Goal: Transaction & Acquisition: Purchase product/service

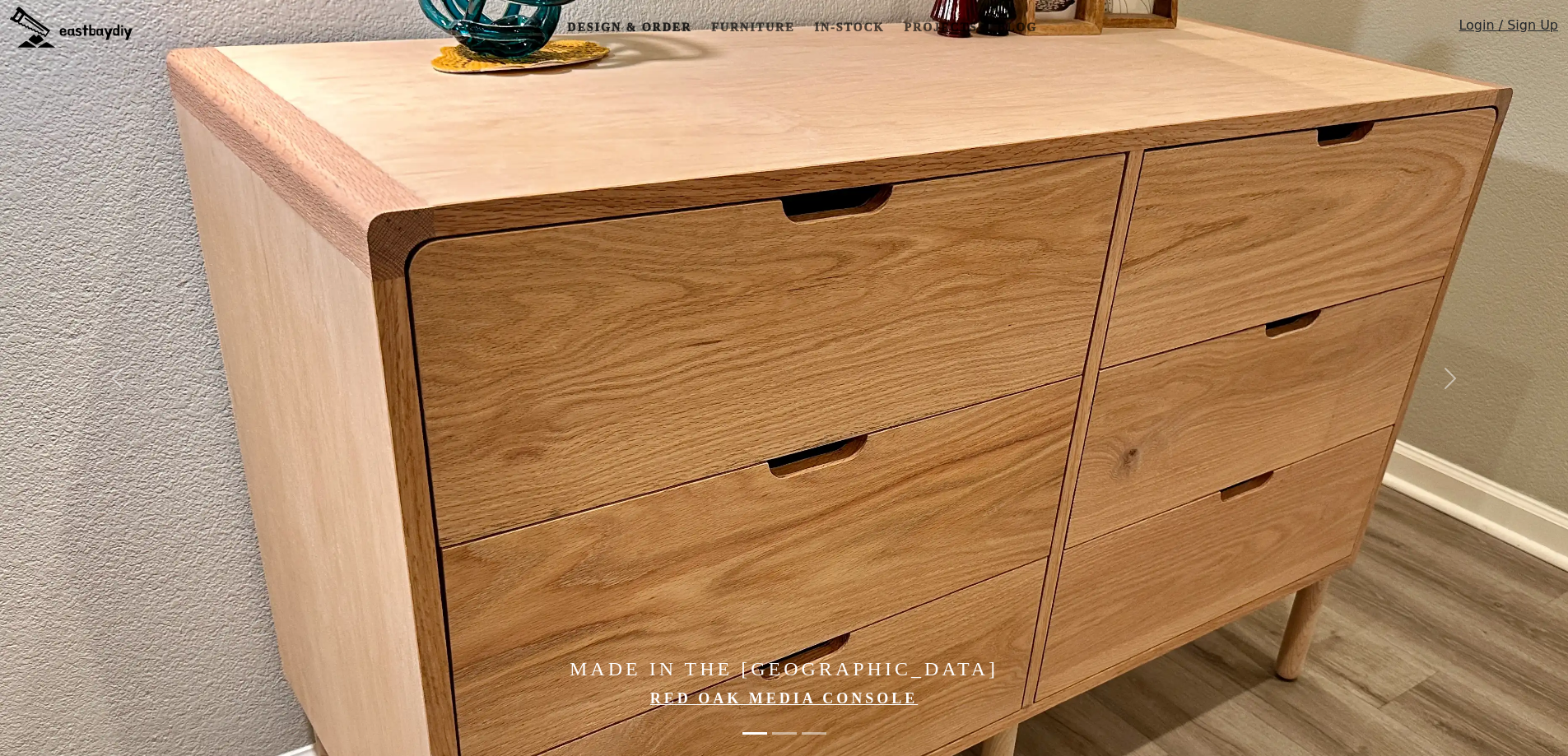
click at [640, 26] on link "Design & Order" at bounding box center [629, 27] width 138 height 31
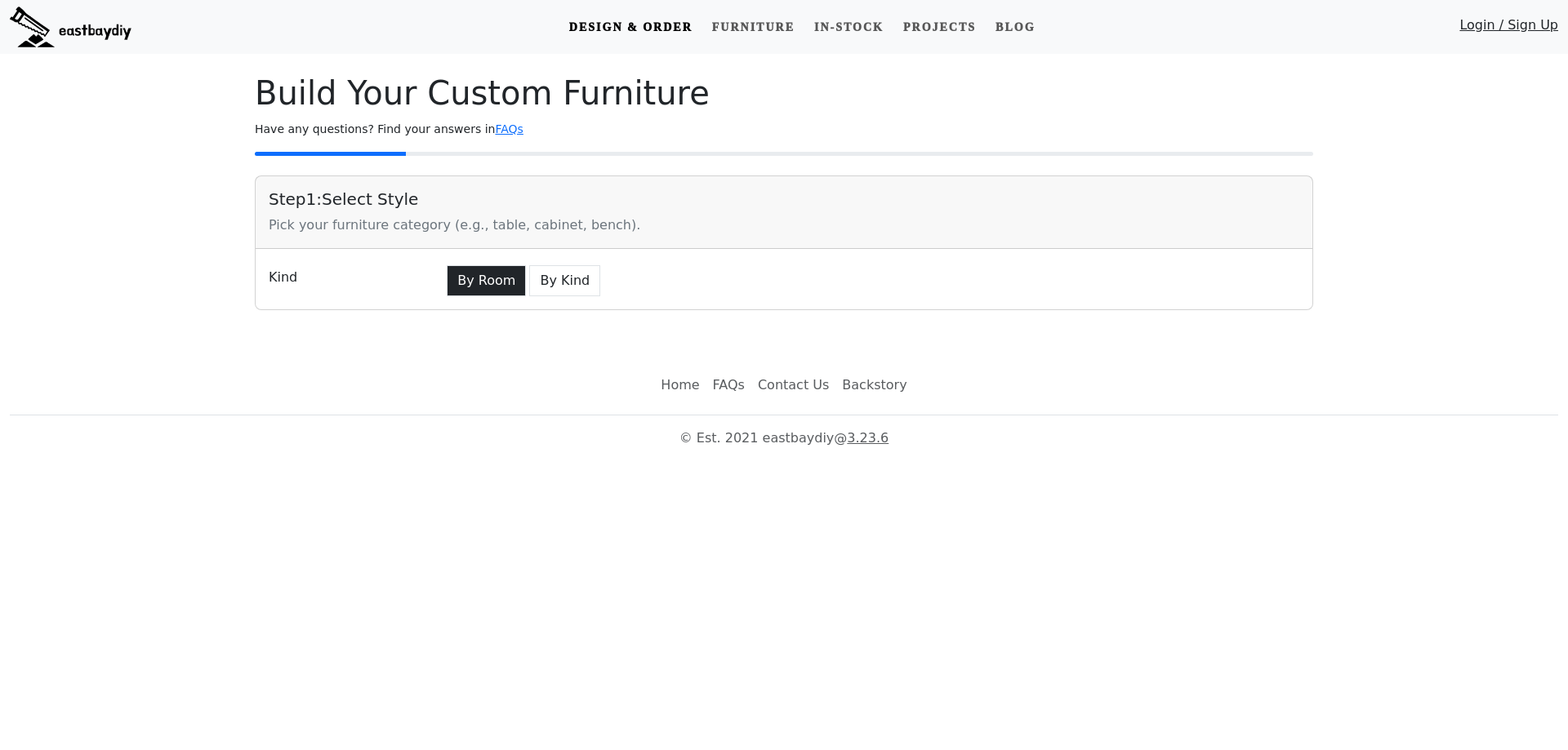
click at [484, 273] on button "By Room" at bounding box center [486, 280] width 79 height 31
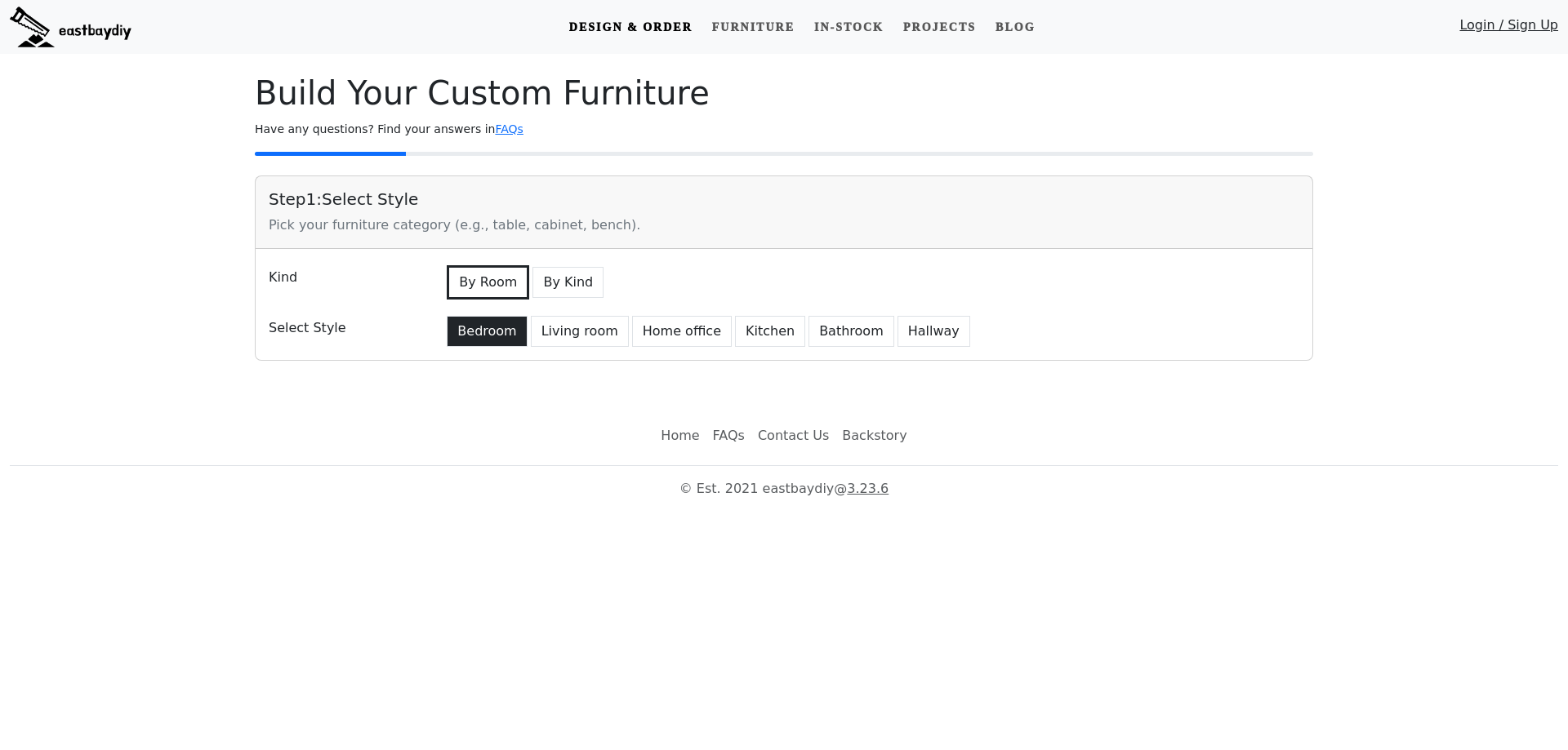
click at [469, 329] on button "Bedroom" at bounding box center [486, 330] width 80 height 31
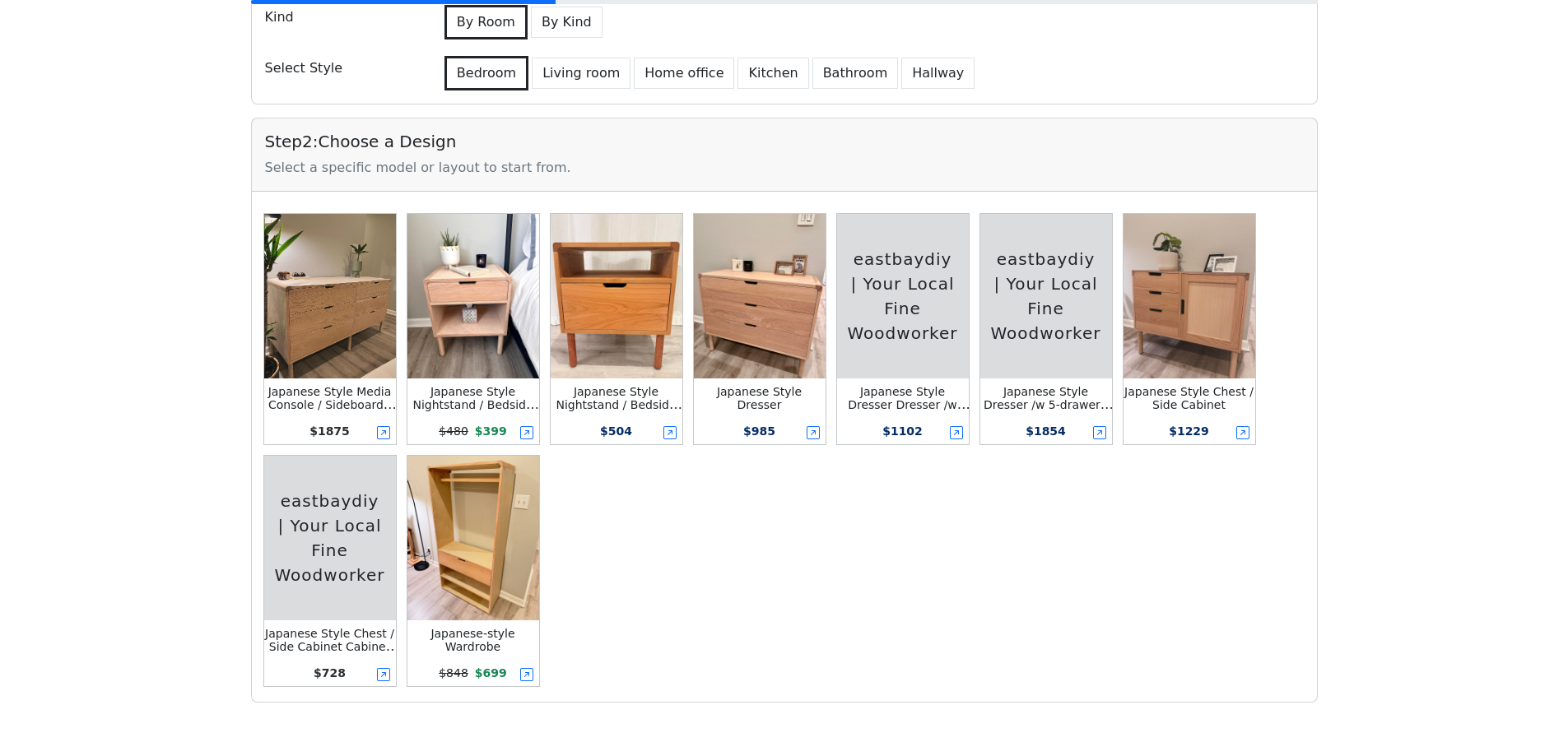
scroll to position [329, 0]
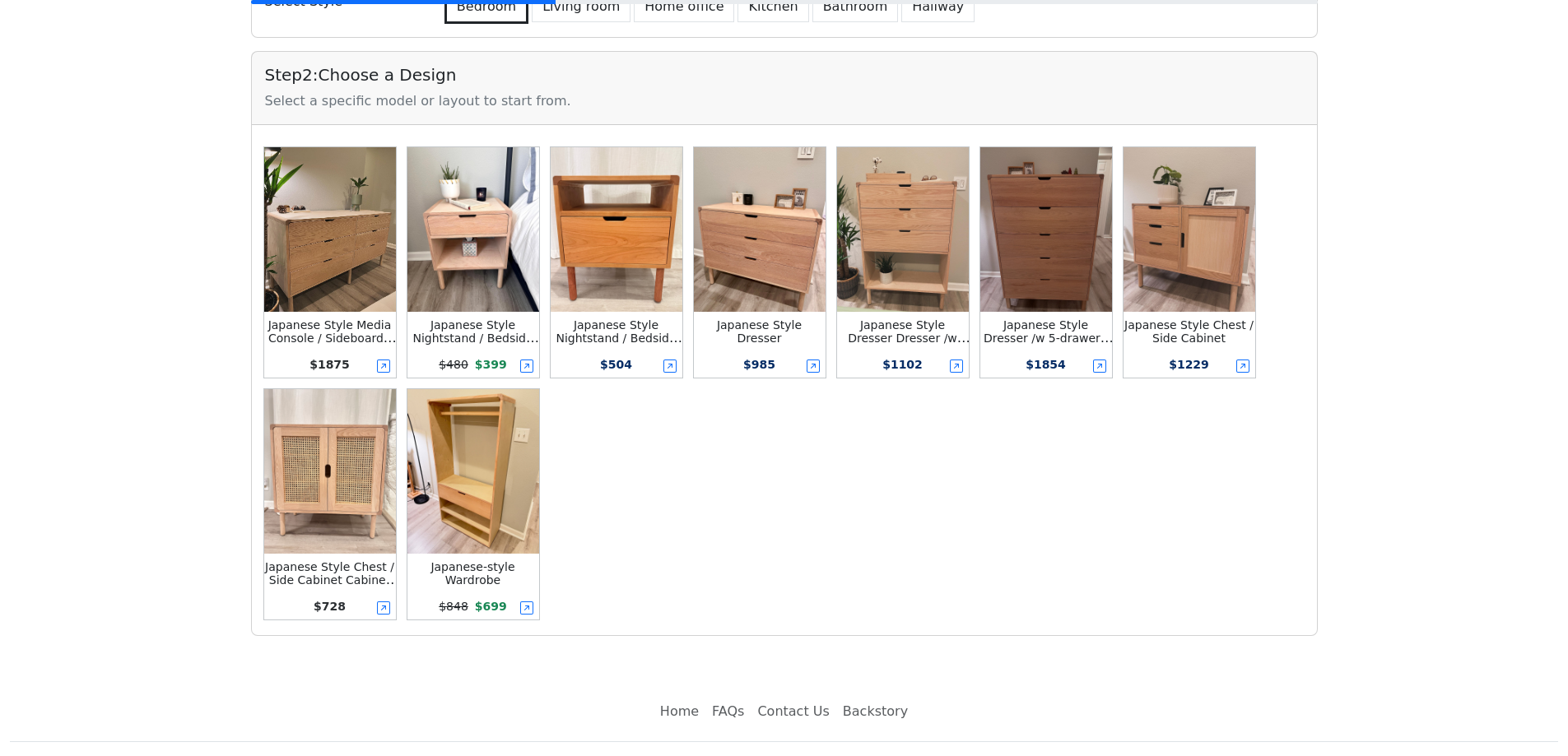
click at [1029, 252] on img at bounding box center [1046, 229] width 132 height 165
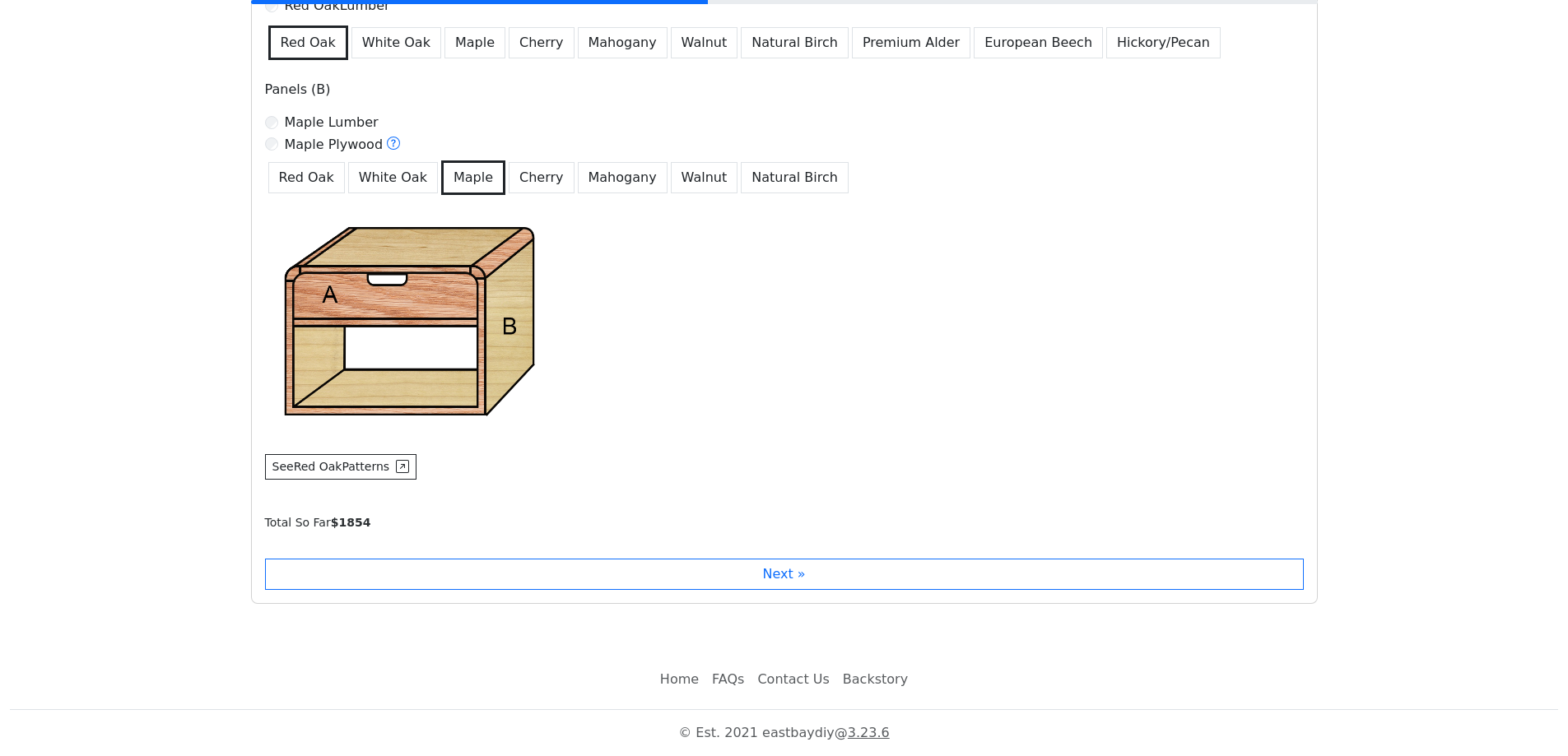
scroll to position [1159, 0]
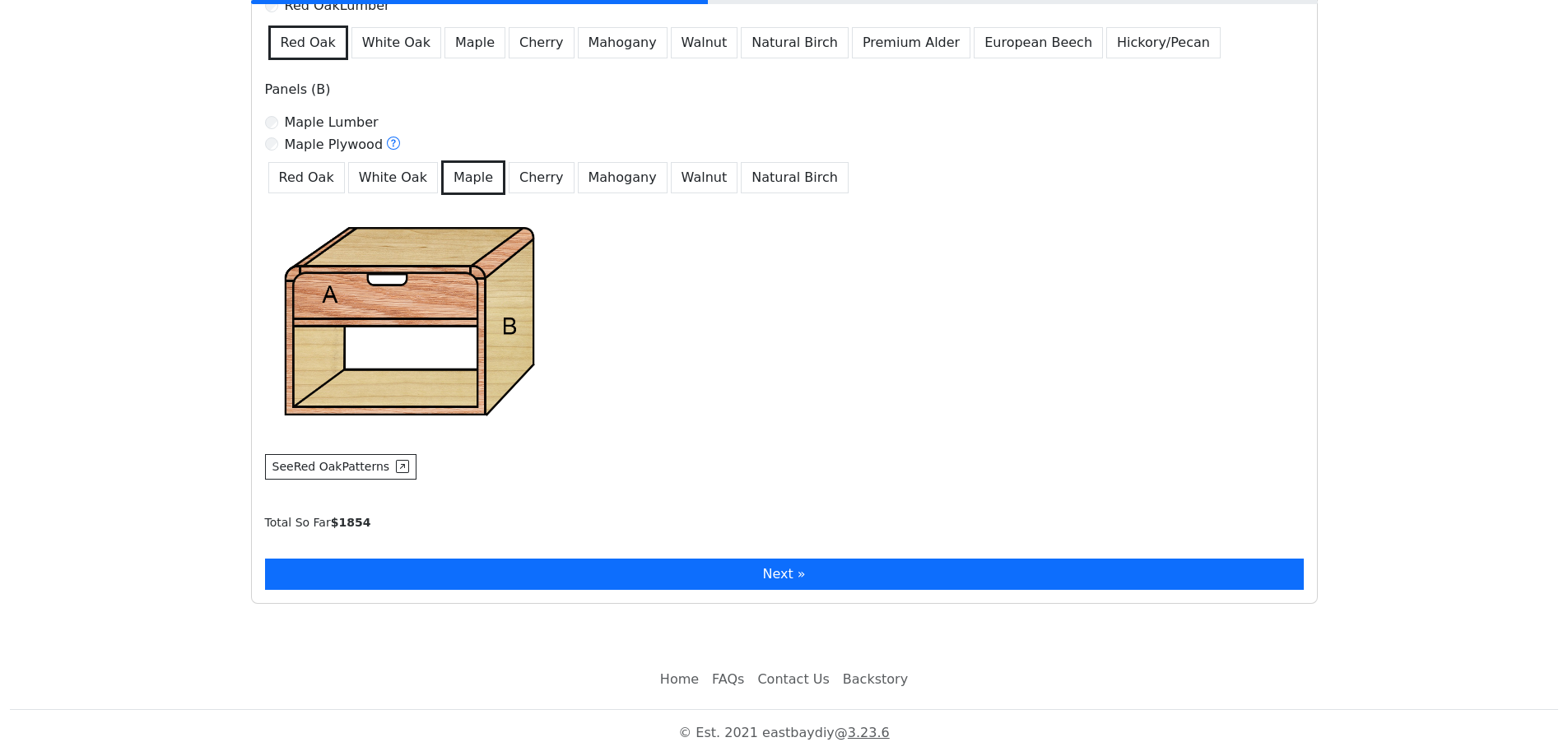
click at [540, 572] on button "Next »" at bounding box center [784, 573] width 1038 height 31
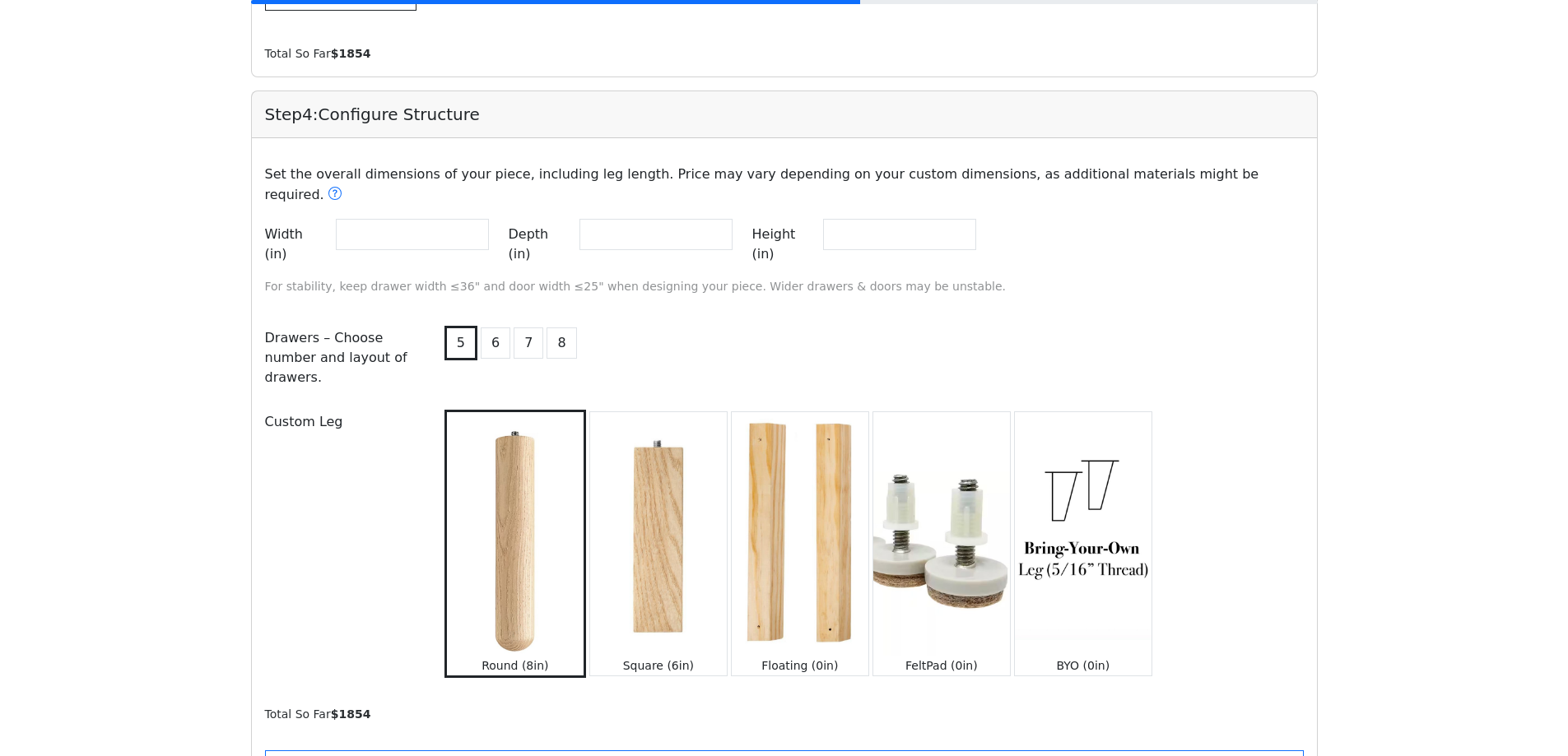
scroll to position [1761, 0]
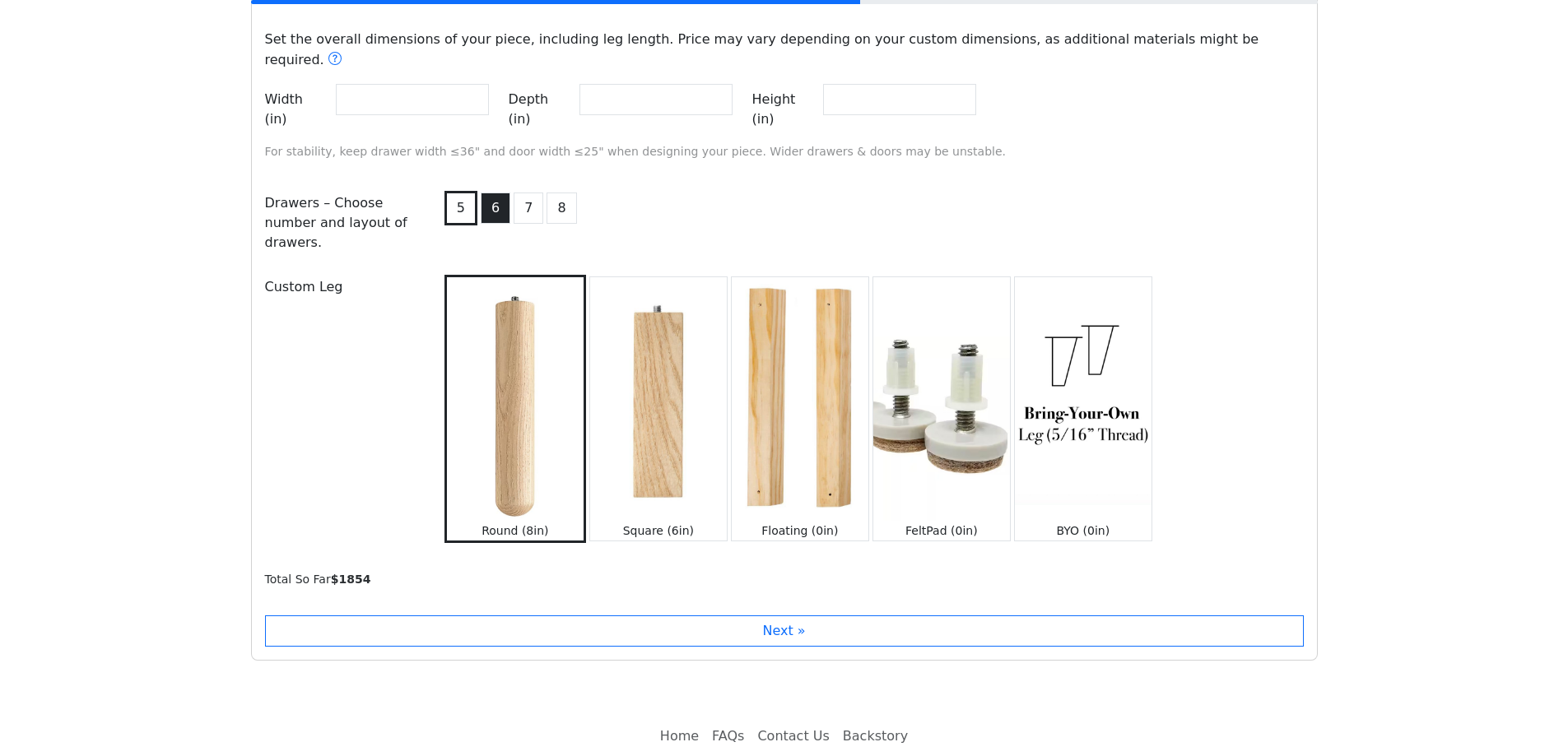
click at [497, 192] on button "6" at bounding box center [496, 207] width 30 height 31
click at [459, 192] on button "5" at bounding box center [460, 207] width 30 height 31
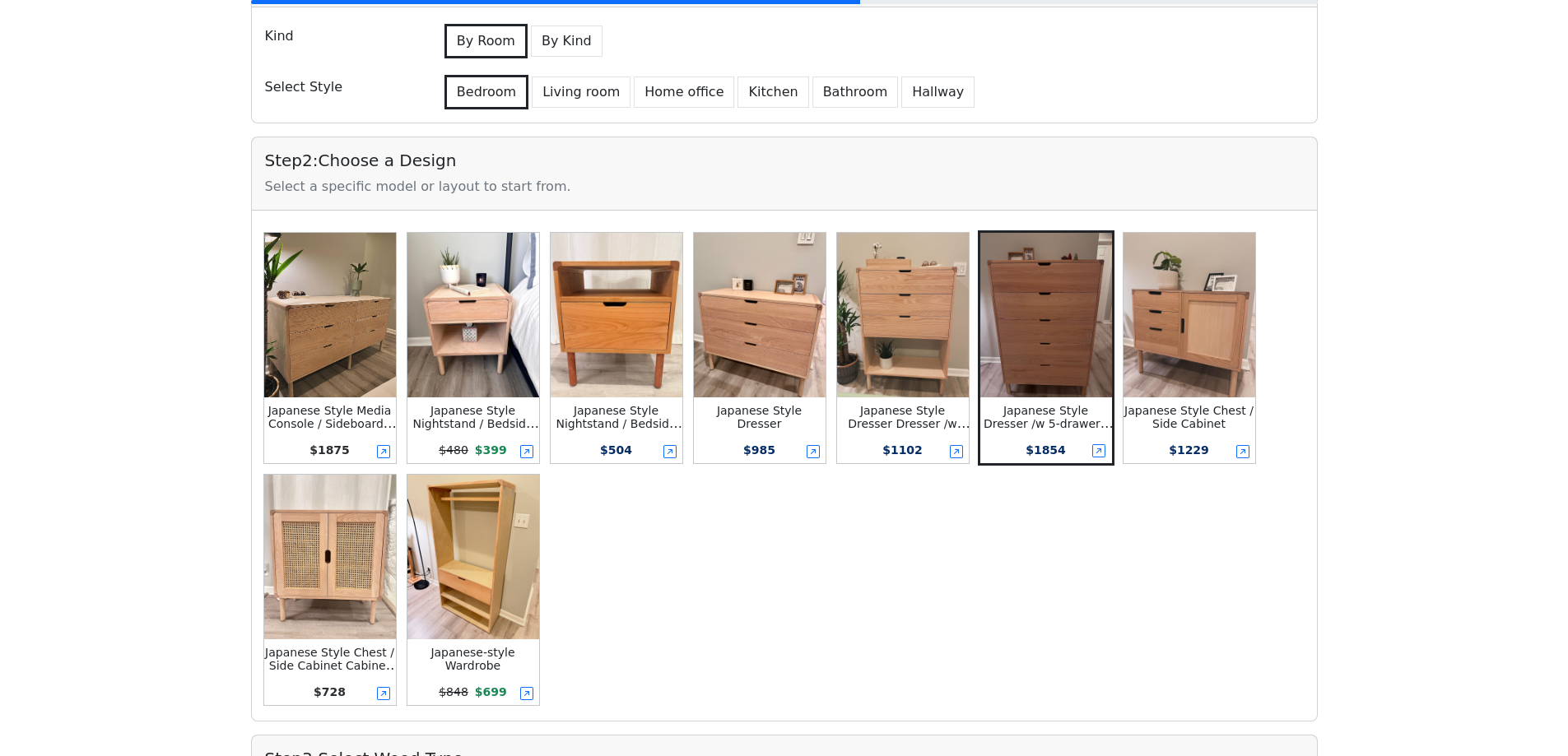
scroll to position [116, 0]
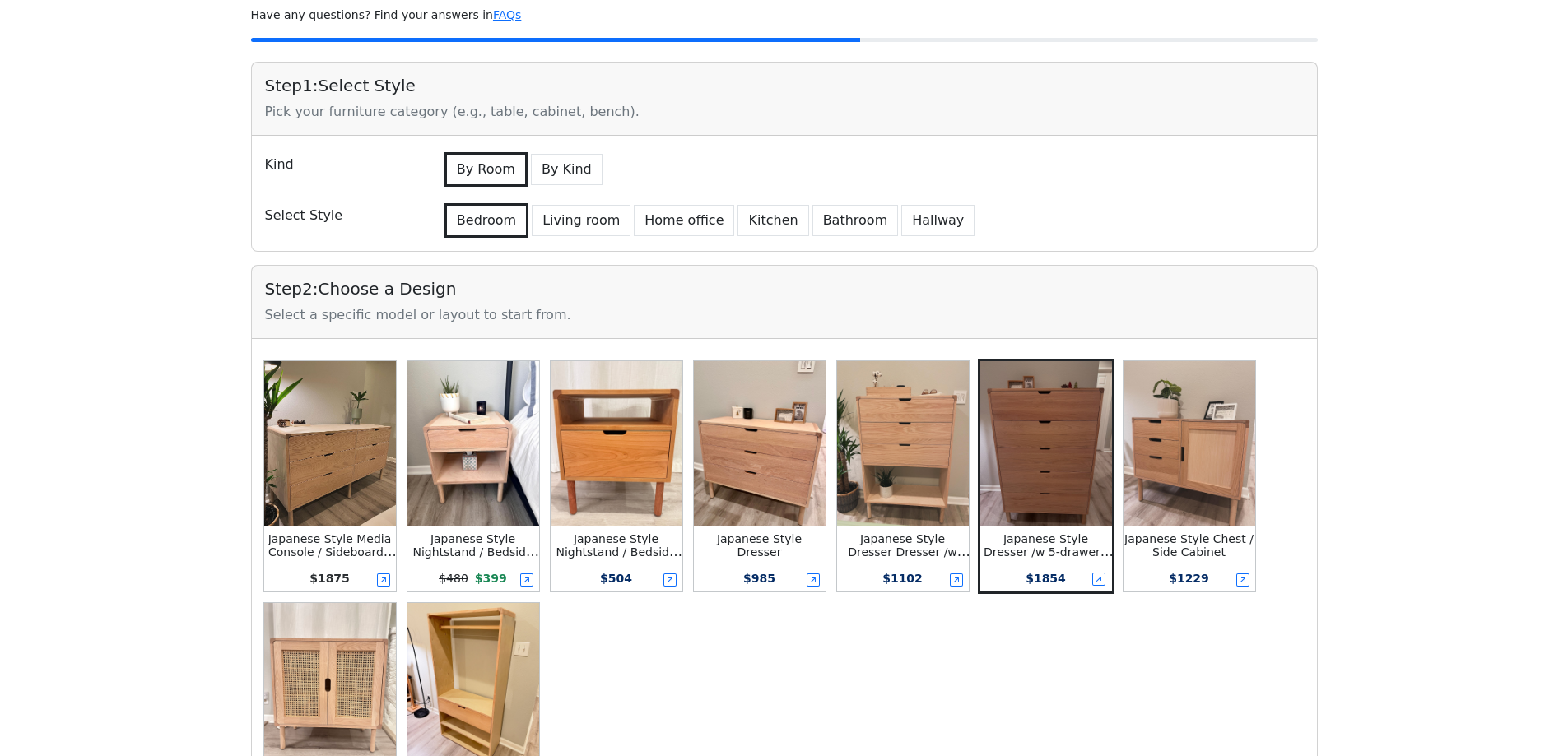
click at [785, 478] on img at bounding box center [760, 443] width 132 height 165
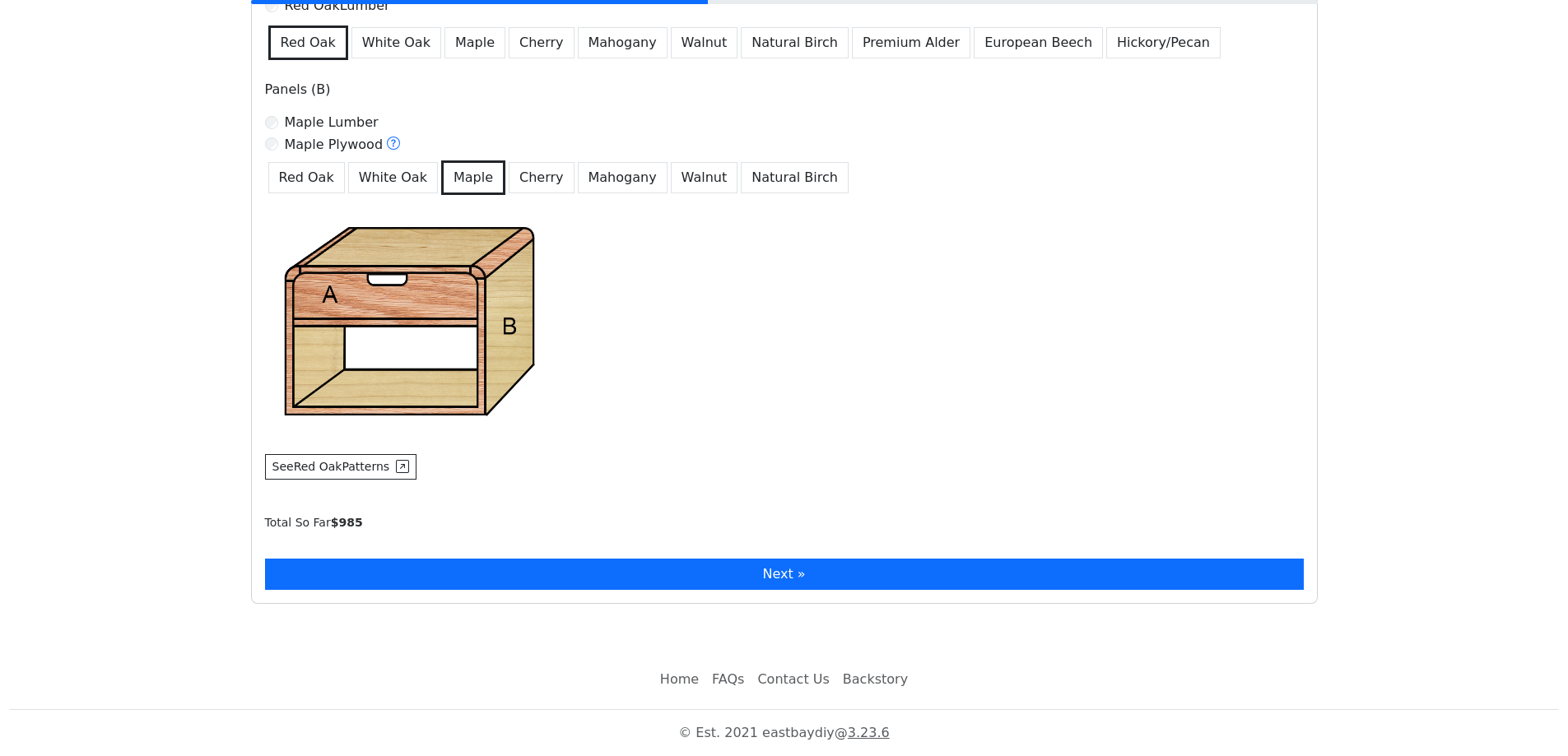
click at [680, 572] on button "Next »" at bounding box center [784, 573] width 1038 height 31
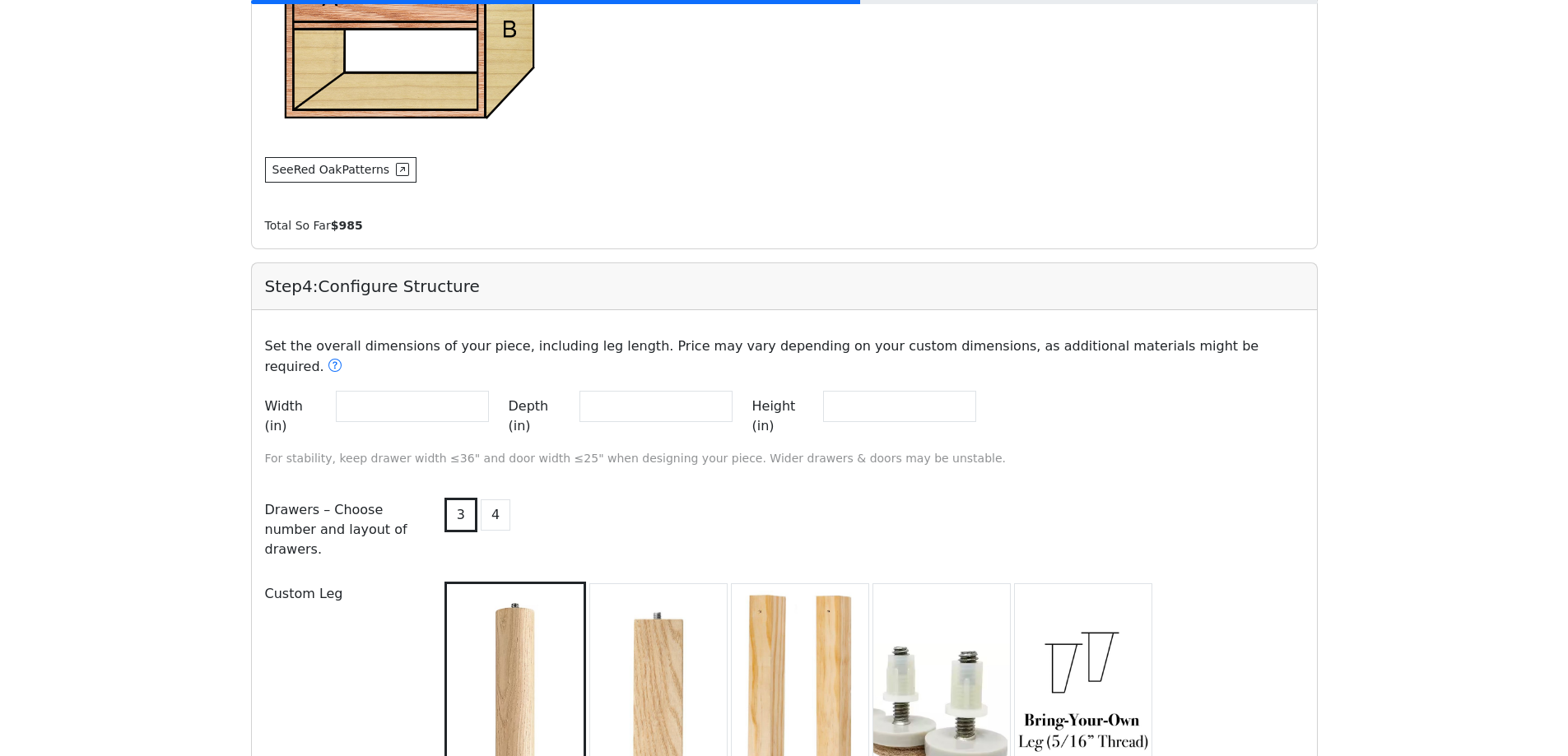
scroll to position [1463, 0]
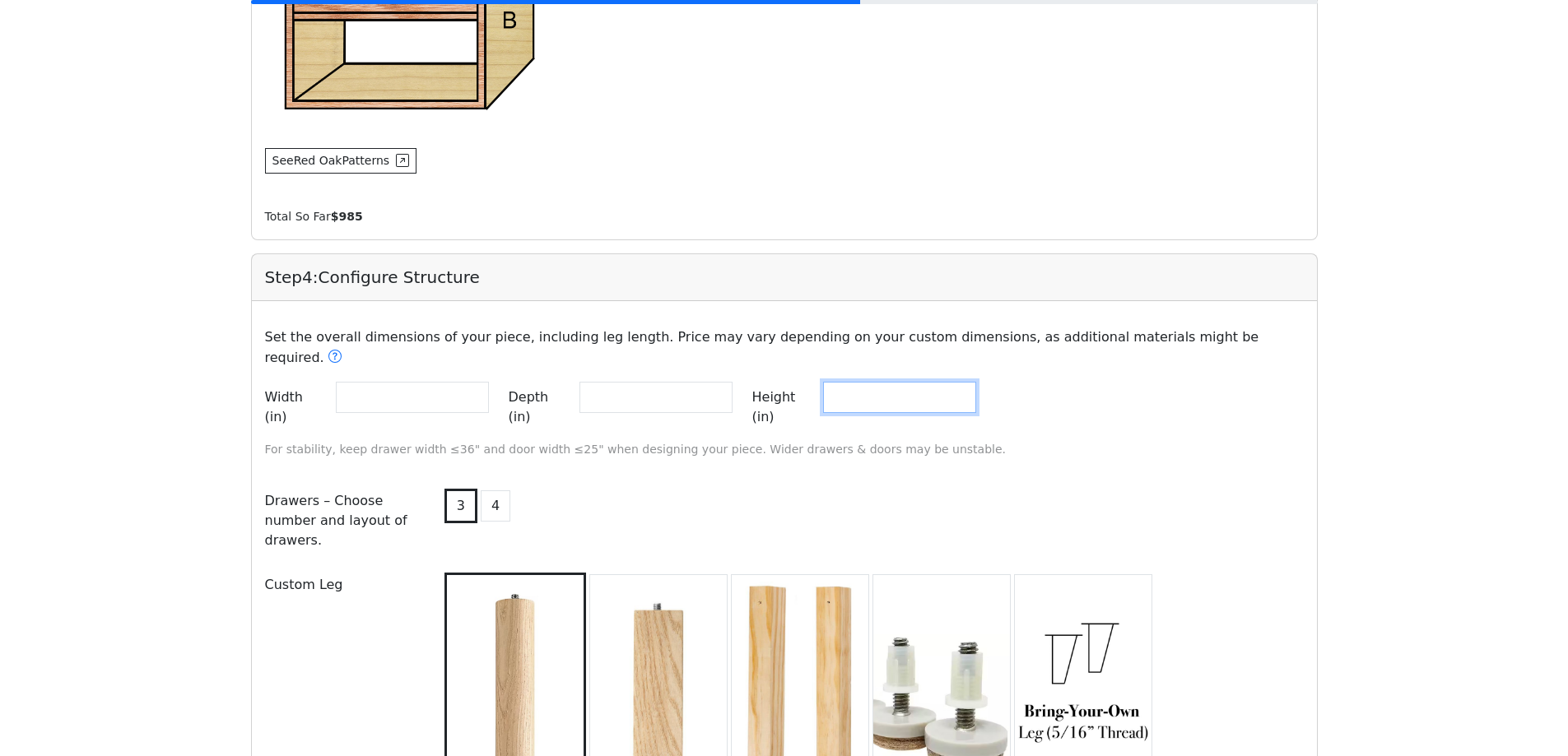
drag, startPoint x: 884, startPoint y: 384, endPoint x: 855, endPoint y: 384, distance: 29.0
click at [855, 384] on div "Height (in) **" at bounding box center [864, 407] width 223 height 51
type input "**"
drag, startPoint x: 447, startPoint y: 388, endPoint x: 90, endPoint y: 377, distance: 357.2
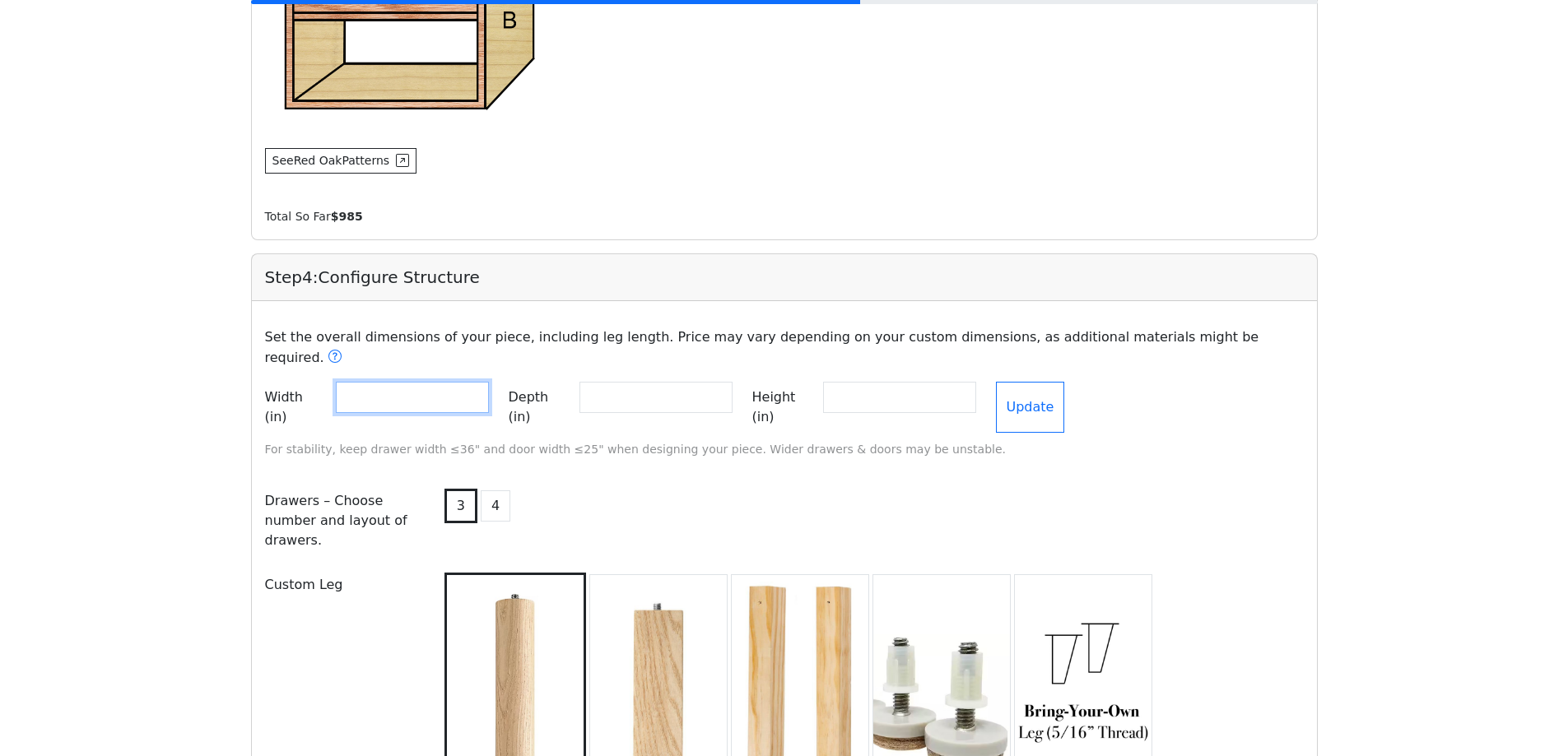
type input "**"
click at [1065, 382] on button "Update" at bounding box center [1030, 407] width 69 height 51
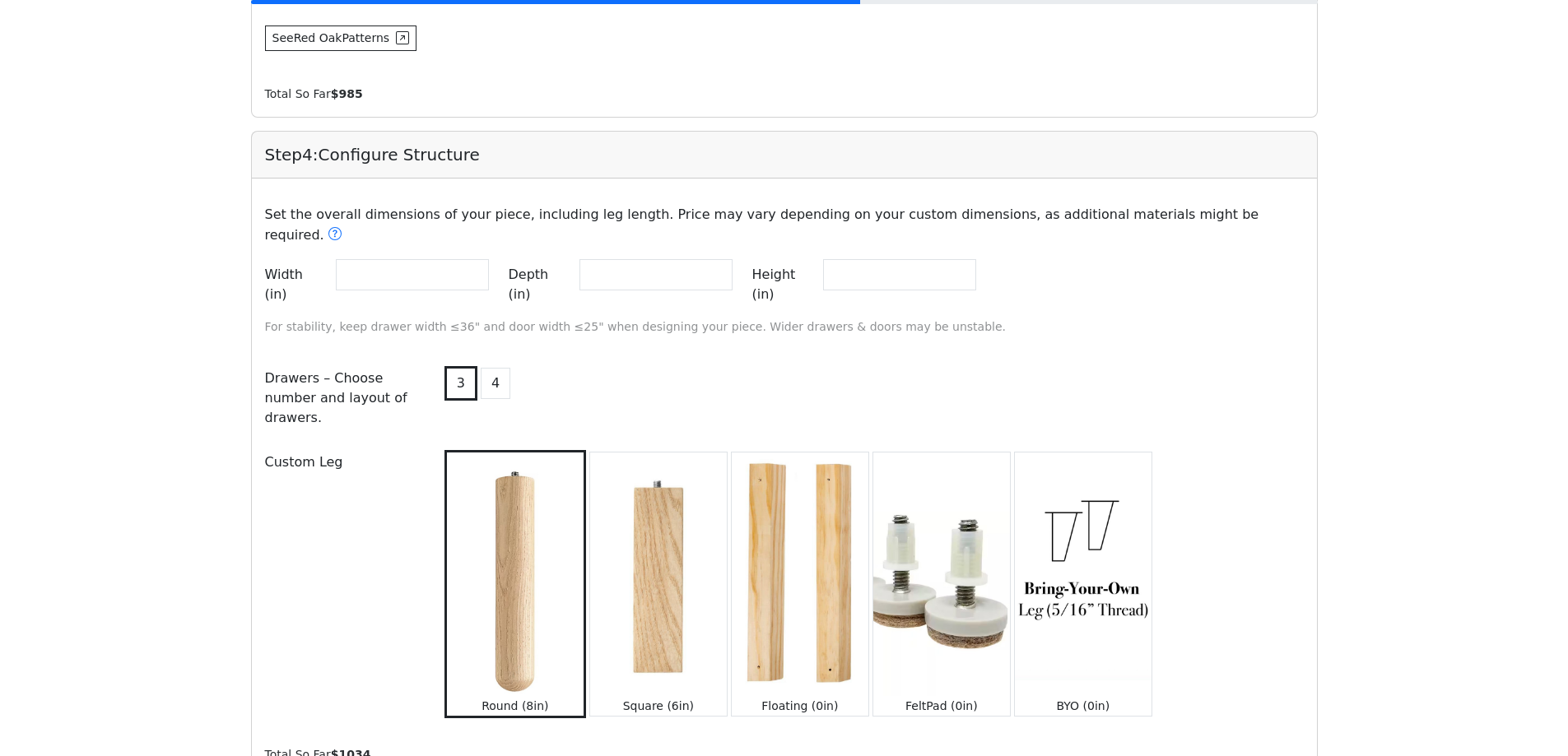
scroll to position [1761, 0]
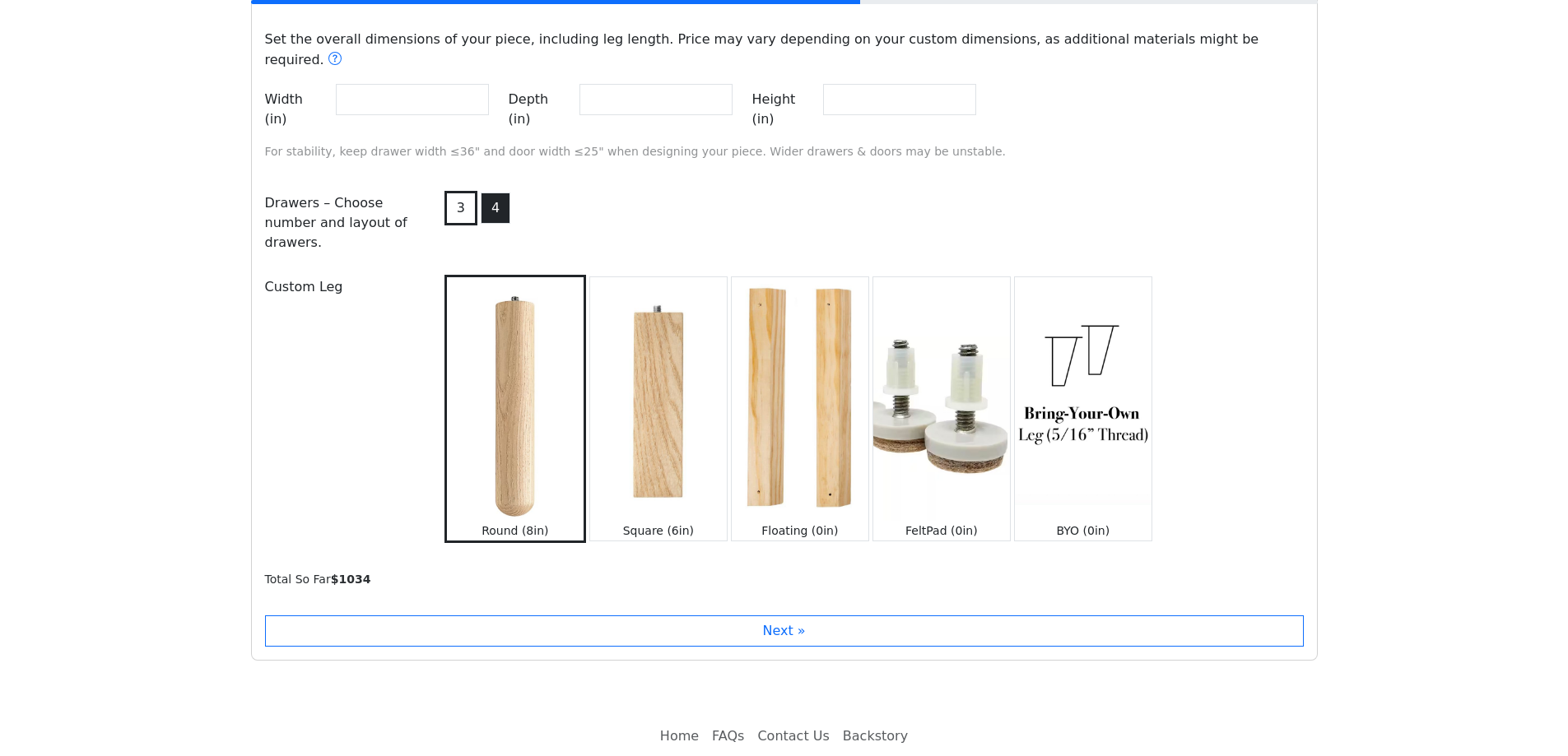
click at [495, 192] on button "4" at bounding box center [496, 207] width 30 height 31
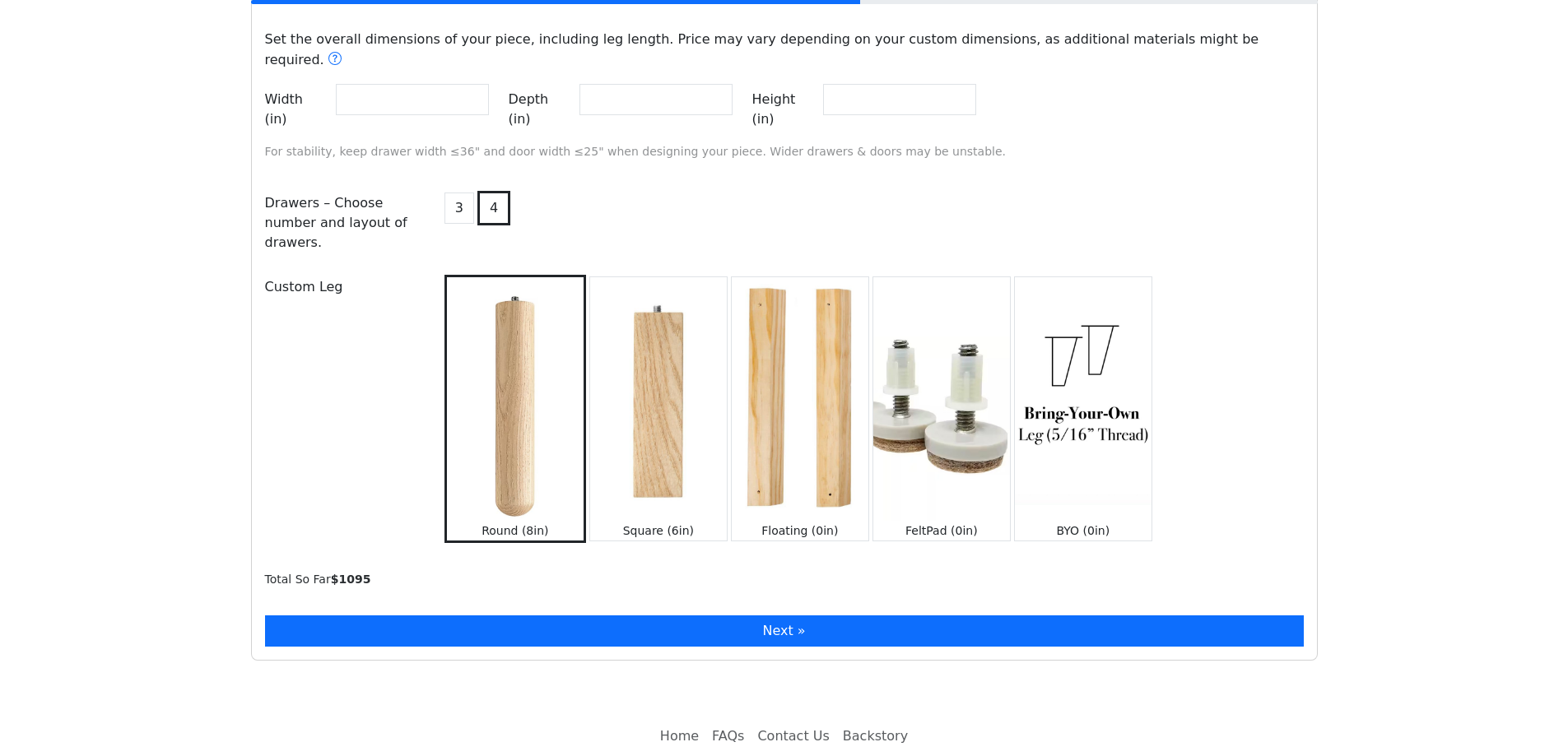
click at [714, 615] on button "Next »" at bounding box center [784, 630] width 1038 height 31
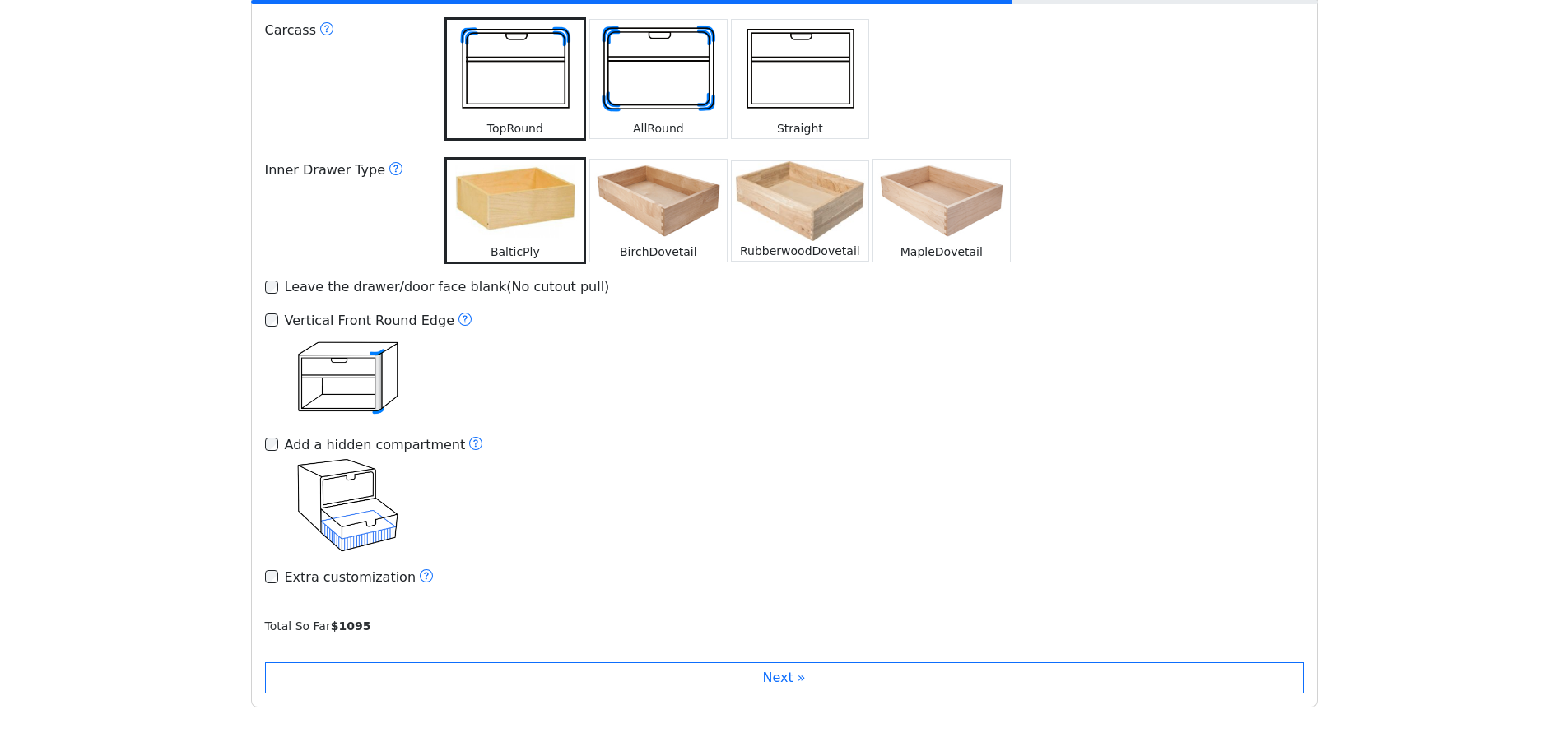
scroll to position [2477, 0]
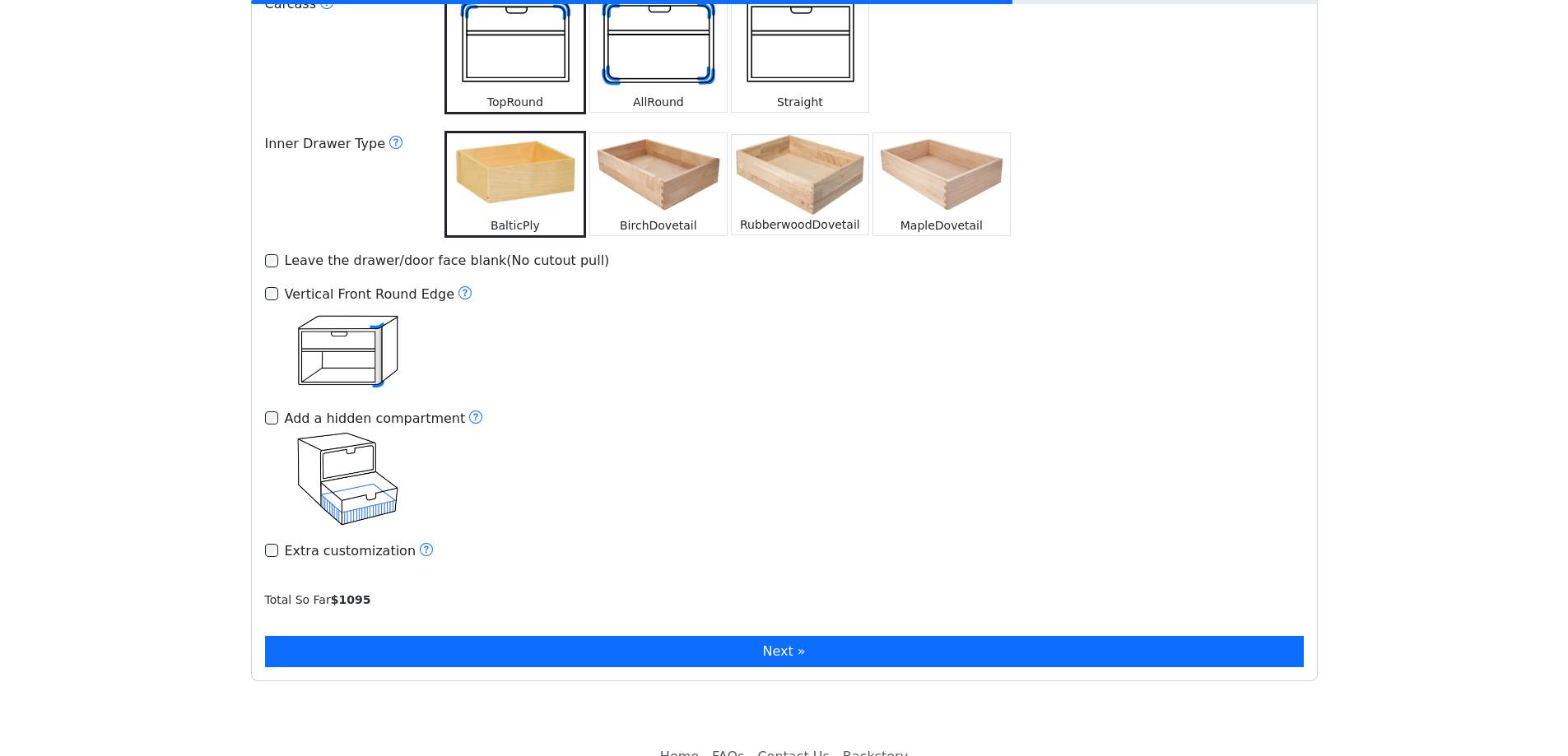
click at [712, 636] on button "Next »" at bounding box center [784, 651] width 1038 height 31
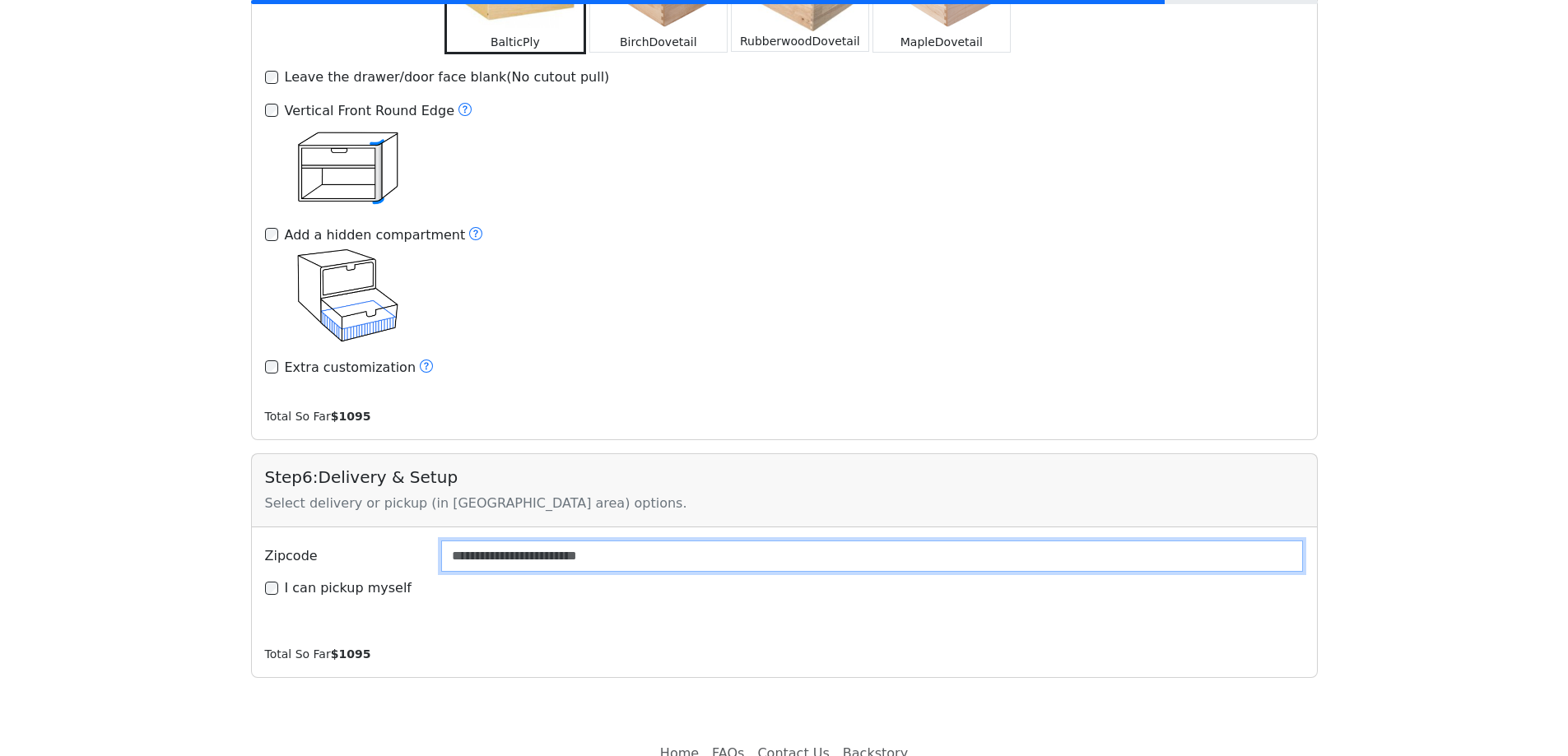
click at [608, 541] on input "Zipcode" at bounding box center [872, 556] width 863 height 31
type input "*****"
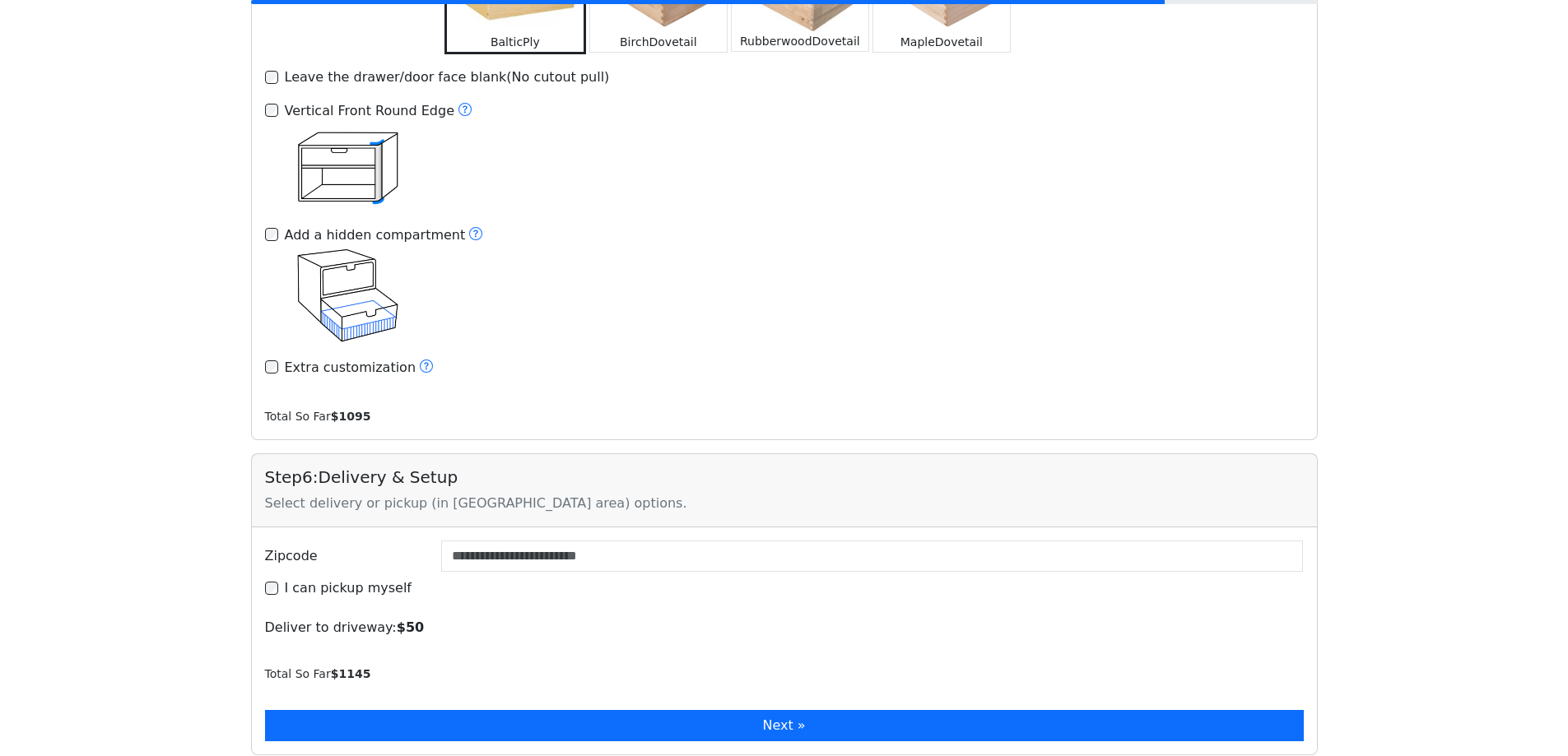
click at [484, 710] on button "Next »" at bounding box center [784, 725] width 1038 height 31
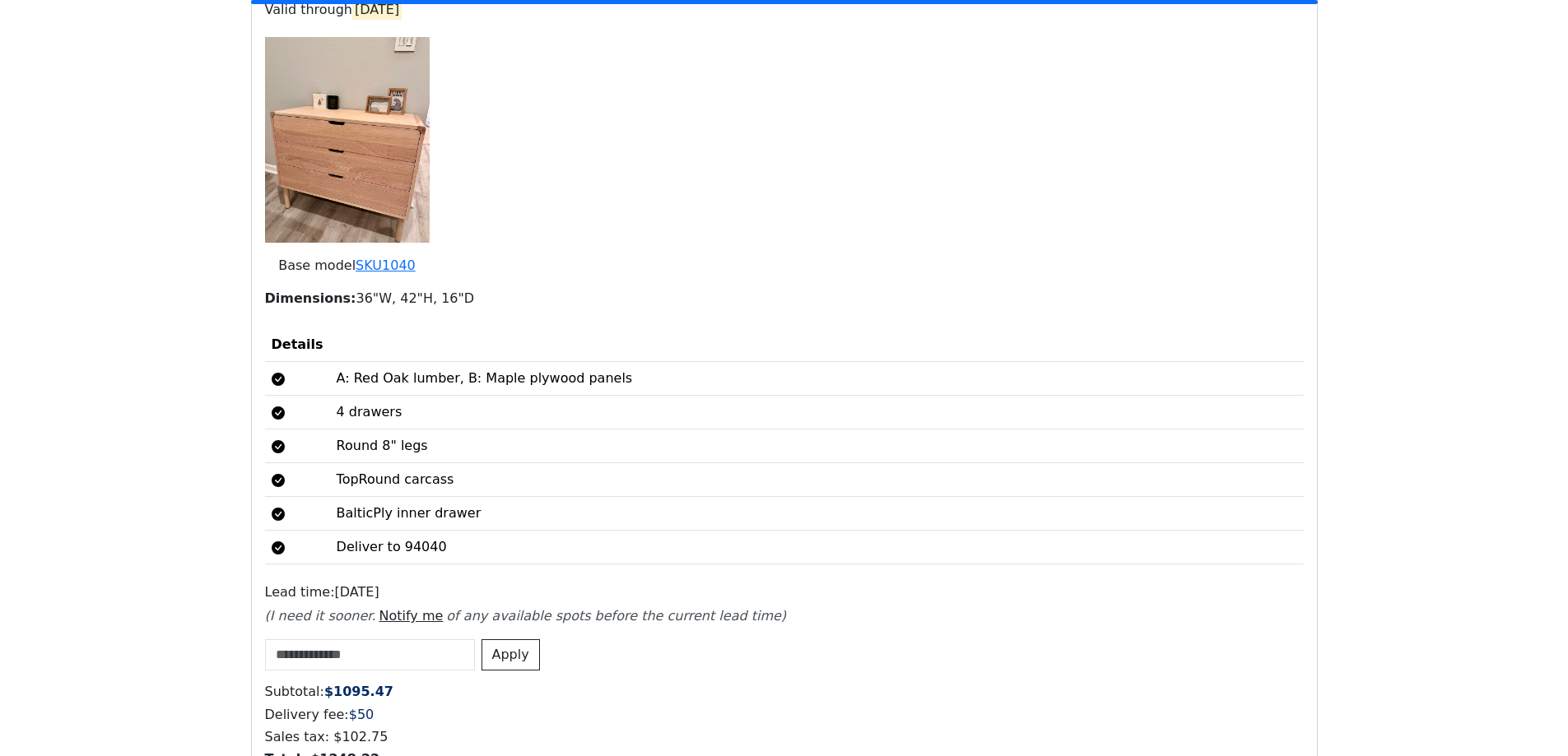
scroll to position [3730, 0]
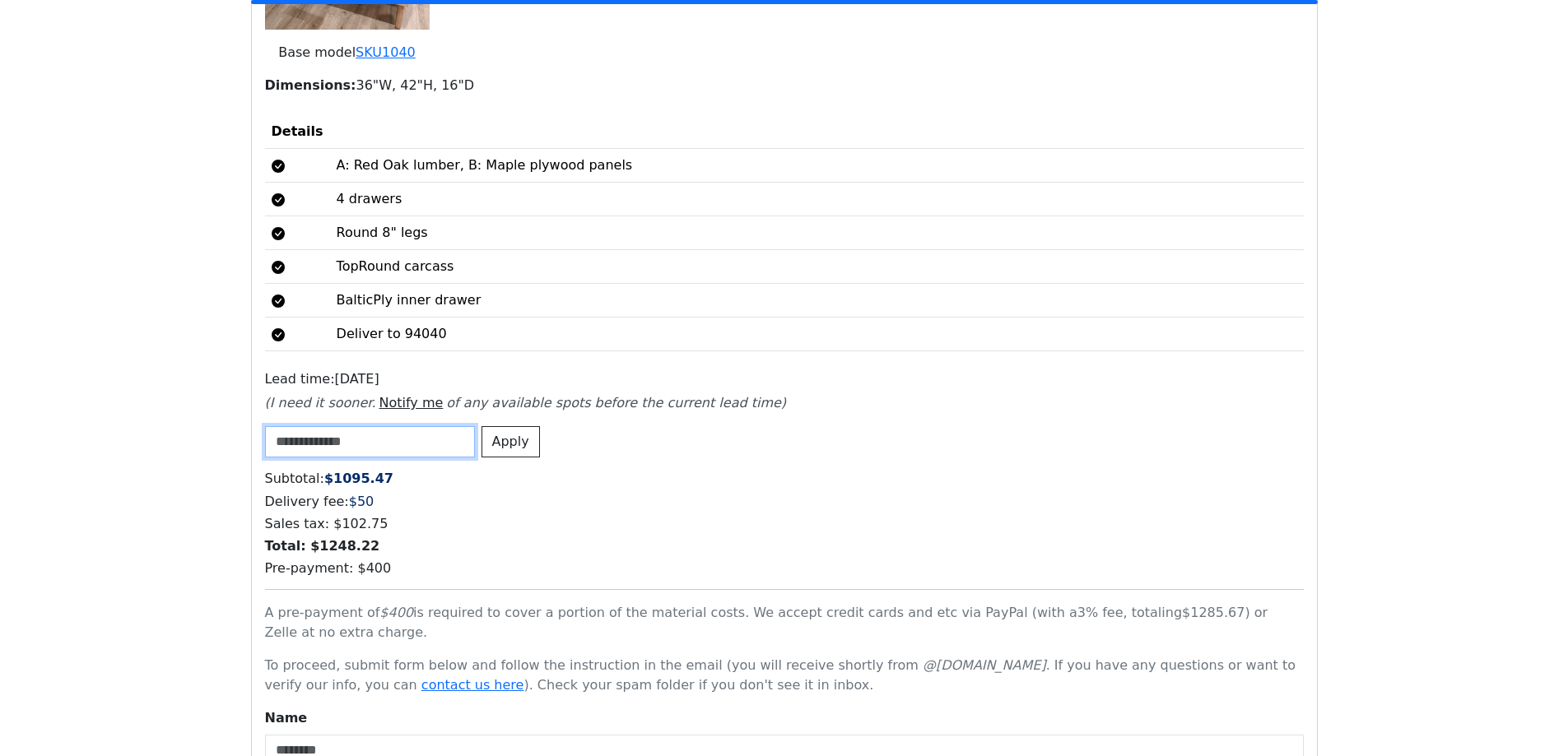
click at [396, 426] on input at bounding box center [370, 441] width 209 height 31
type input "**********"
click at [528, 426] on button "Apply" at bounding box center [511, 441] width 59 height 31
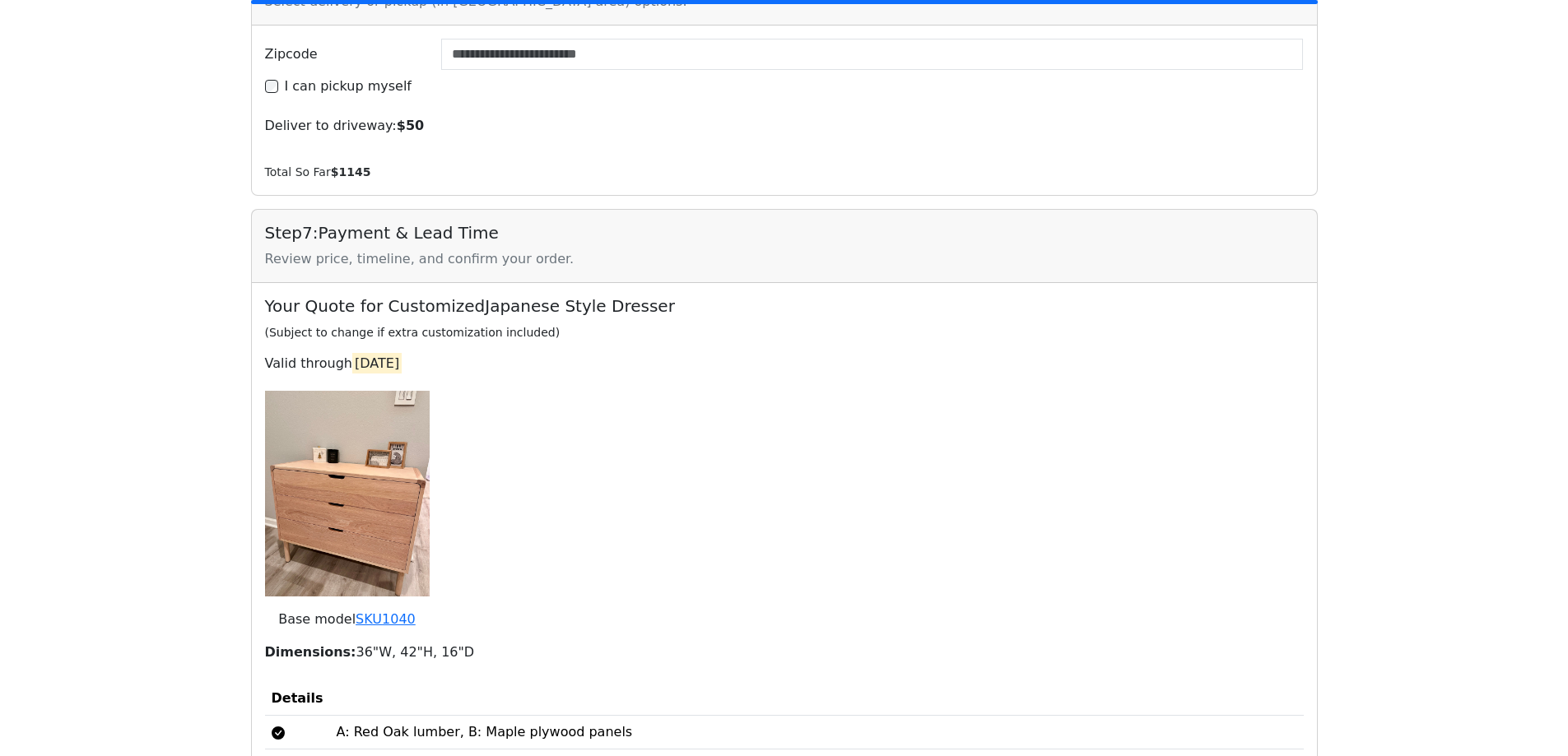
scroll to position [2989, 0]
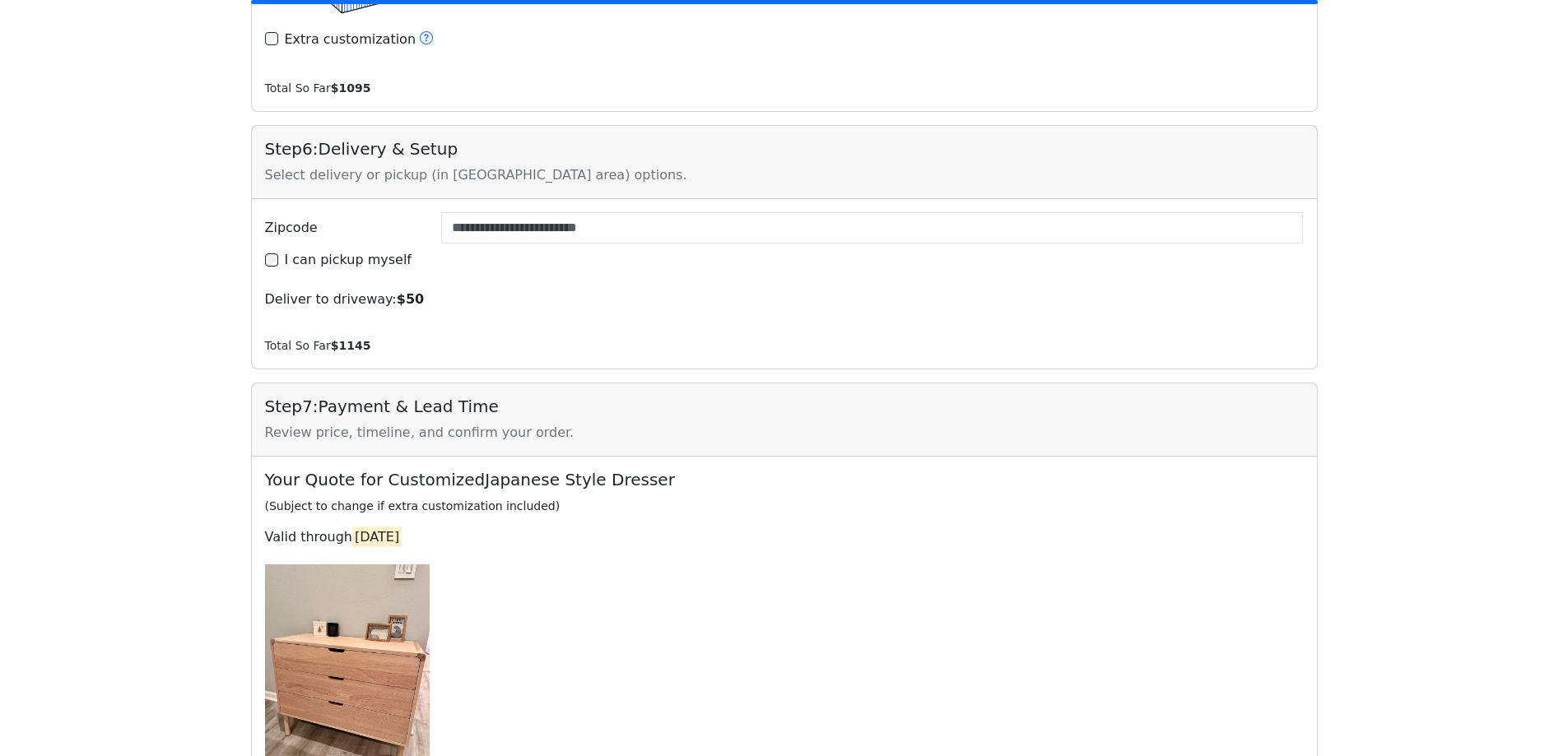
click at [372, 565] on img at bounding box center [347, 667] width 165 height 205
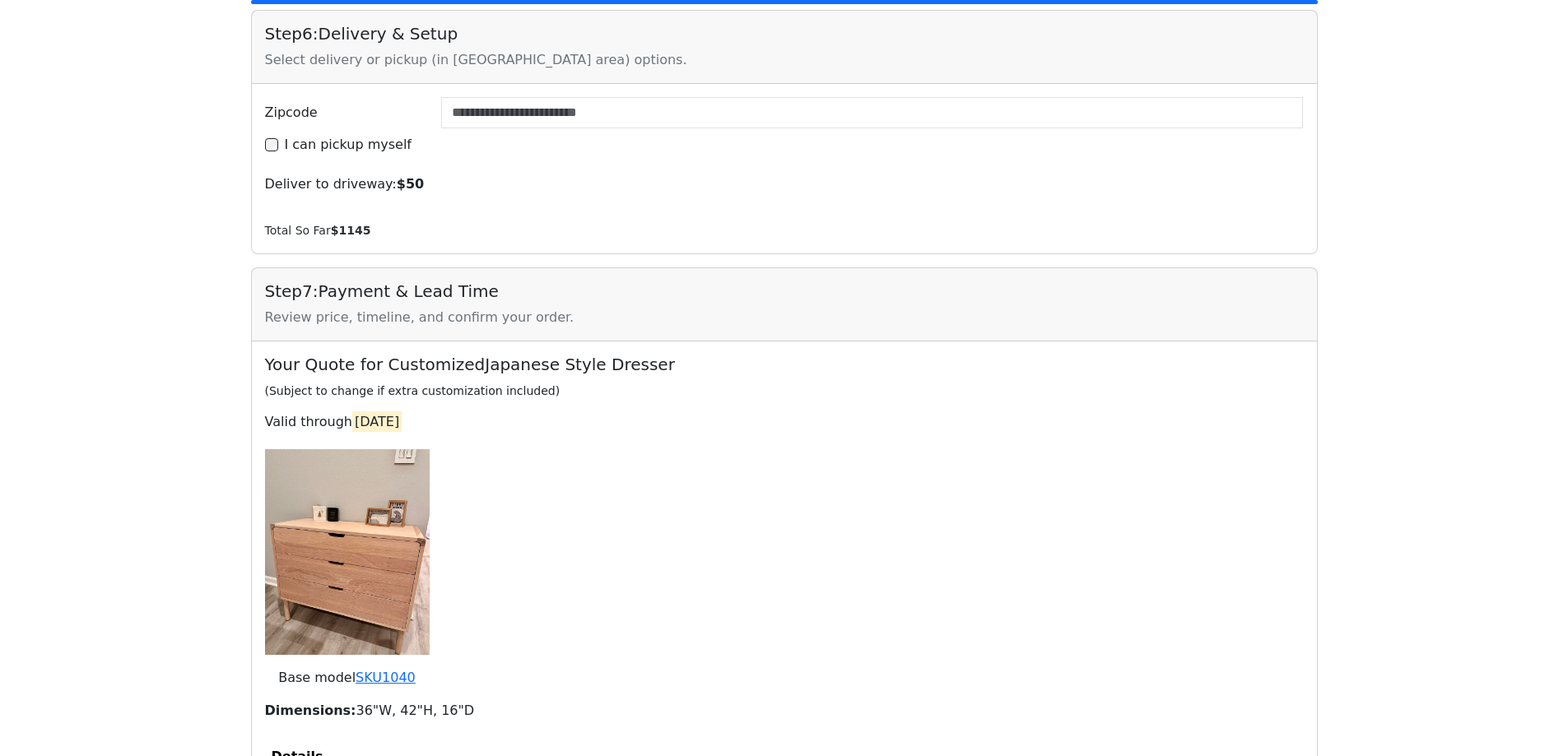
scroll to position [3318, 0]
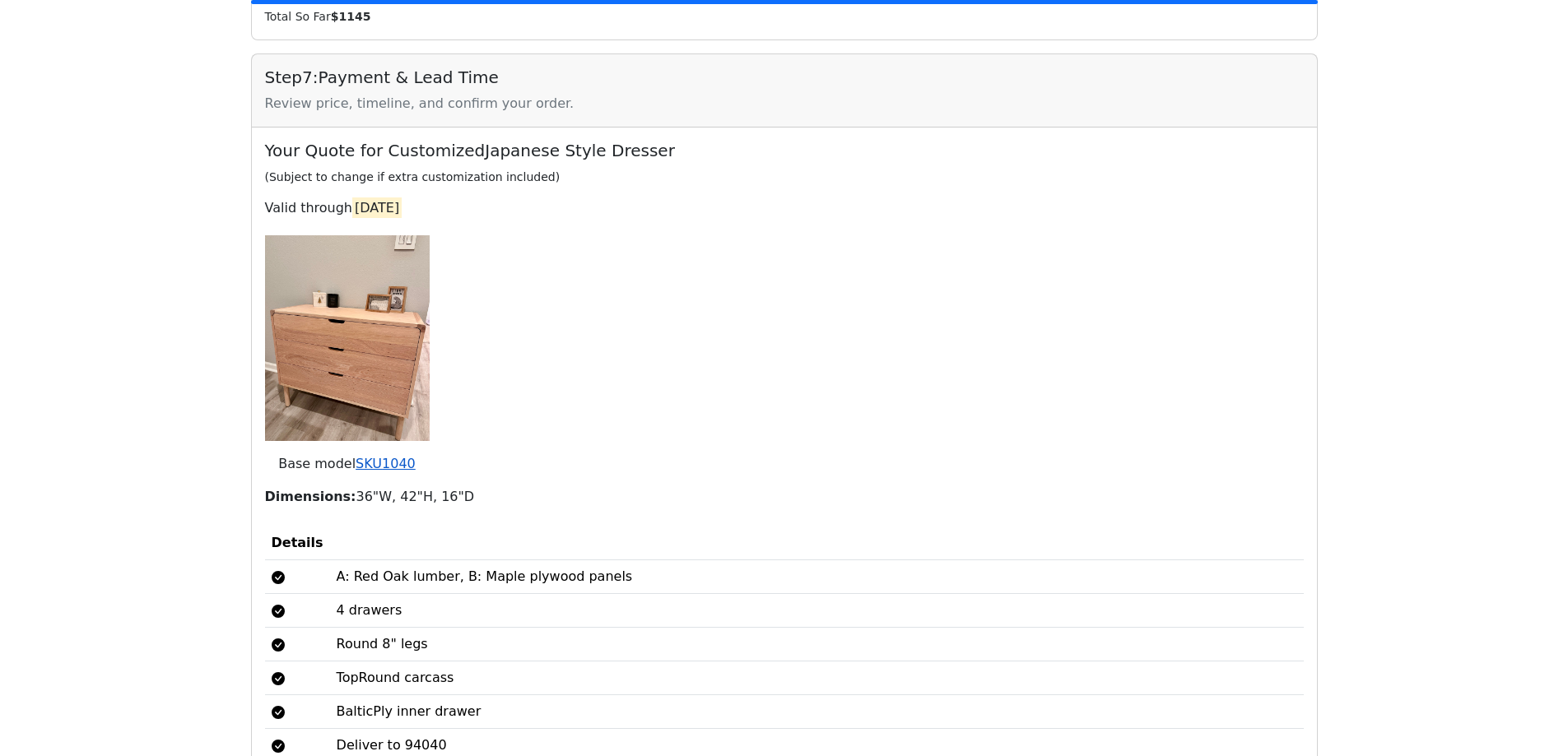
click at [393, 456] on link "SKU 1040" at bounding box center [386, 464] width 60 height 16
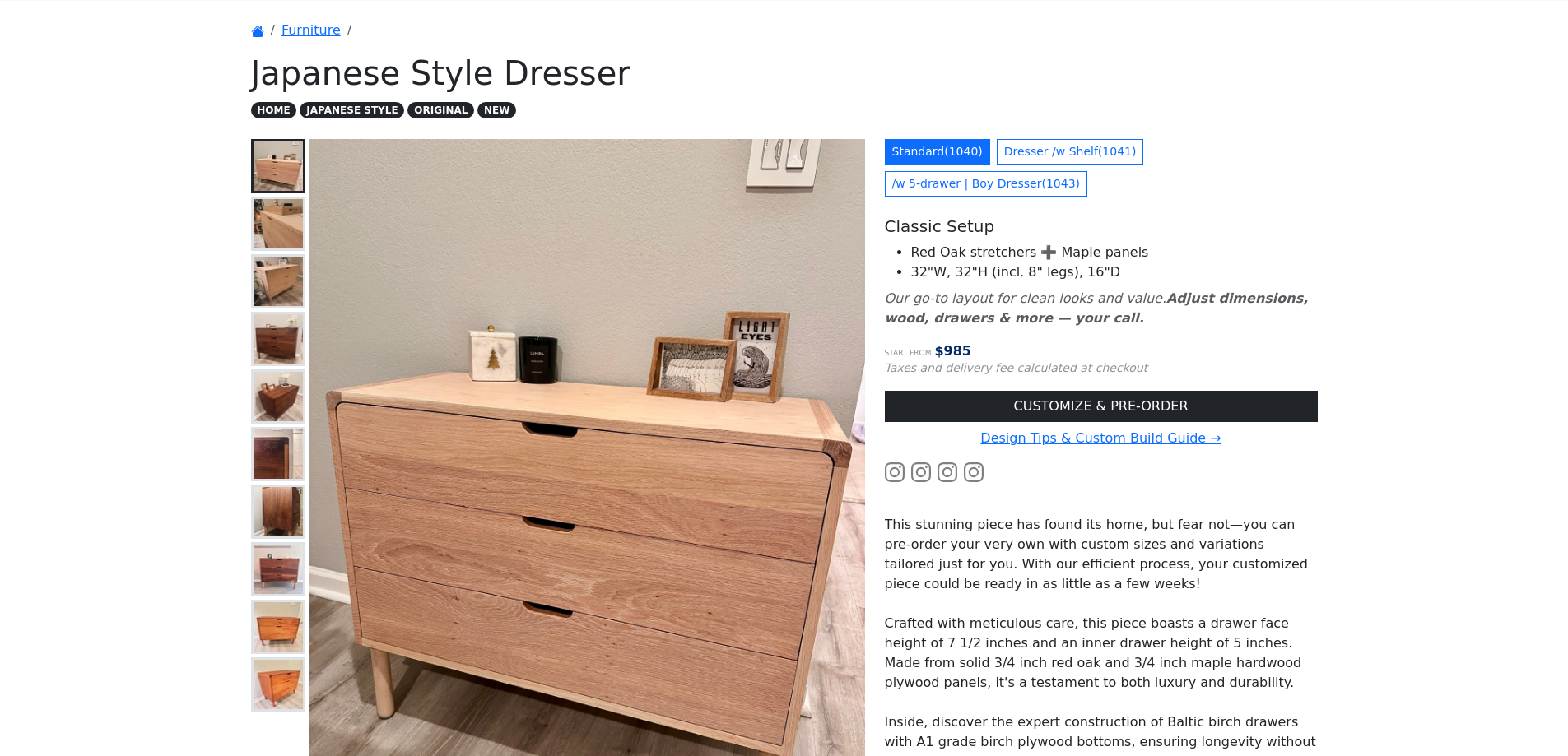
scroll to position [83, 0]
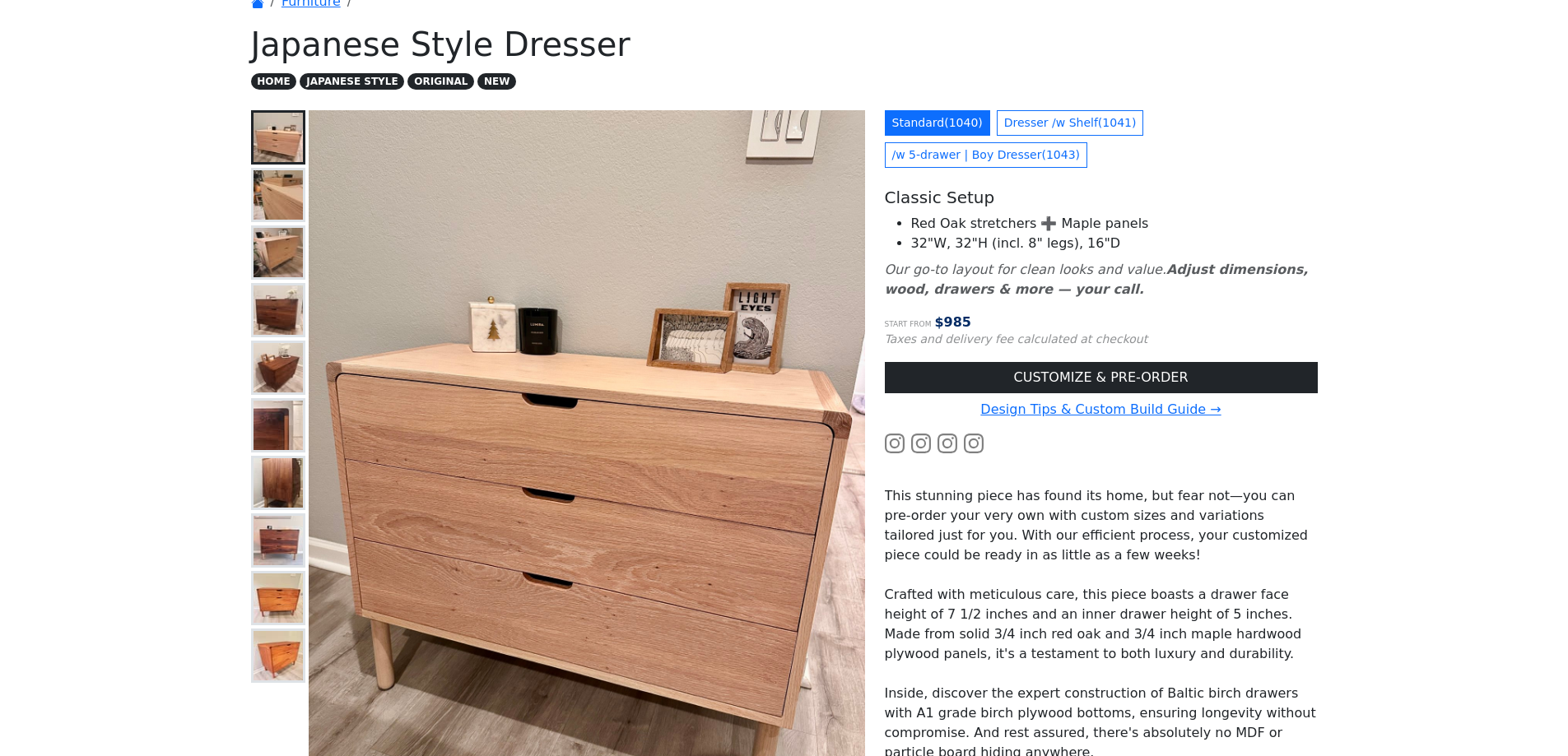
click at [267, 292] on img at bounding box center [278, 310] width 50 height 50
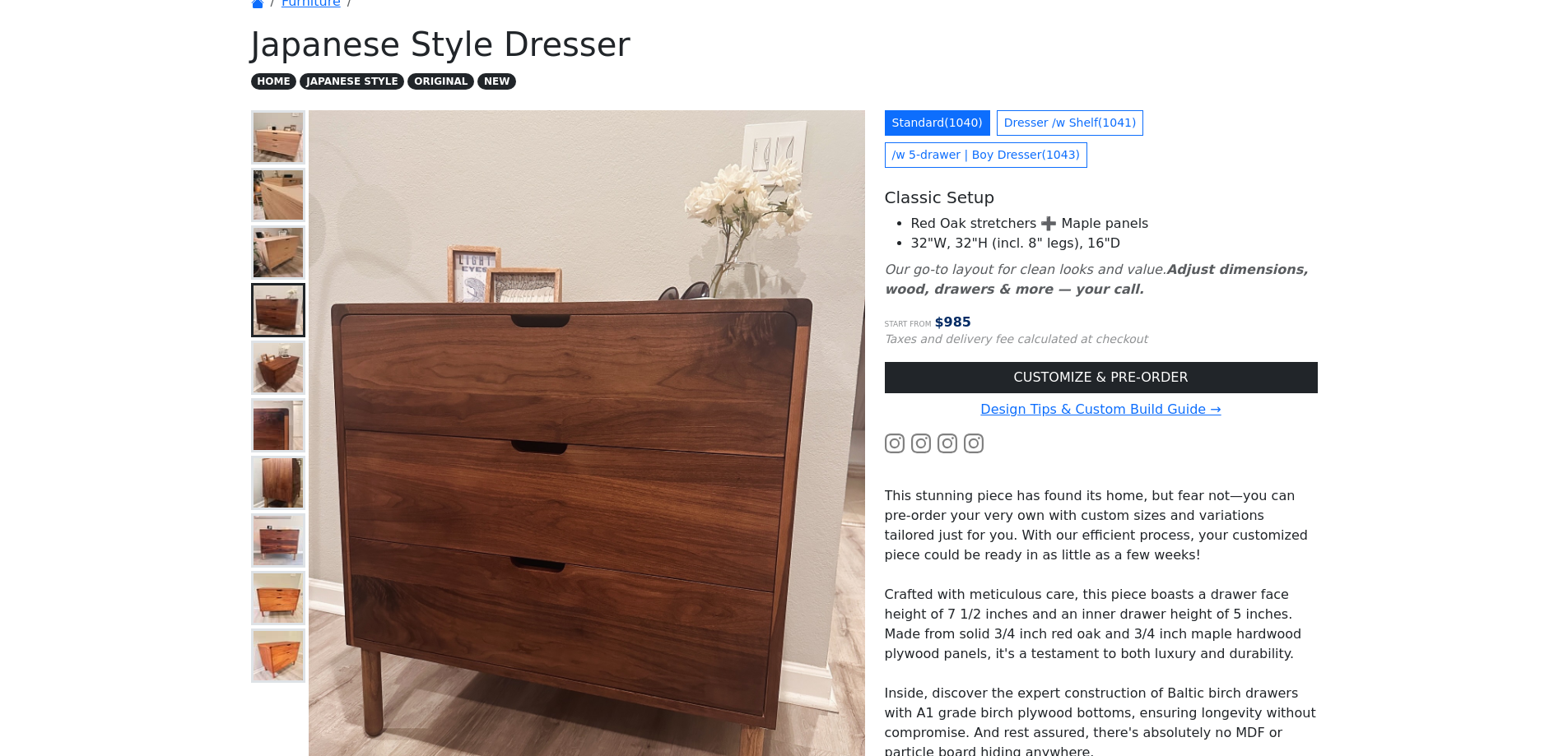
click at [290, 263] on img at bounding box center [278, 253] width 50 height 50
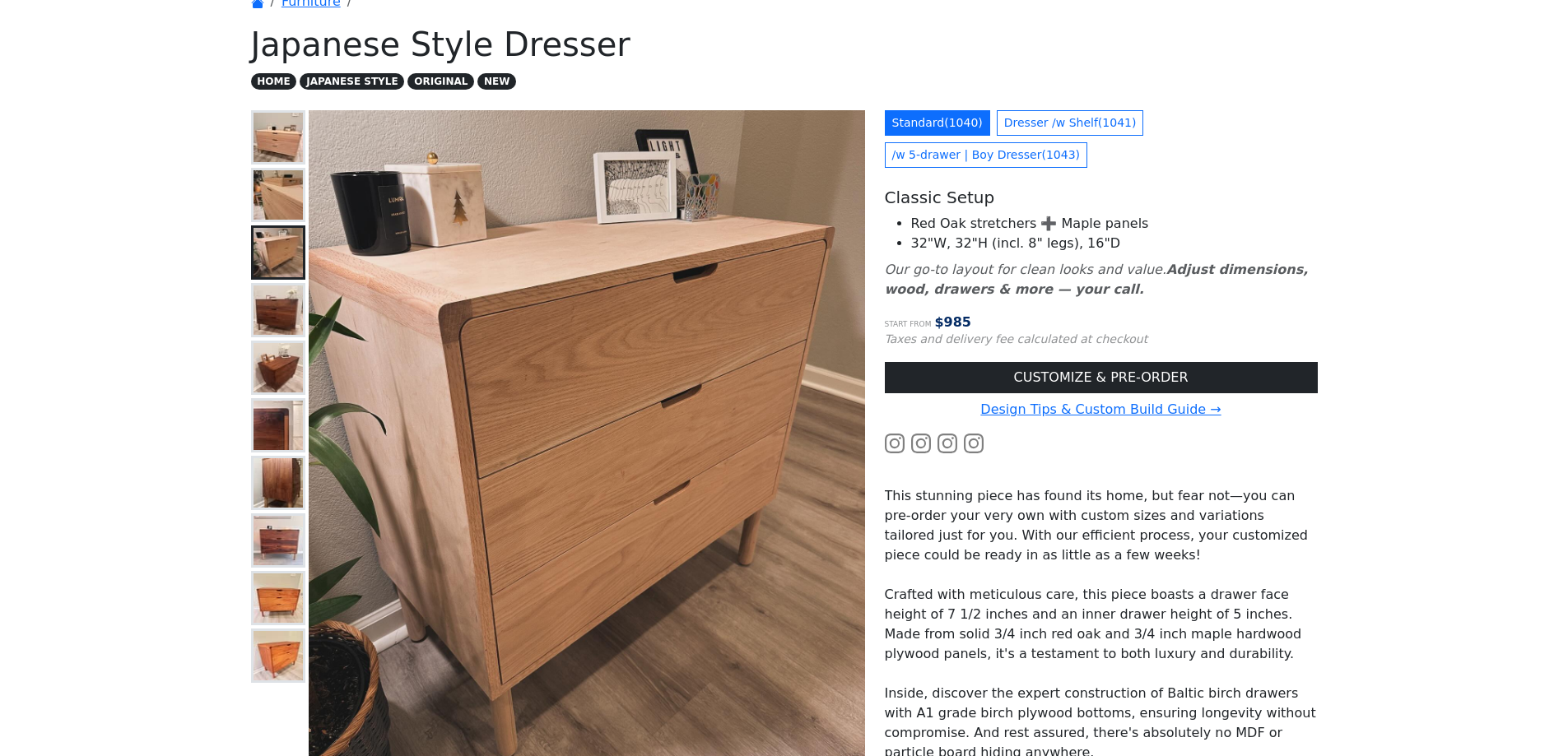
click at [273, 541] on img at bounding box center [278, 541] width 50 height 50
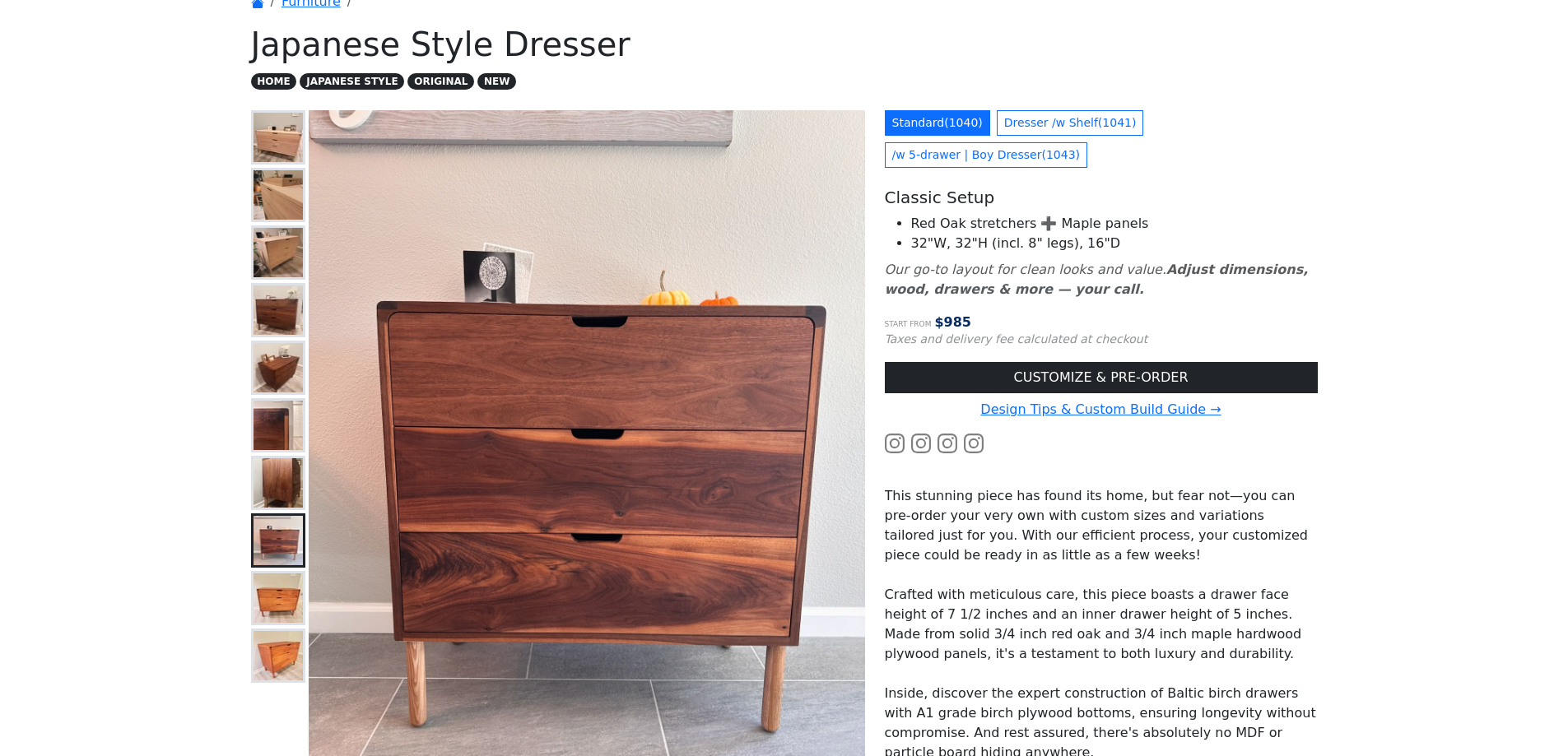
click at [286, 130] on img at bounding box center [278, 138] width 50 height 50
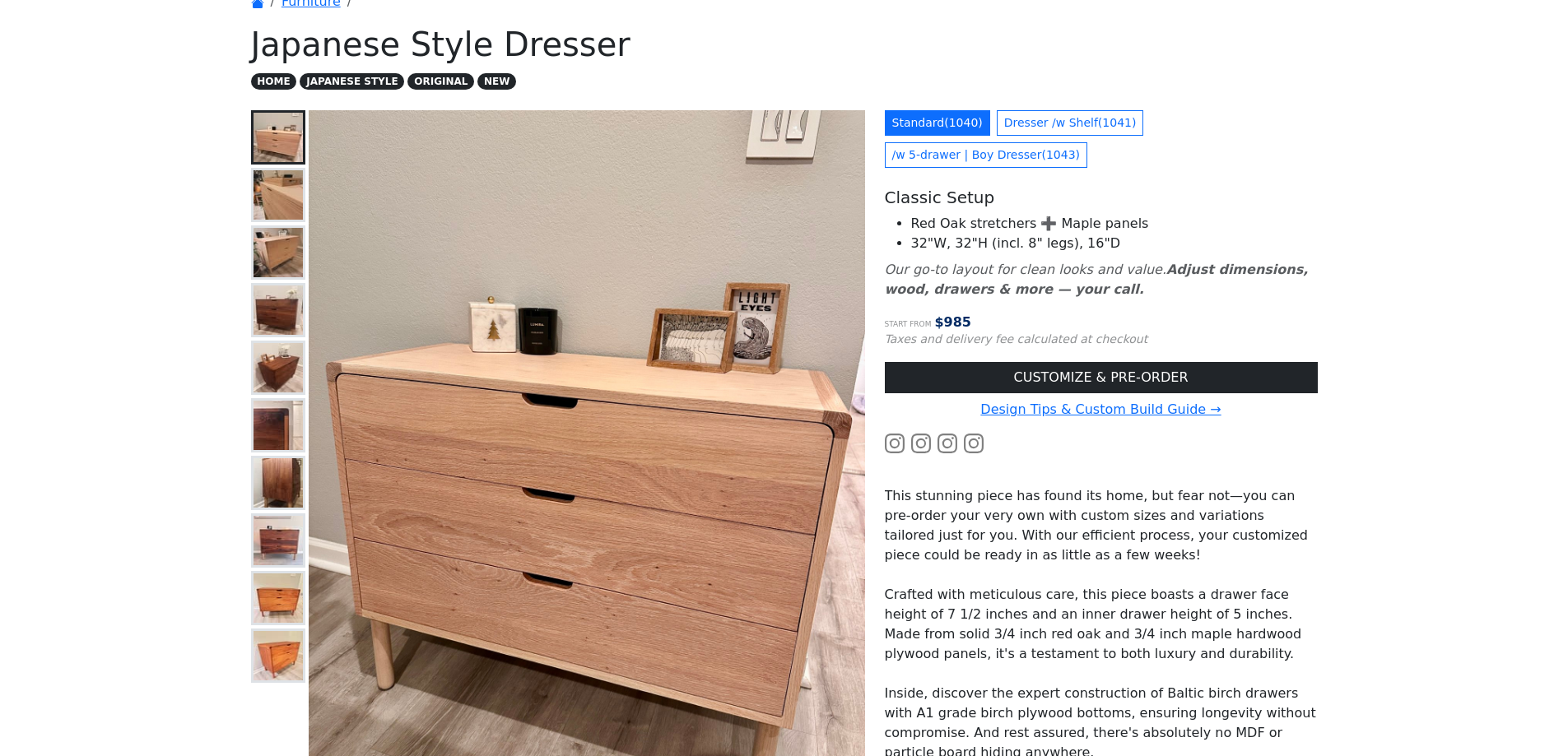
click at [269, 550] on img at bounding box center [278, 541] width 50 height 50
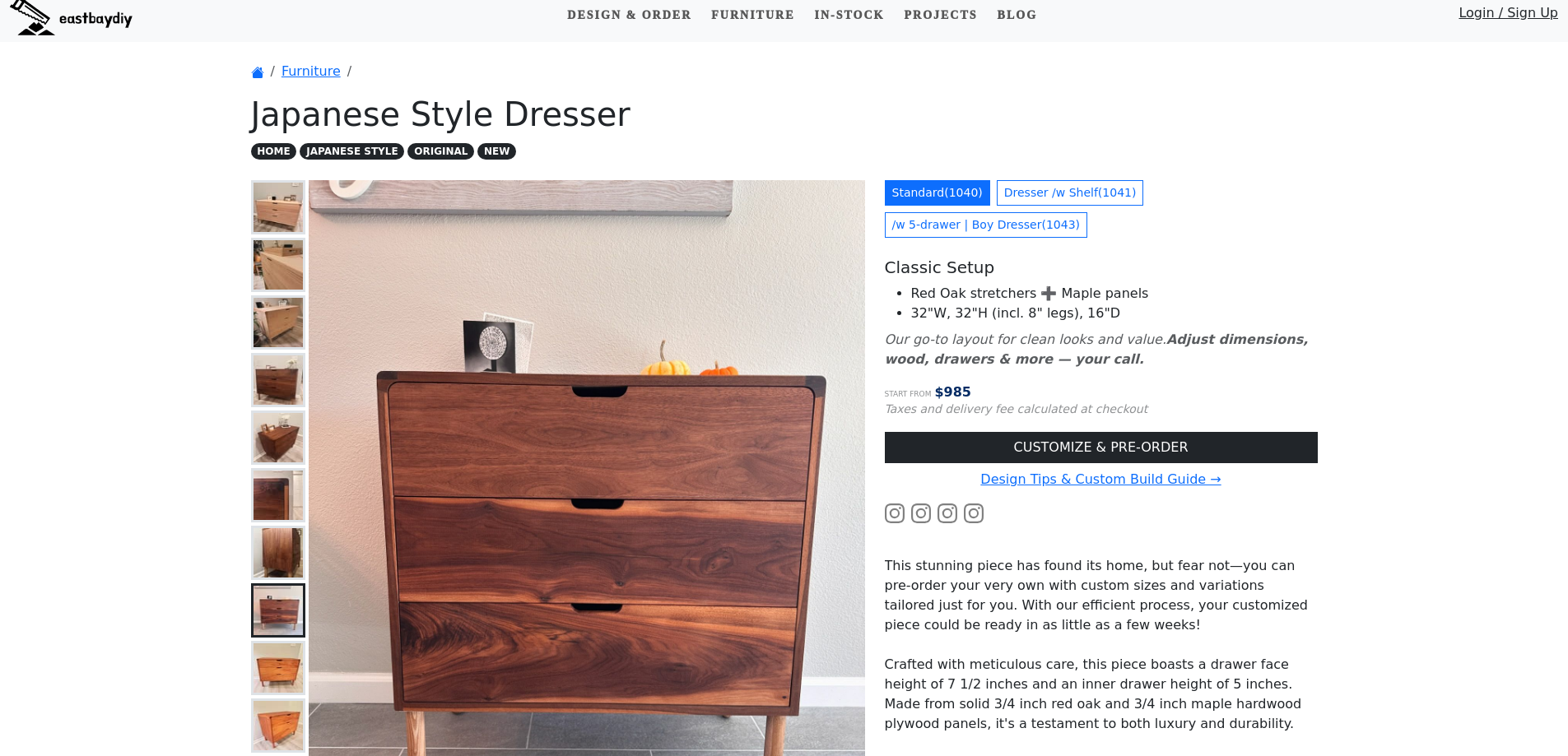
scroll to position [0, 0]
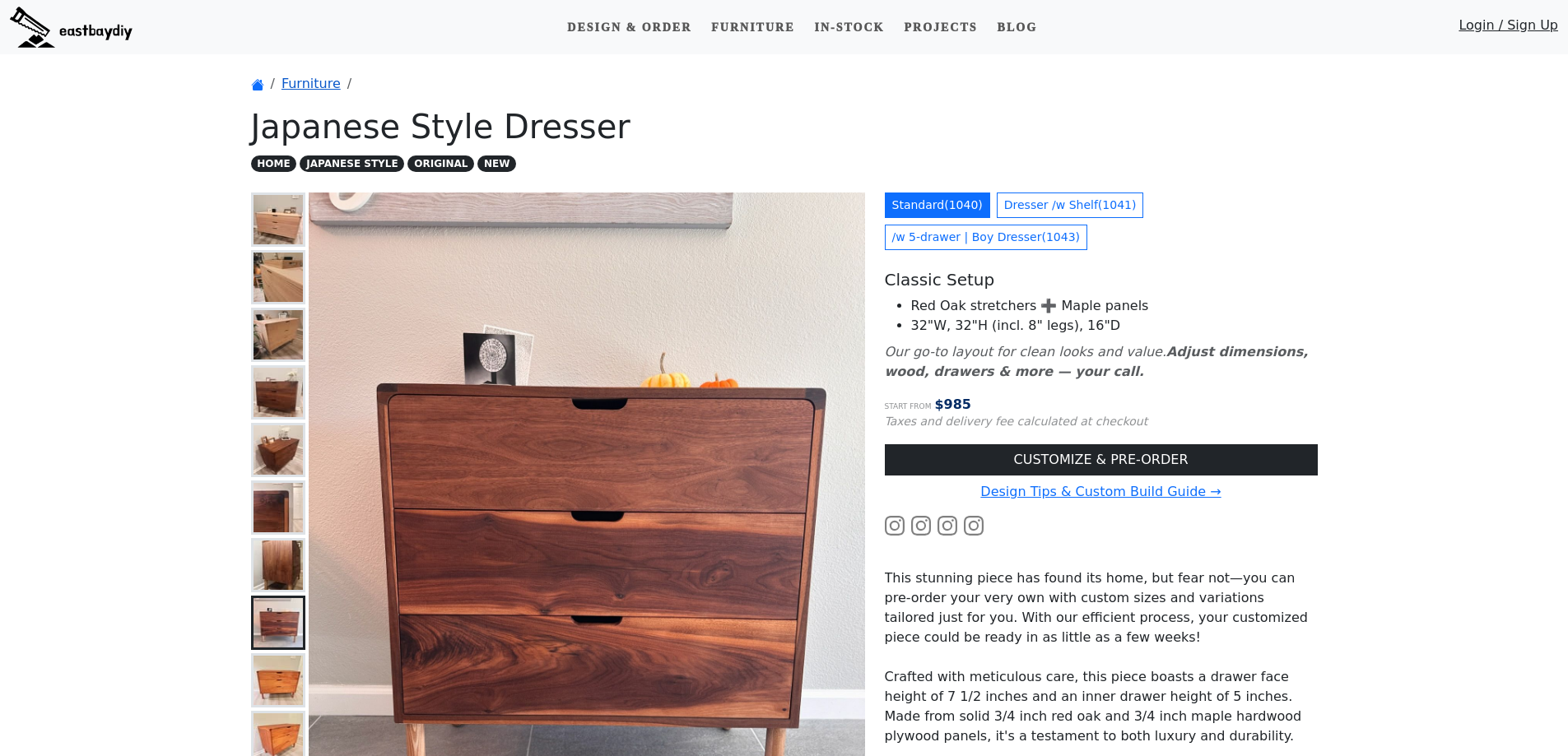
click at [297, 87] on link "Furniture" at bounding box center [310, 84] width 59 height 16
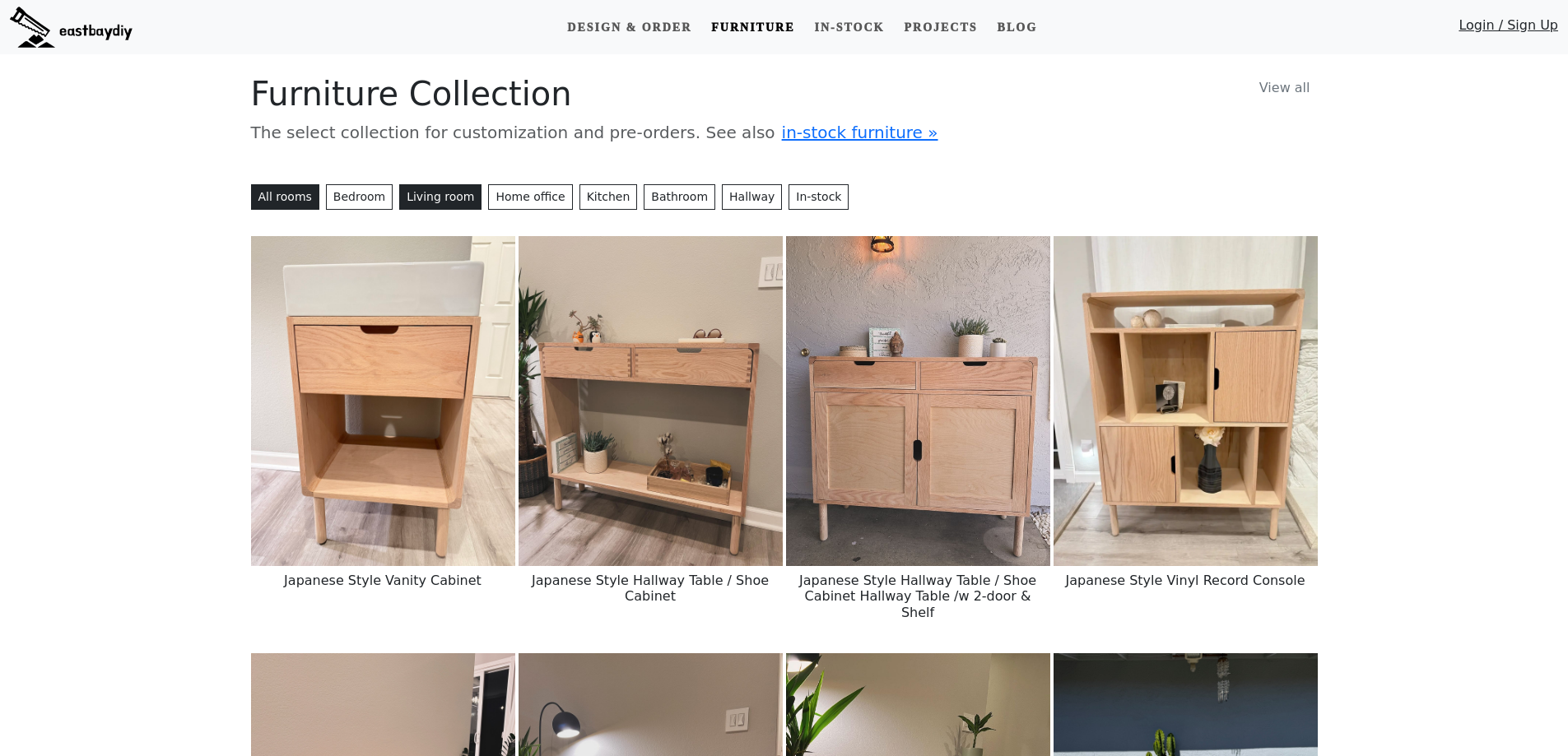
click at [422, 194] on button "Living room" at bounding box center [440, 197] width 83 height 26
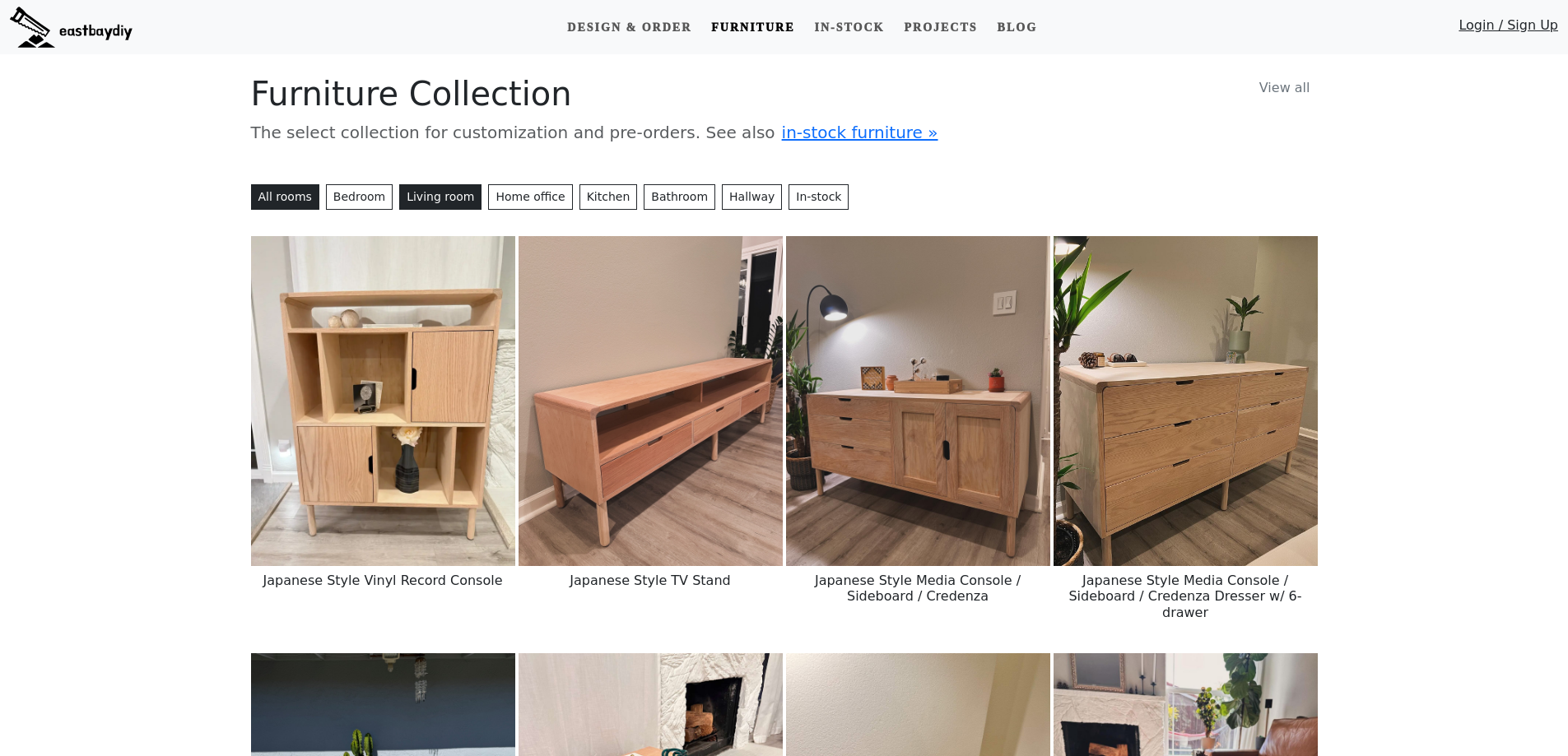
click at [286, 189] on button "All rooms" at bounding box center [285, 197] width 68 height 26
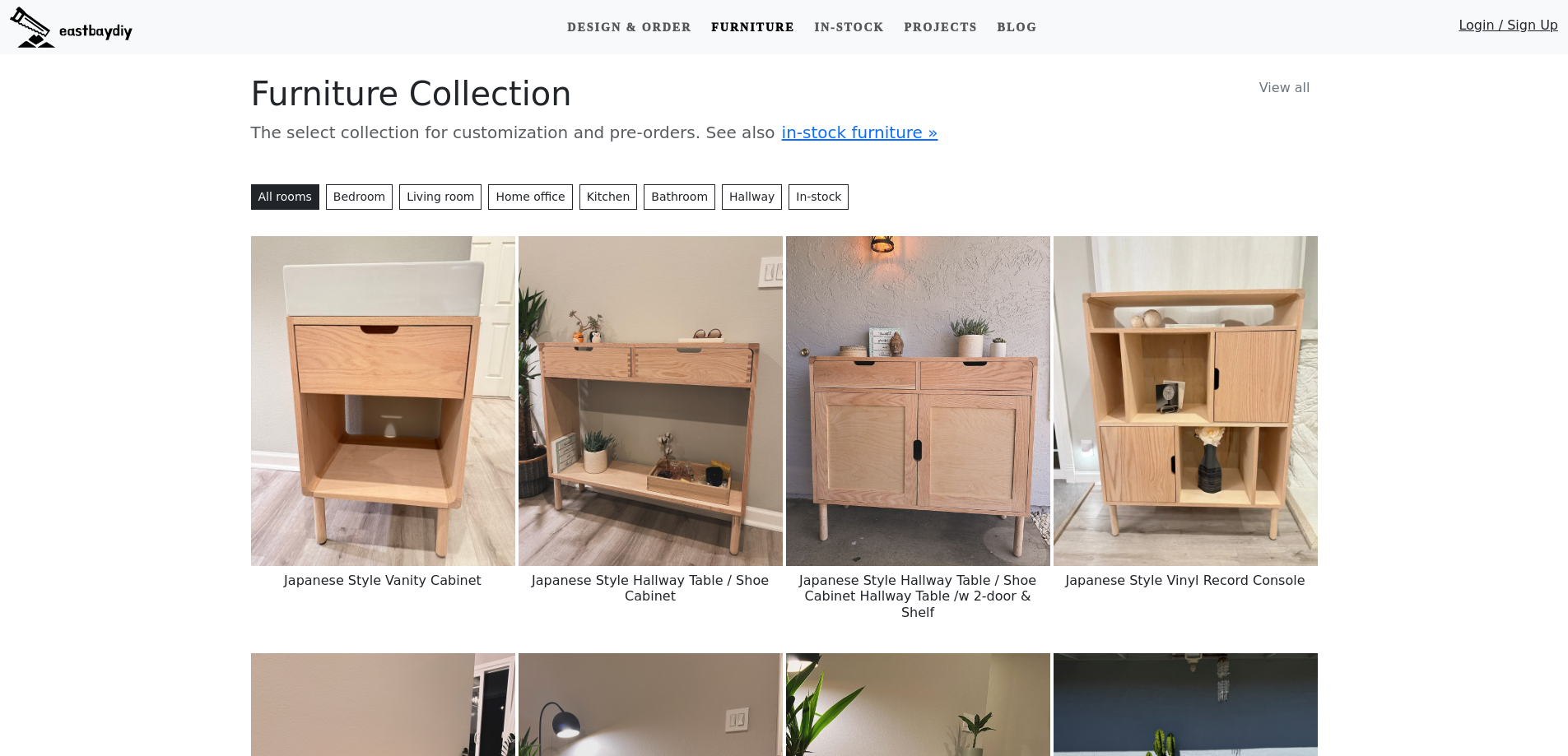
click at [774, 26] on link "Furniture" at bounding box center [752, 27] width 97 height 31
click at [637, 26] on link "Design & Order" at bounding box center [629, 27] width 138 height 31
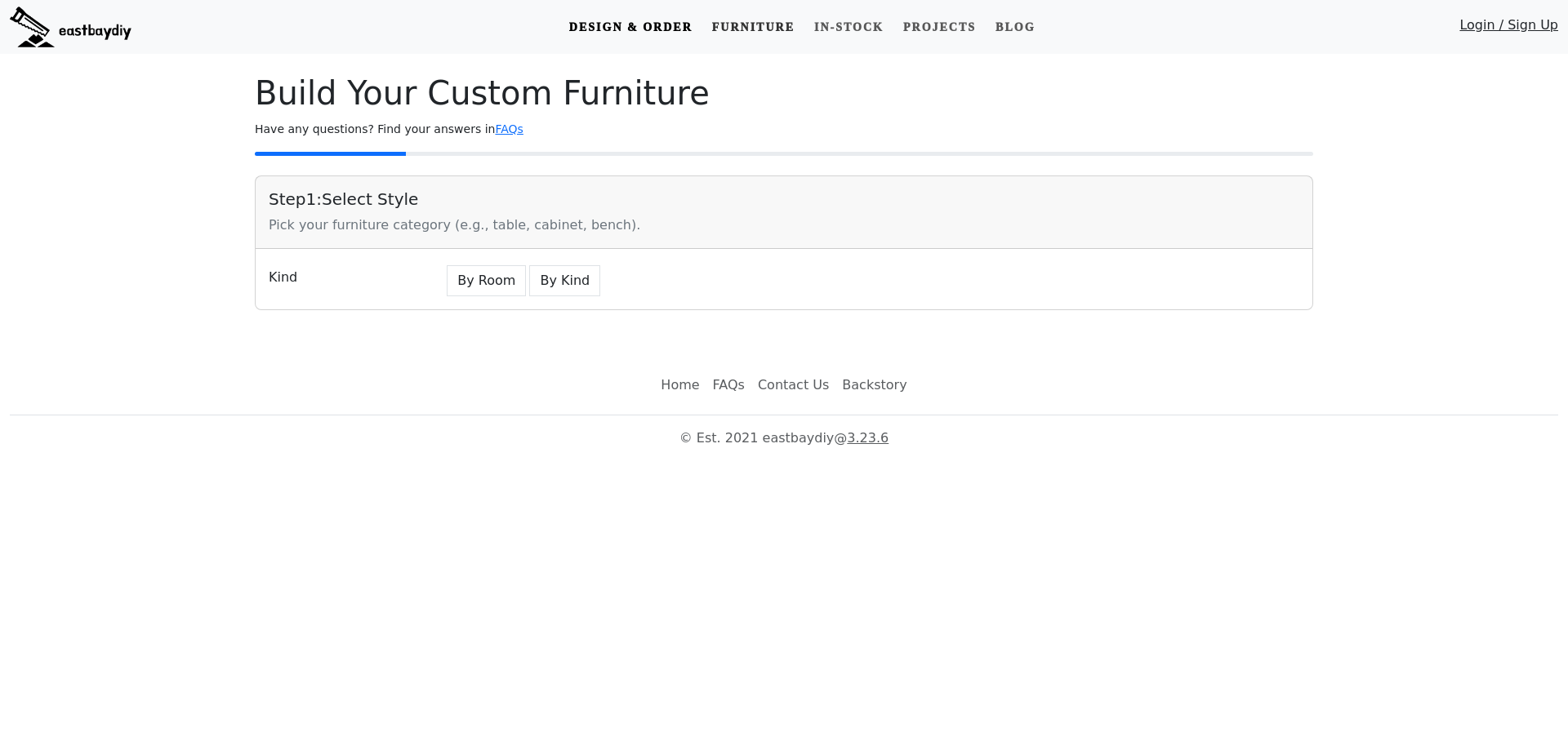
click at [773, 25] on link "Furniture" at bounding box center [753, 27] width 96 height 31
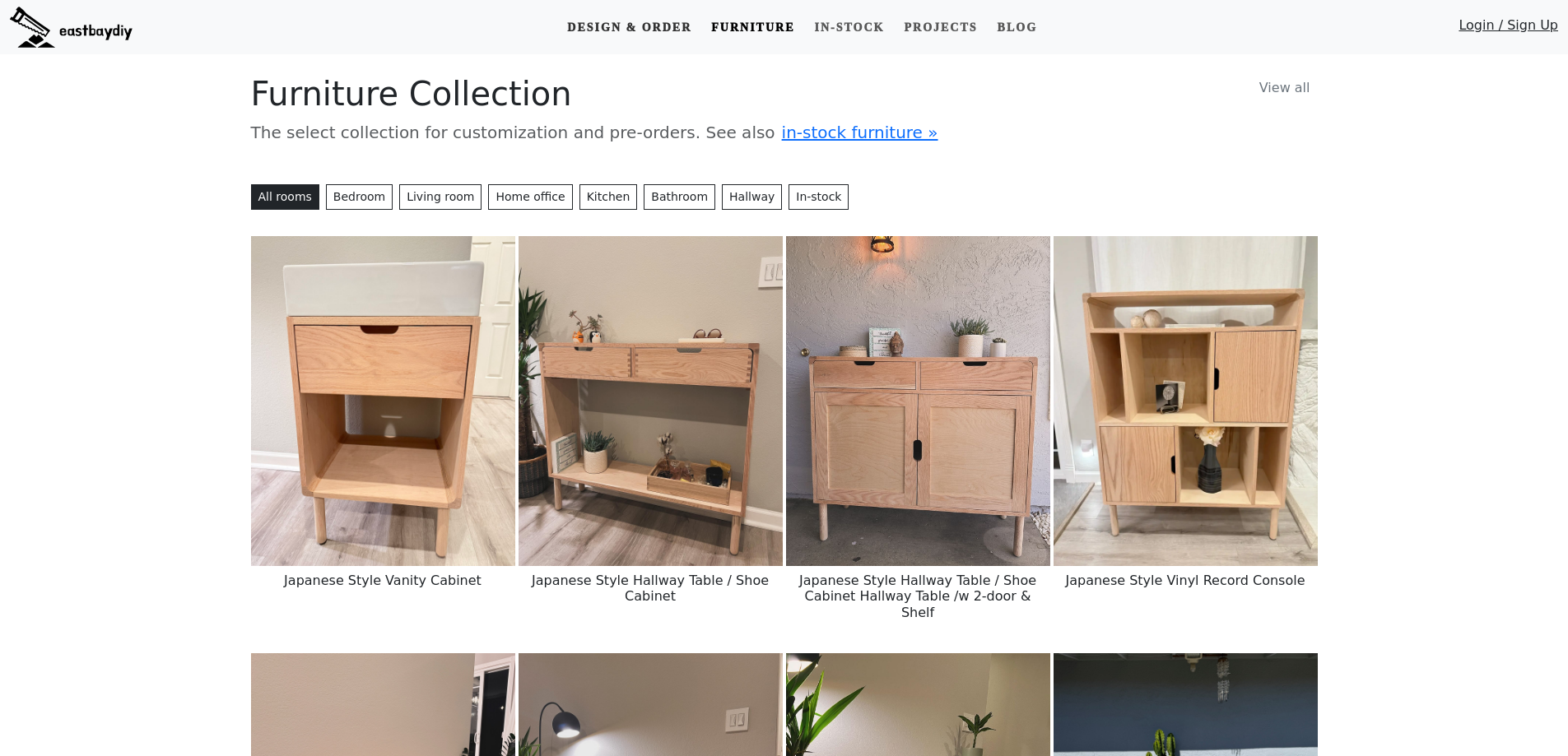
click at [645, 21] on link "Design & Order" at bounding box center [629, 27] width 138 height 31
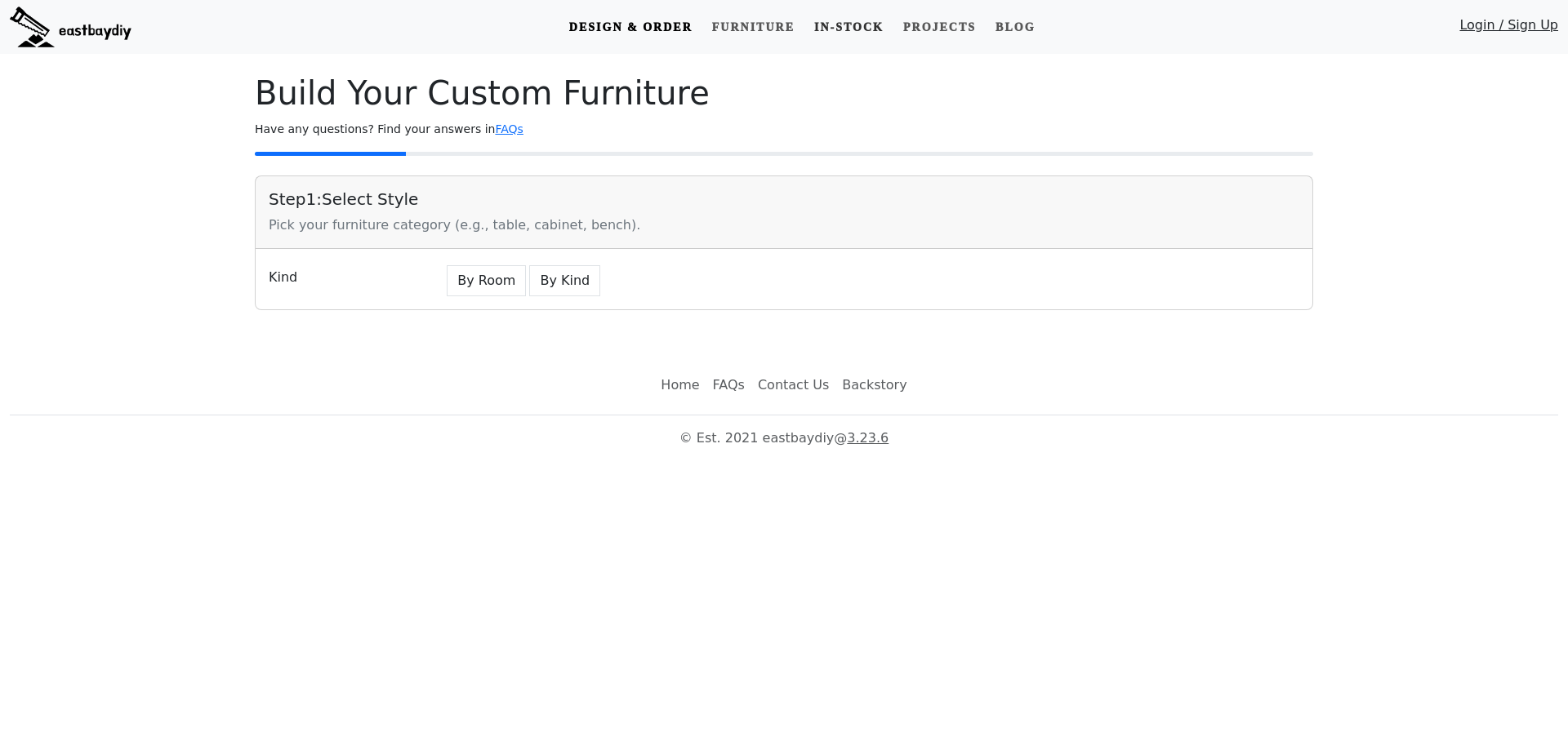
click at [840, 20] on link "In-stock" at bounding box center [848, 27] width 82 height 31
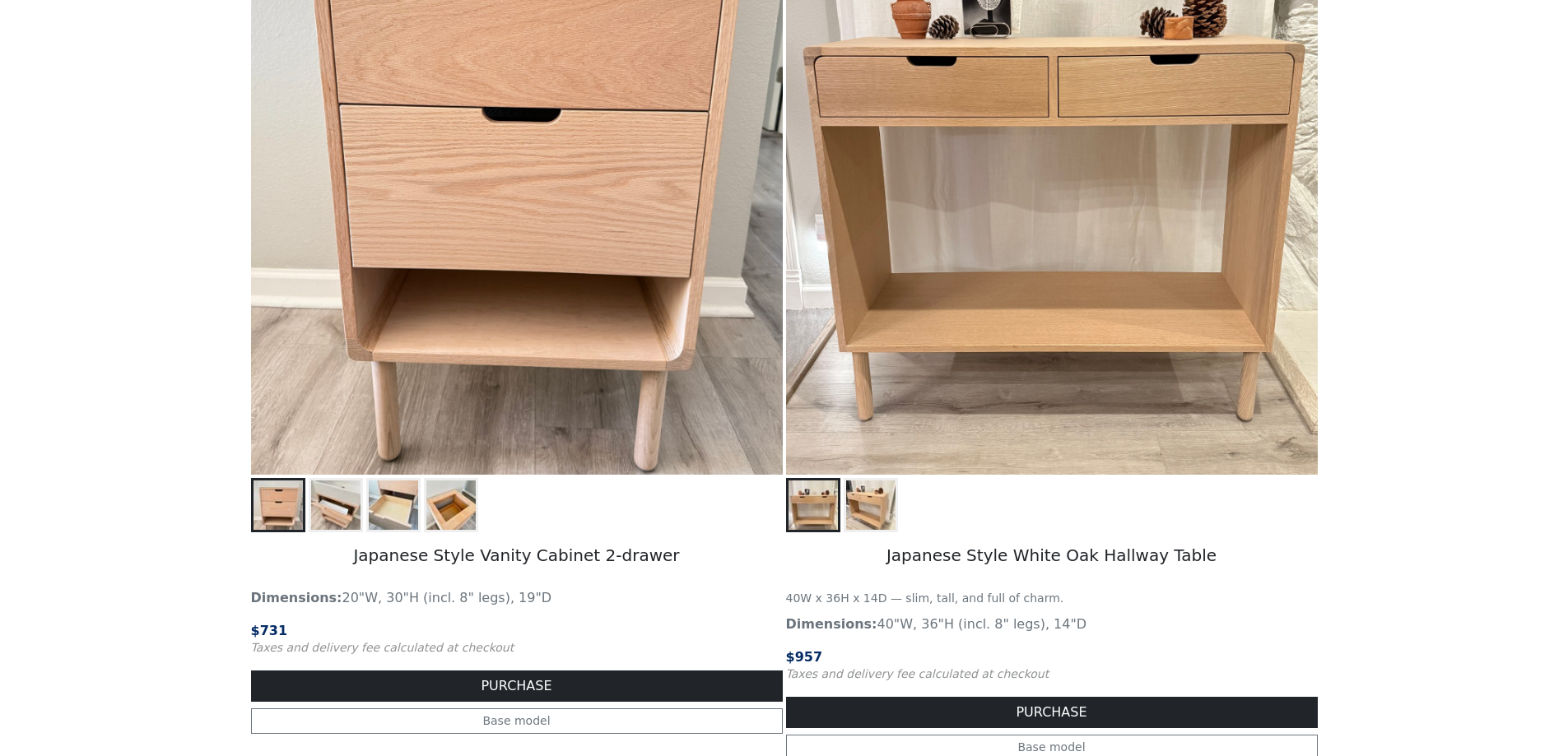
scroll to position [412, 0]
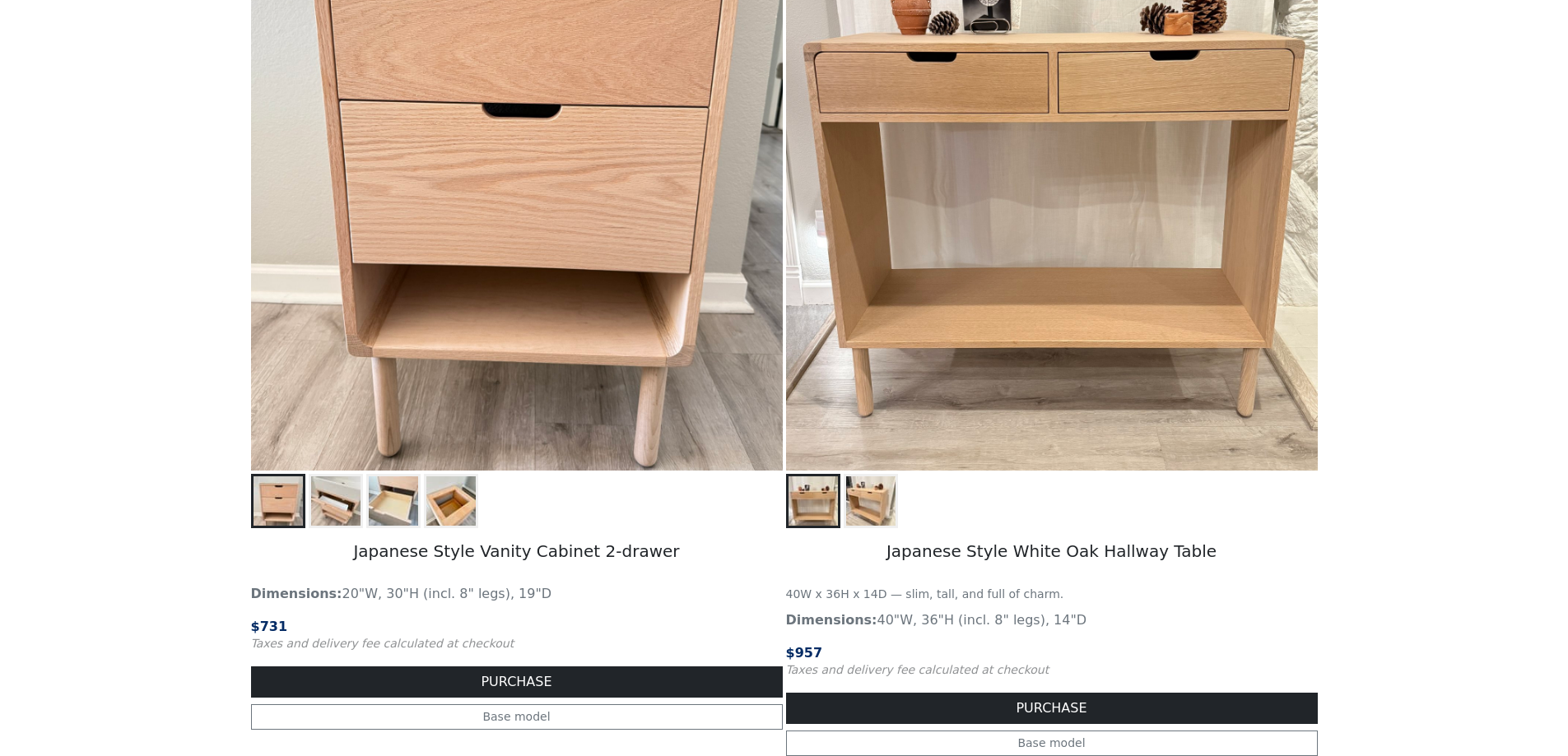
click at [344, 497] on img at bounding box center [336, 502] width 50 height 50
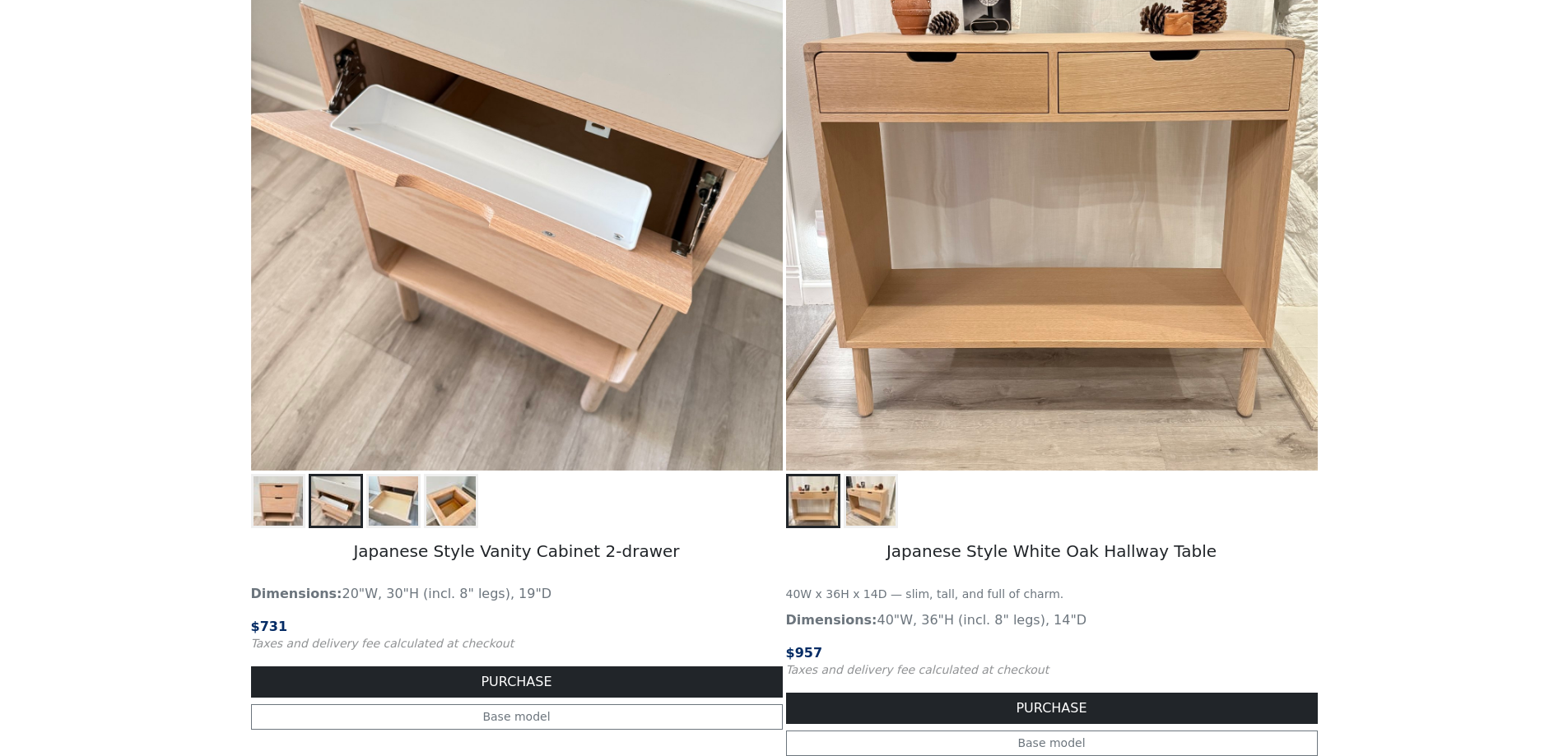
click at [409, 484] on img at bounding box center [394, 502] width 50 height 50
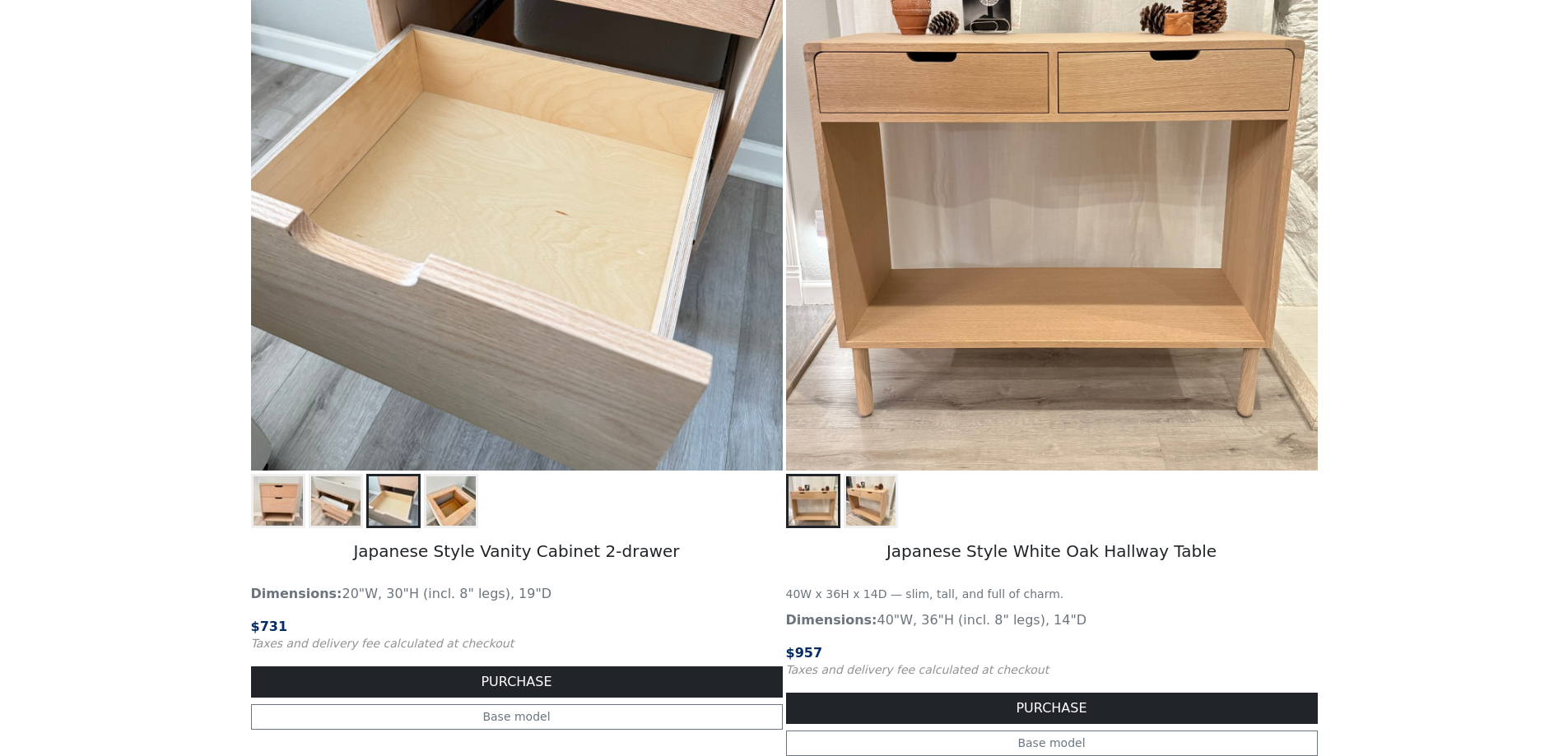
click at [459, 489] on img at bounding box center [451, 502] width 50 height 50
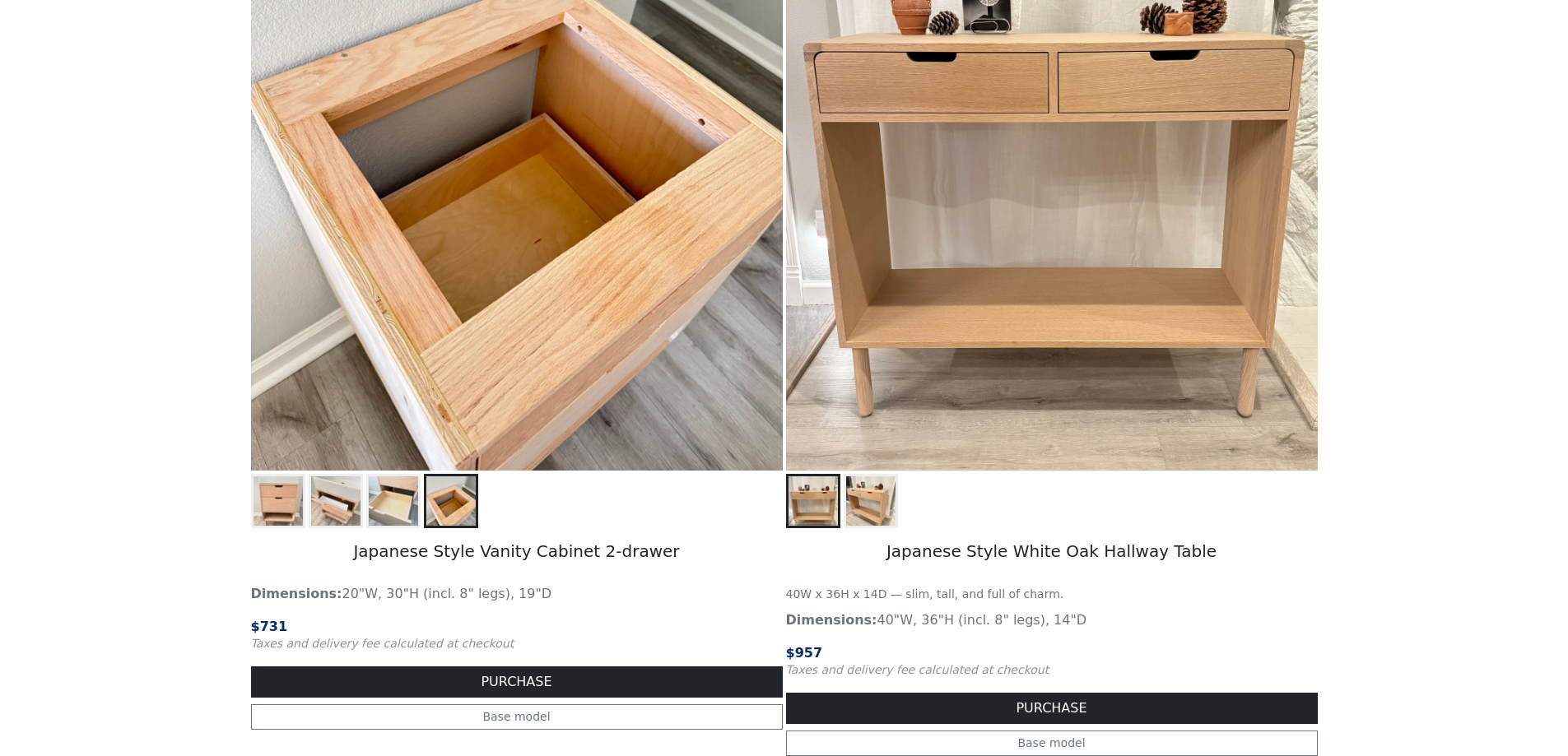
click at [395, 500] on img at bounding box center [394, 502] width 50 height 50
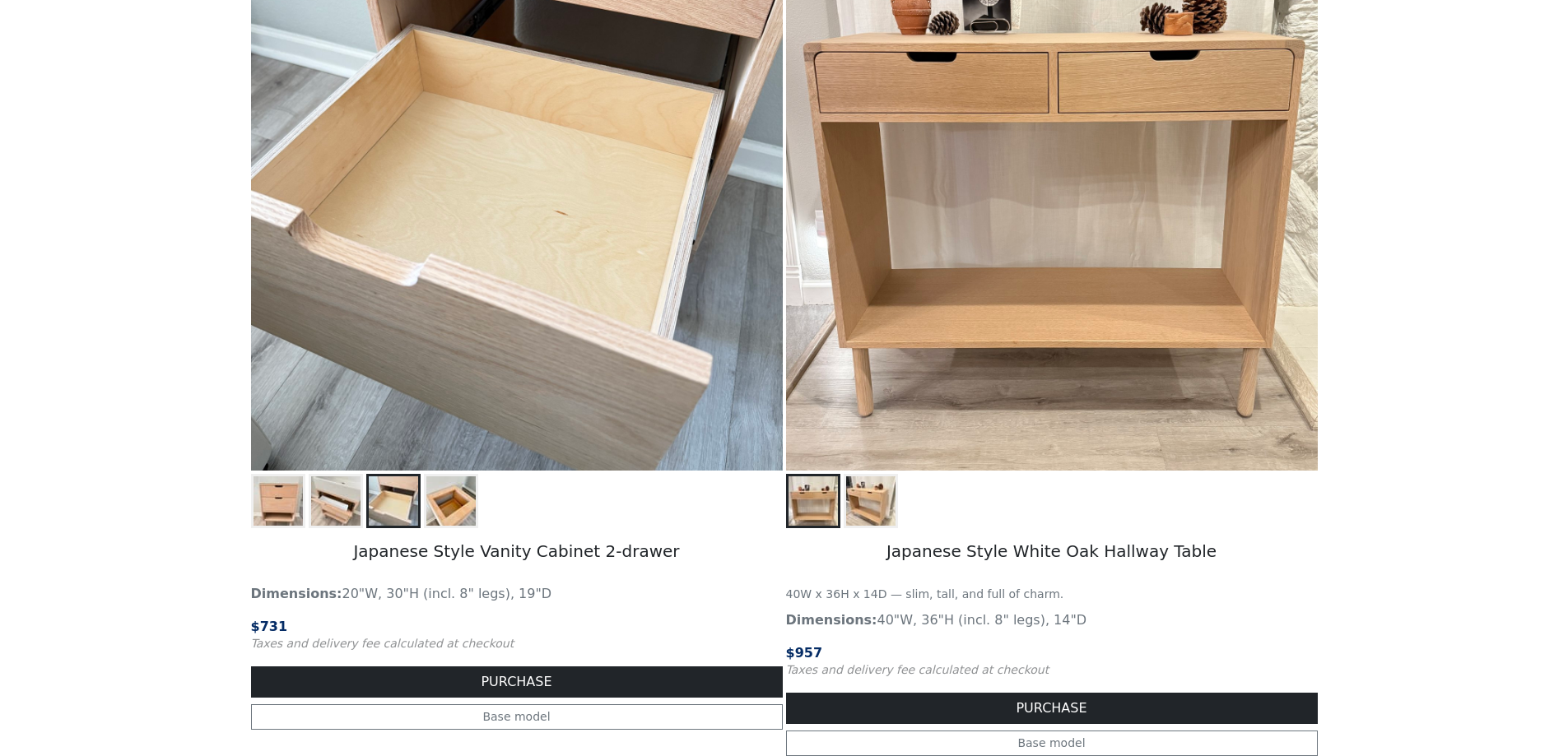
click at [318, 499] on img at bounding box center [336, 502] width 50 height 50
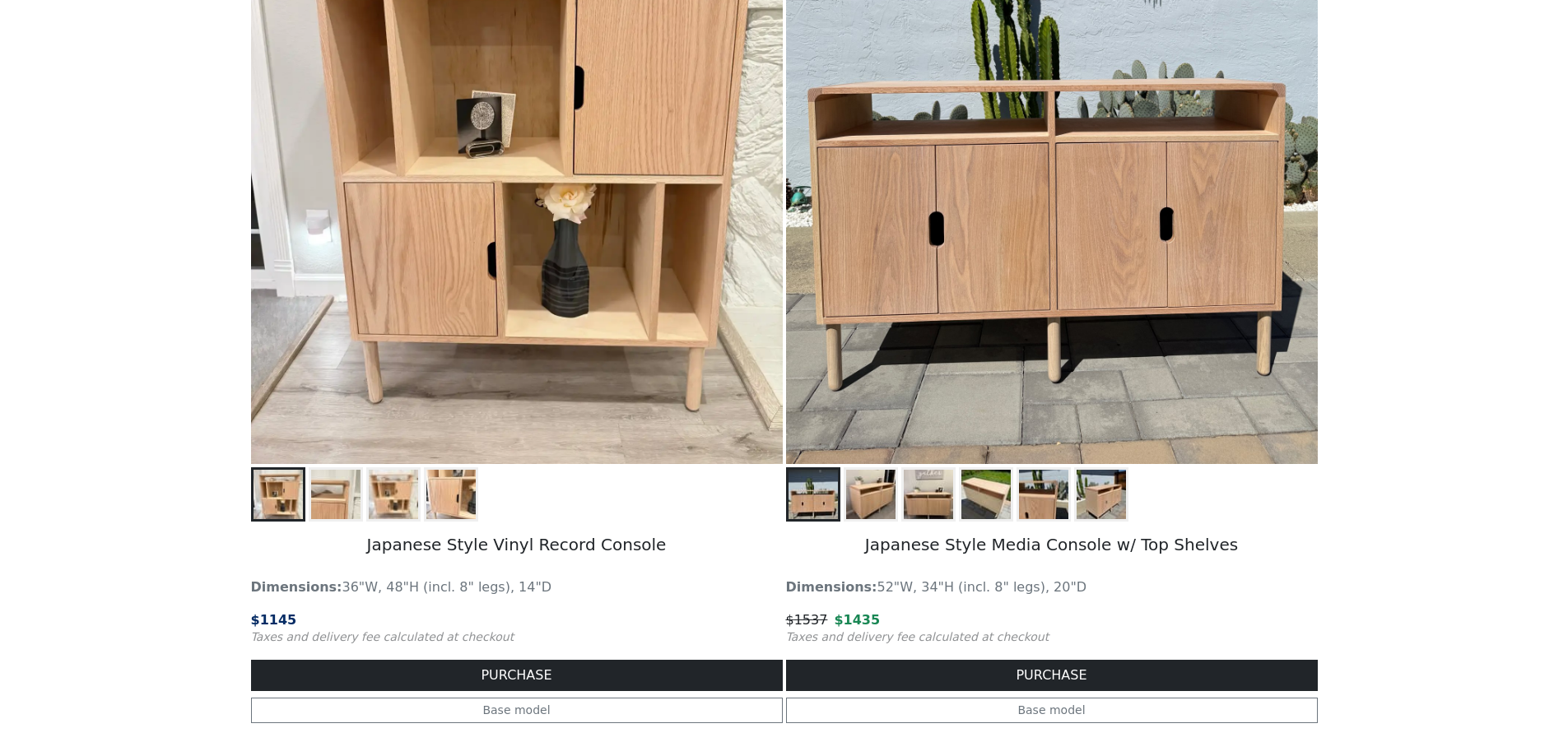
scroll to position [1399, 0]
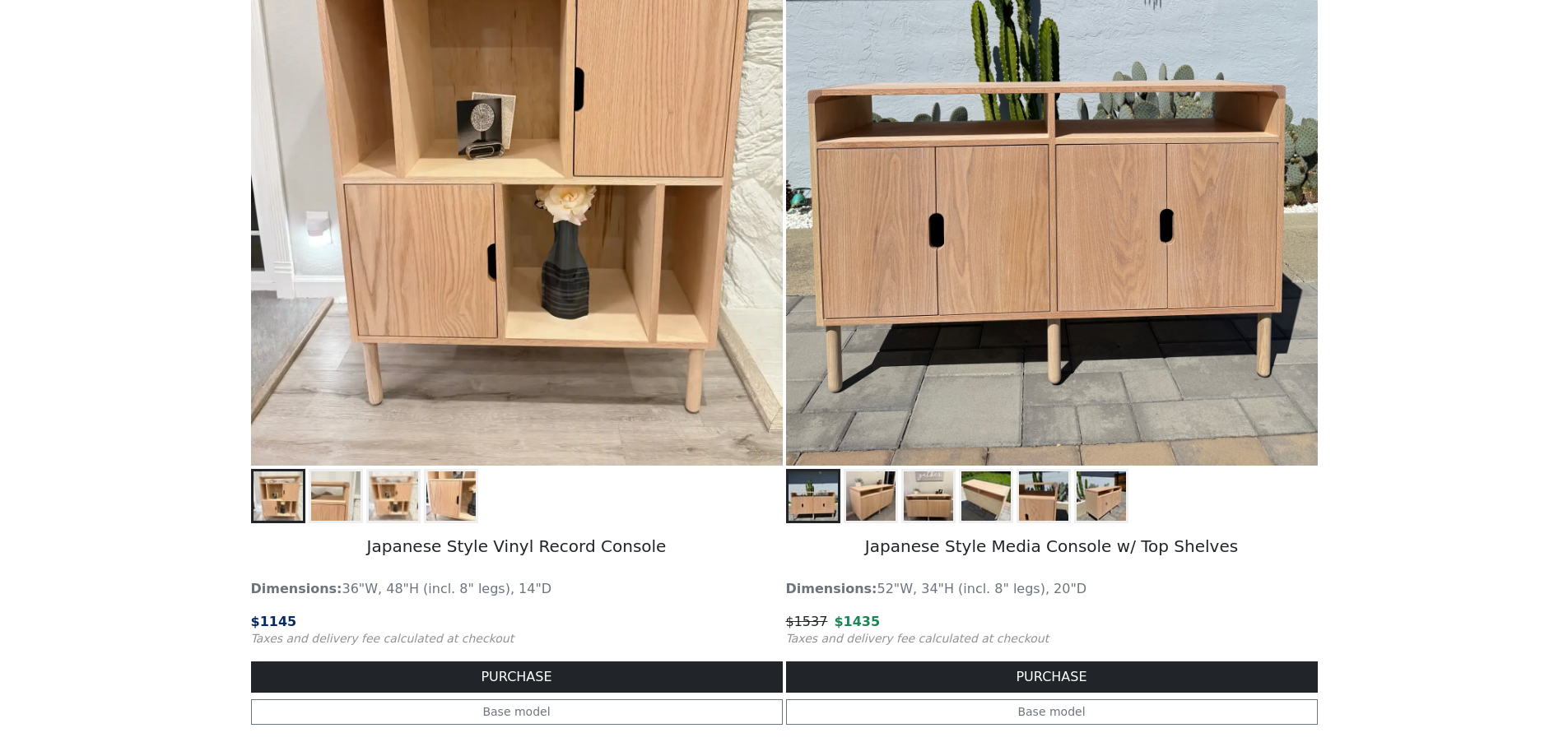
click at [869, 507] on img at bounding box center [871, 497] width 50 height 50
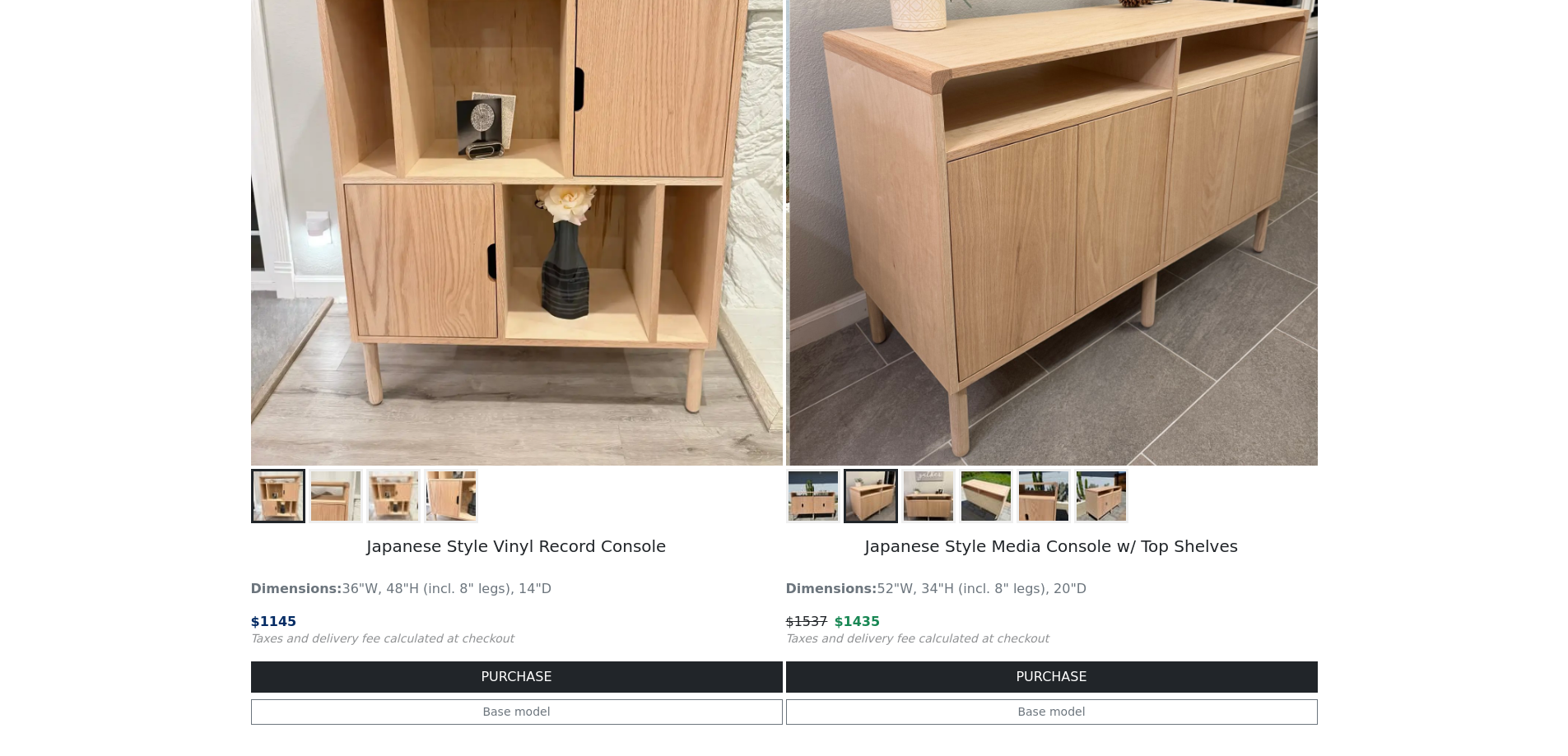
click at [930, 497] on img at bounding box center [929, 497] width 50 height 50
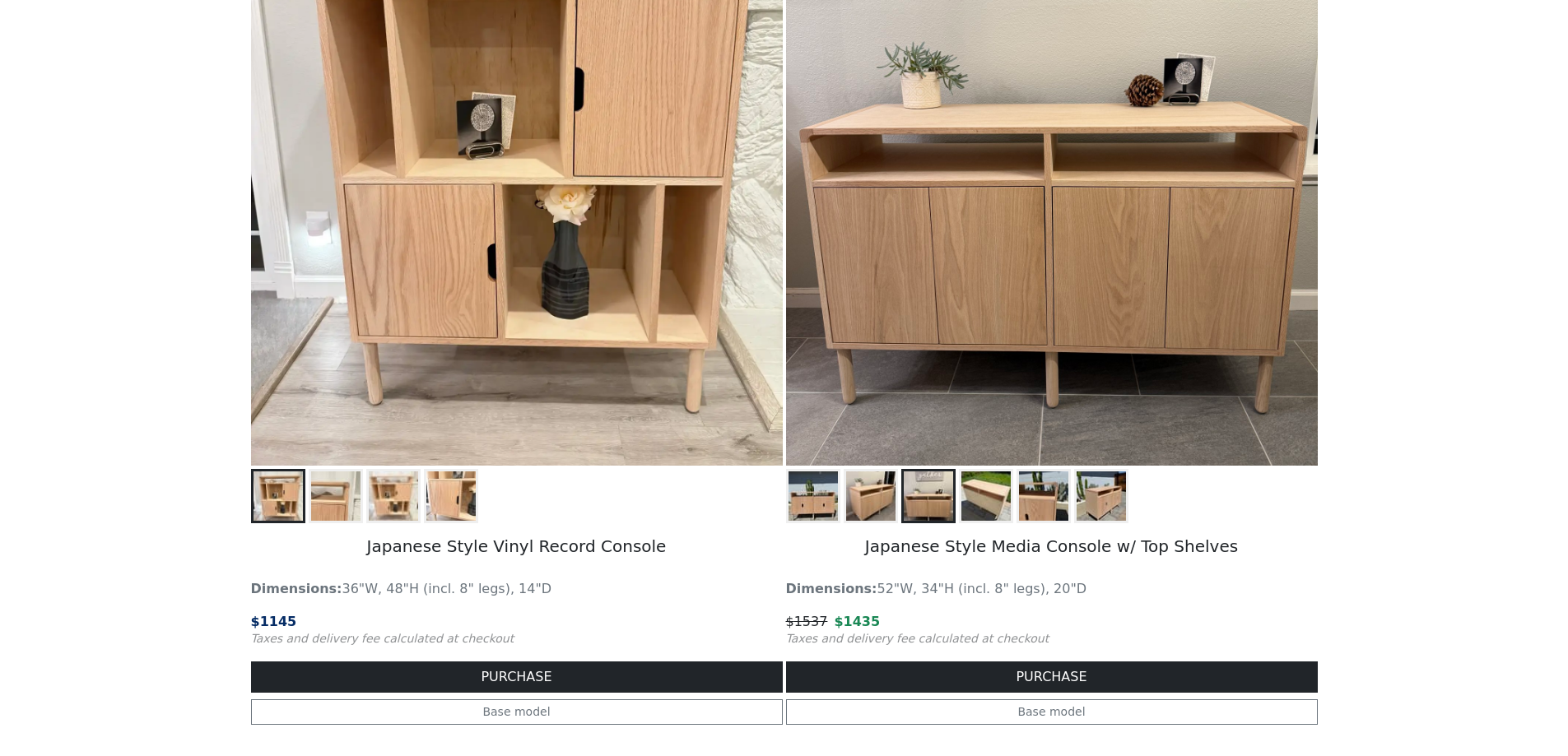
click at [982, 490] on img at bounding box center [986, 497] width 50 height 50
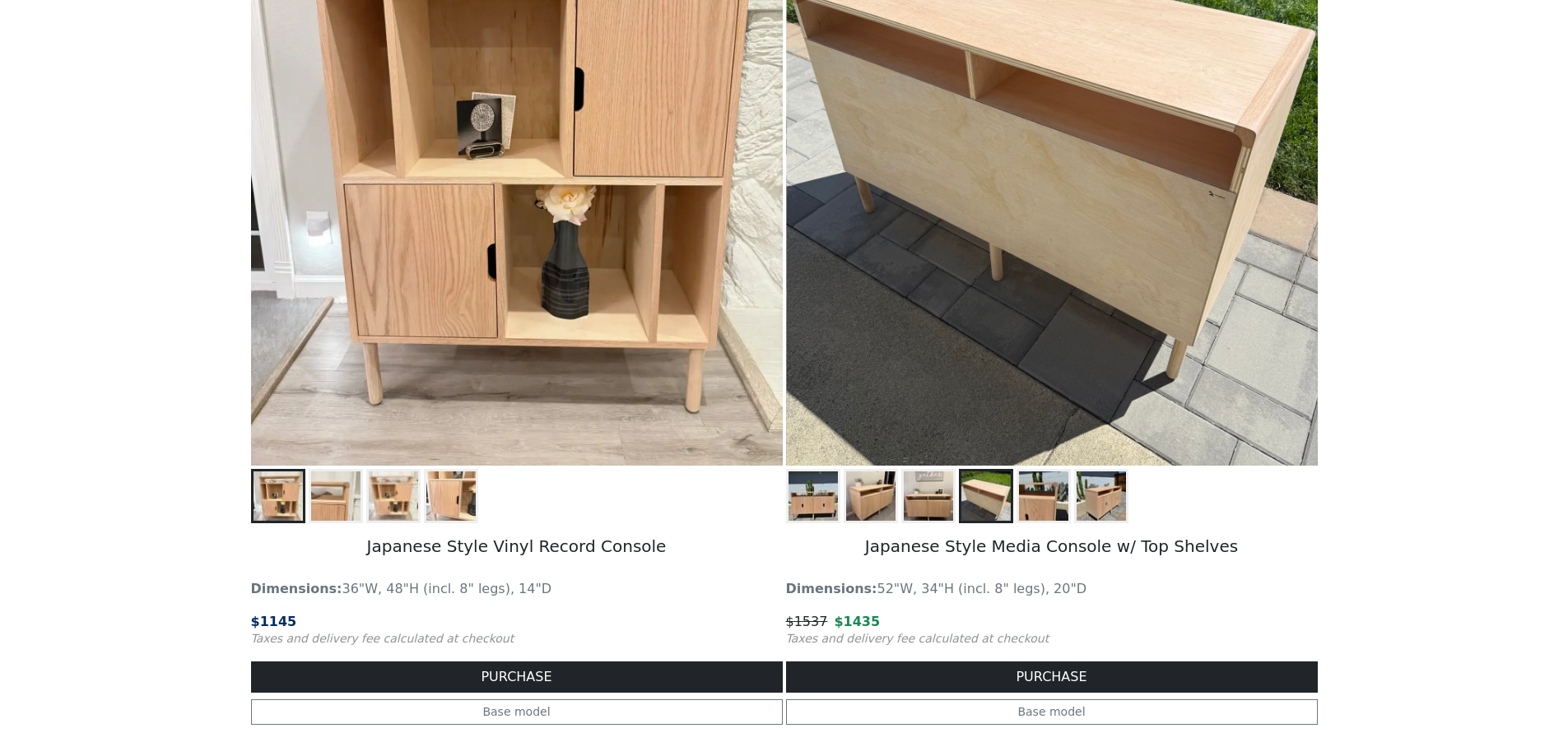
click at [1046, 490] on img at bounding box center [1044, 497] width 50 height 50
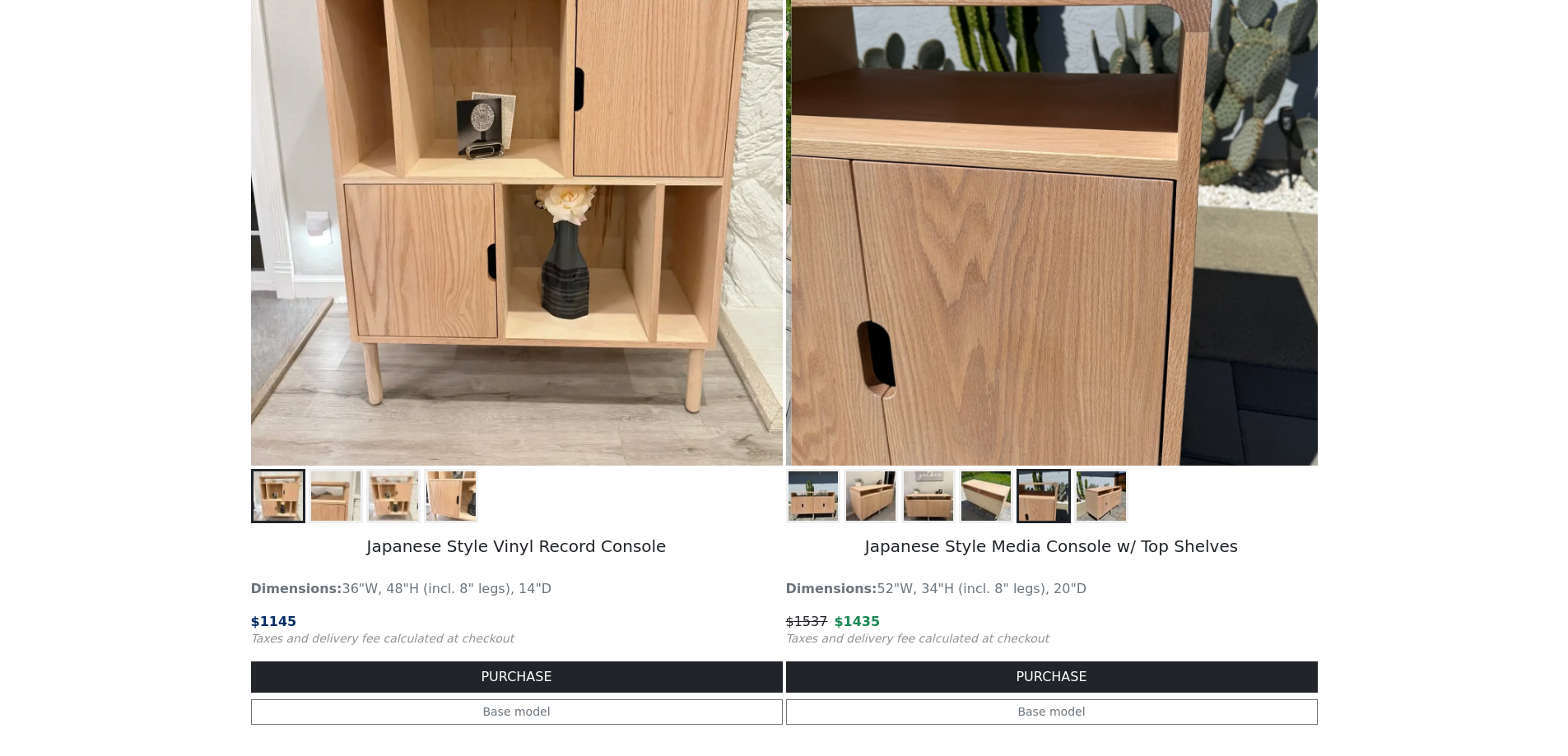
click at [1105, 490] on img at bounding box center [1101, 497] width 50 height 50
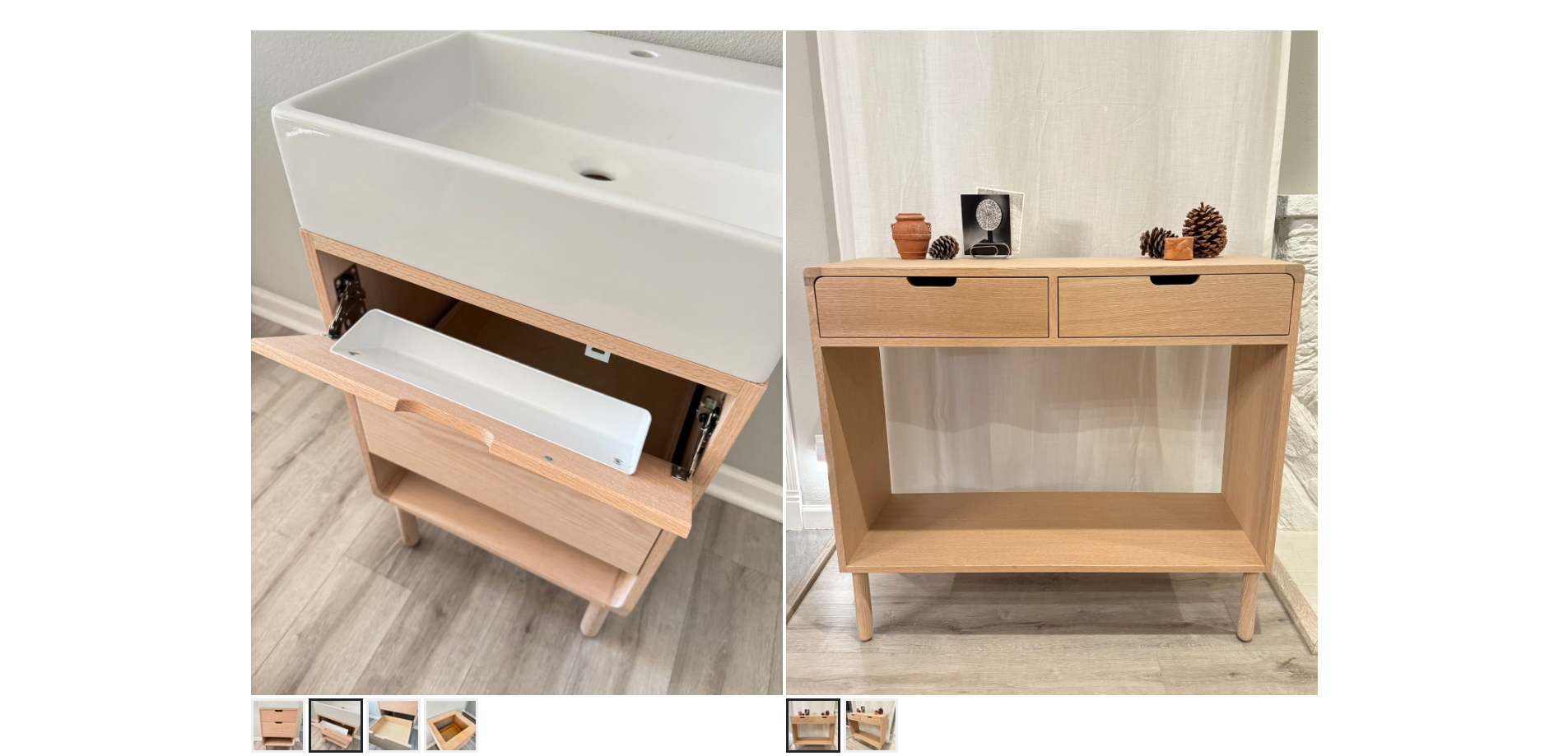
scroll to position [0, 0]
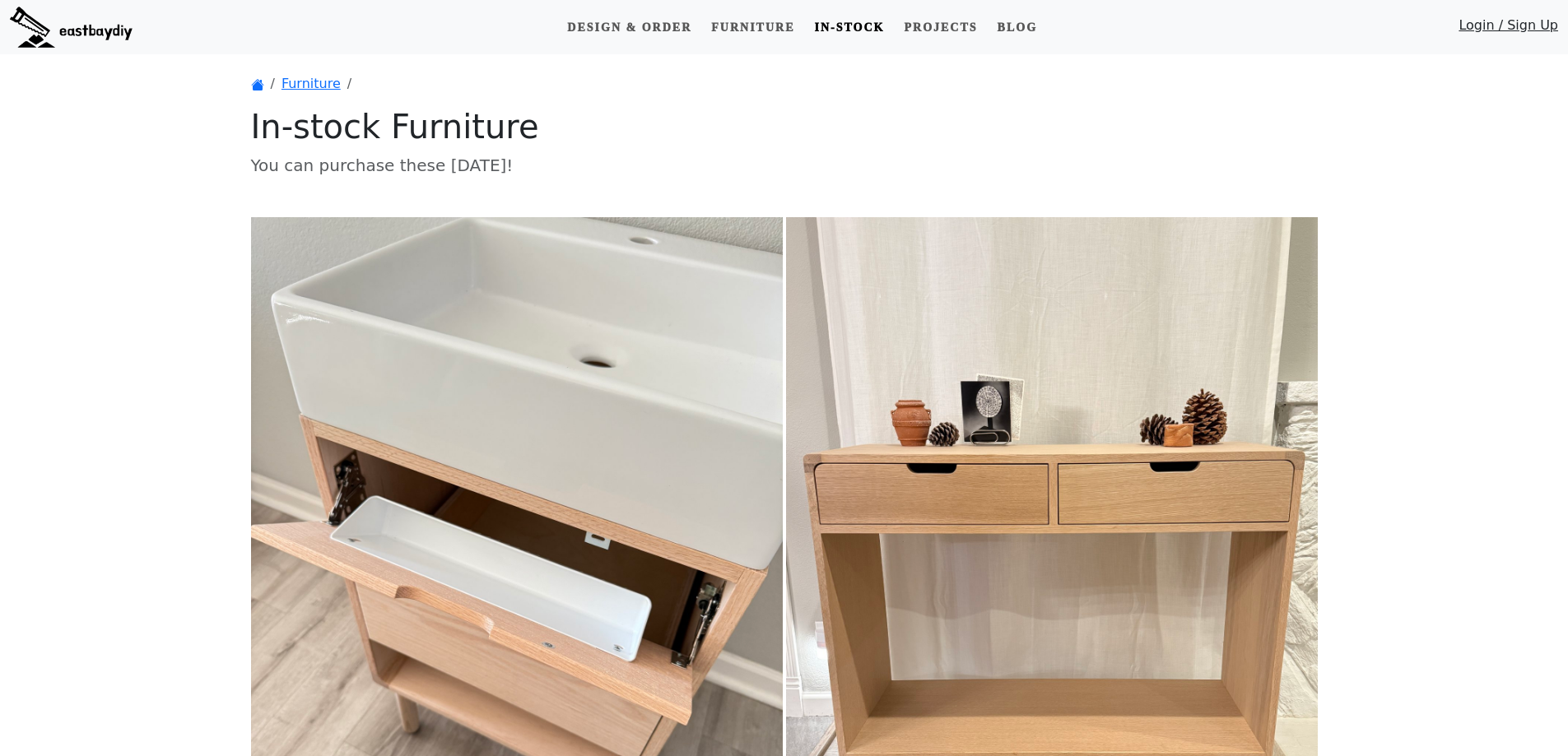
click at [649, 9] on div "Design & Order Furniture In-stock Projects Blog Login / Sign Up" at bounding box center [784, 27] width 1568 height 41
click at [646, 21] on link "Design & Order" at bounding box center [629, 27] width 138 height 31
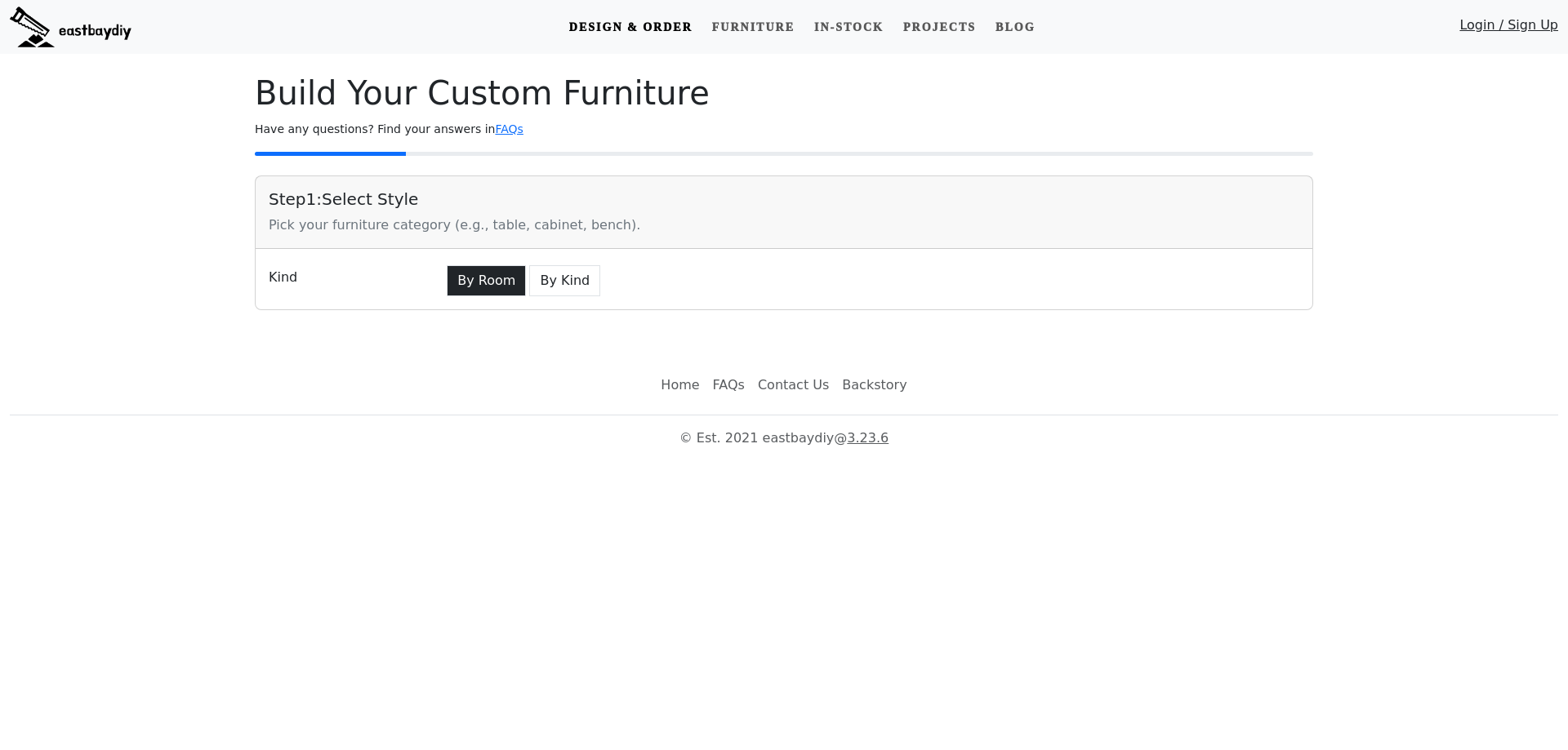
click at [479, 285] on button "By Room" at bounding box center [486, 280] width 79 height 31
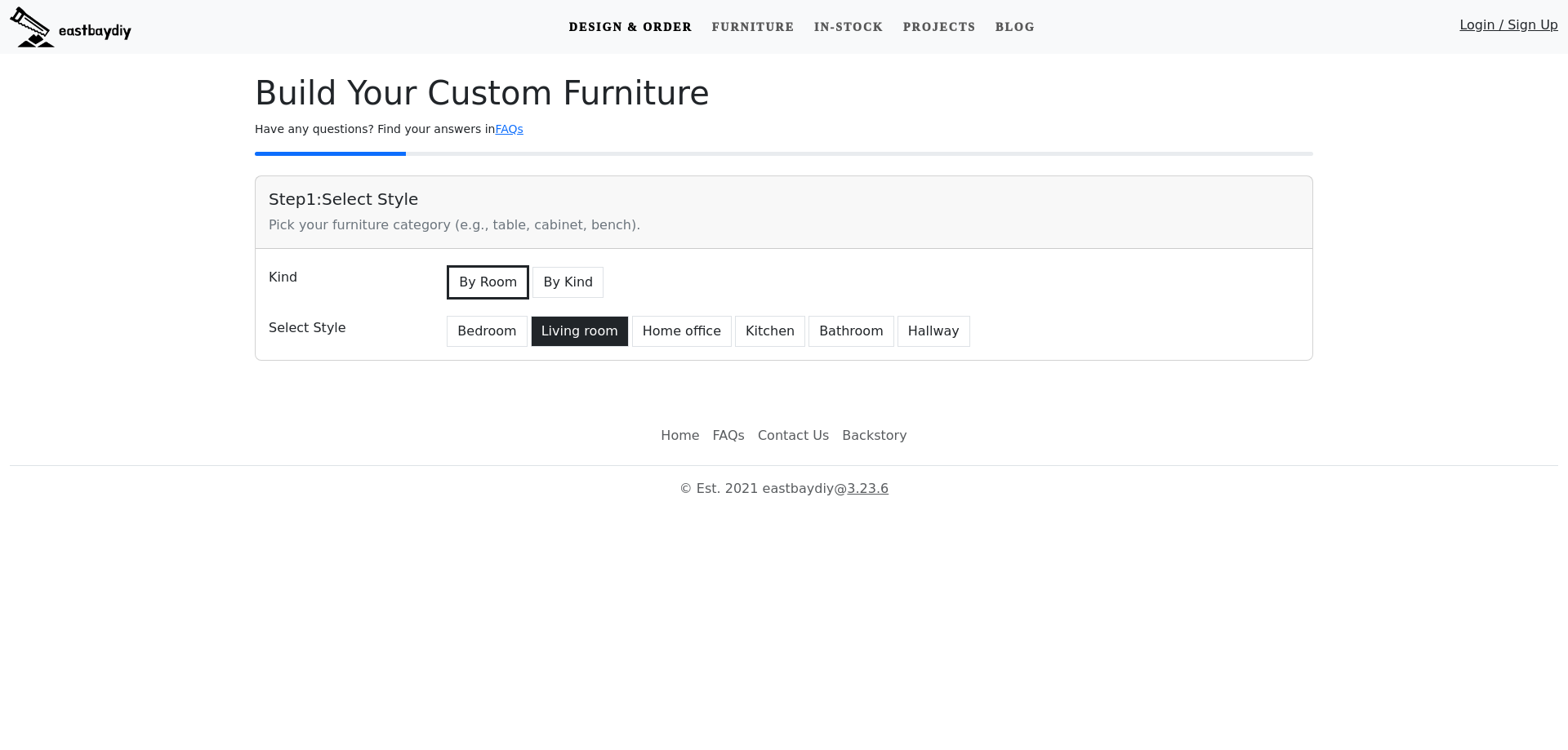
click at [568, 329] on button "Living room" at bounding box center [579, 330] width 98 height 31
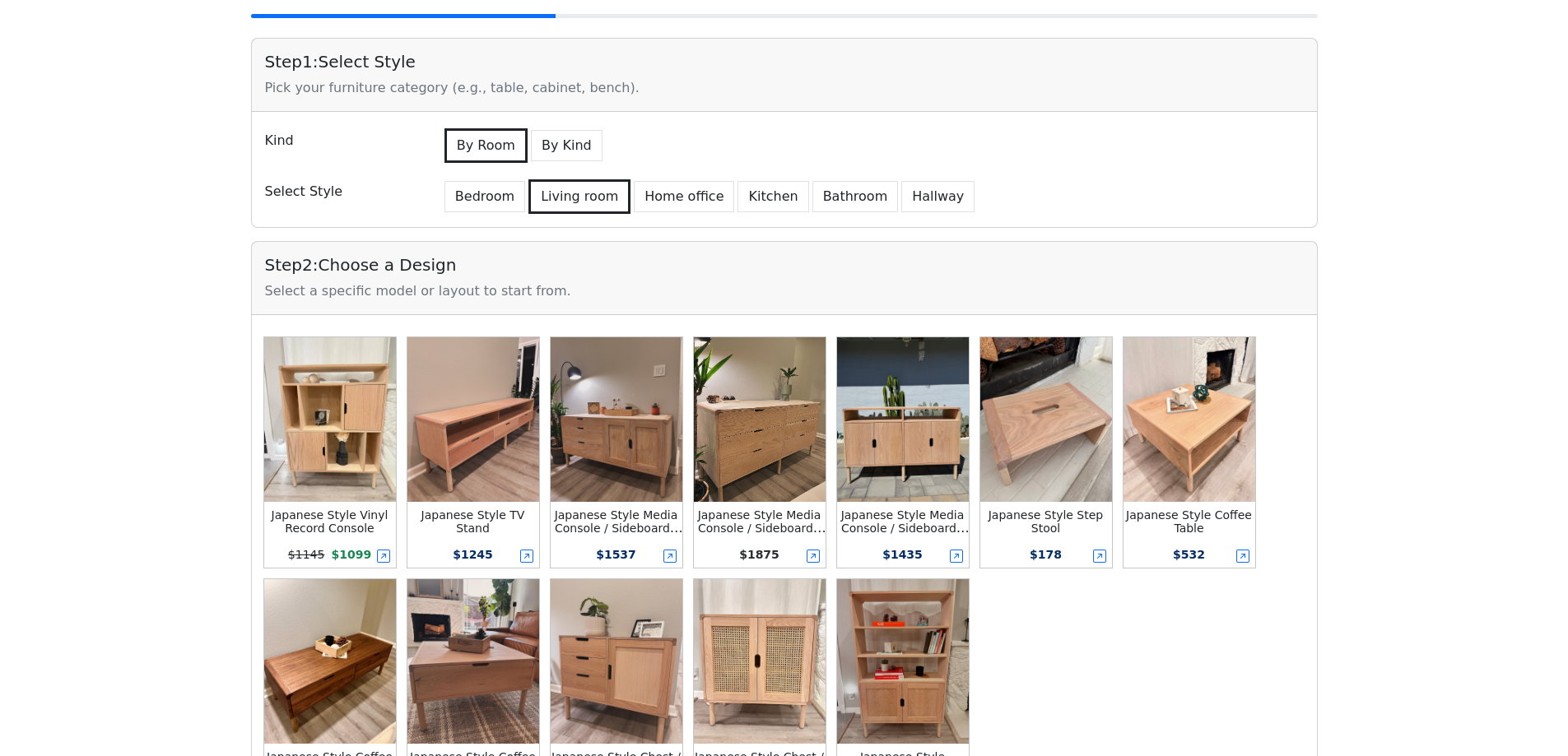
scroll to position [165, 0]
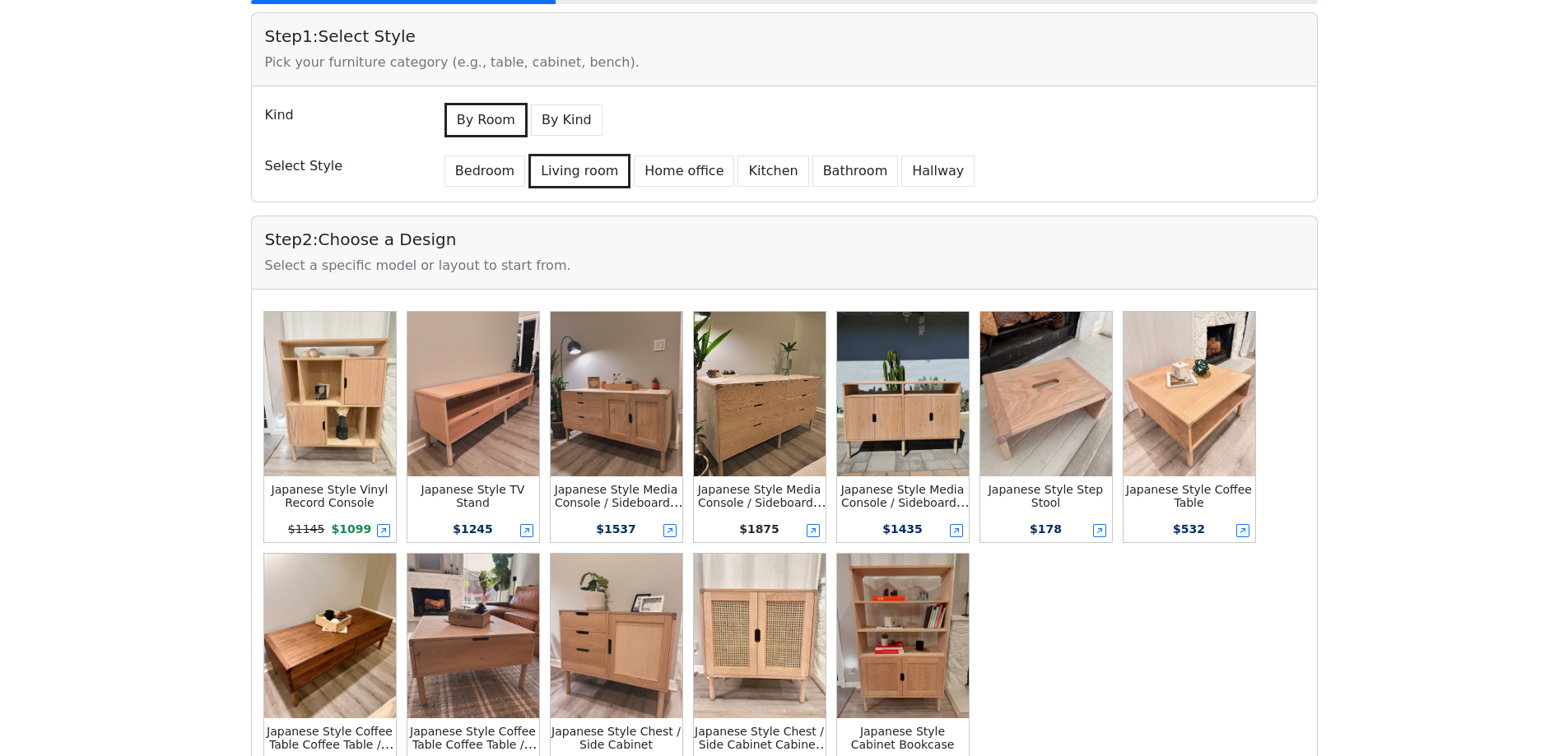
click at [483, 384] on img at bounding box center [474, 394] width 132 height 165
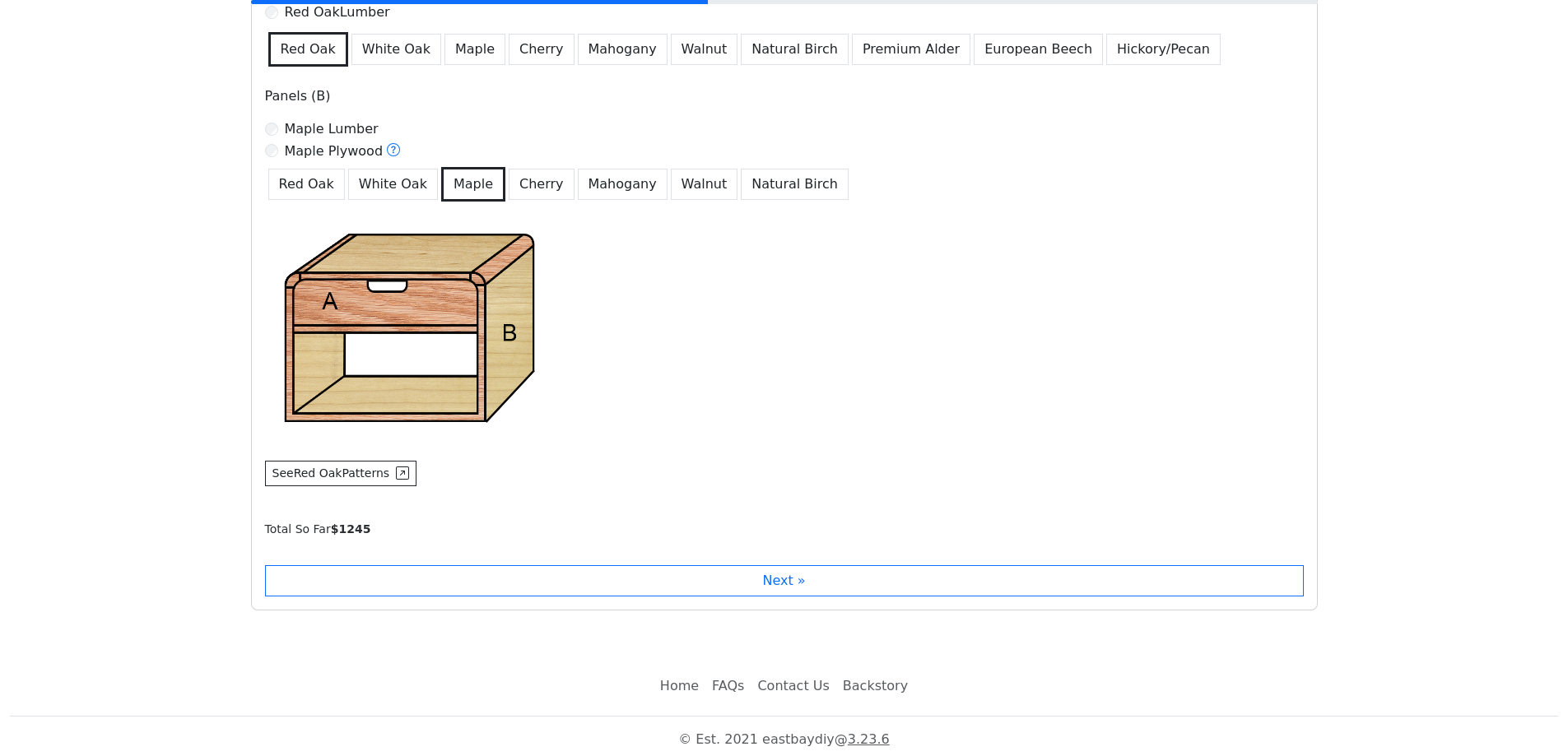
scroll to position [1156, 0]
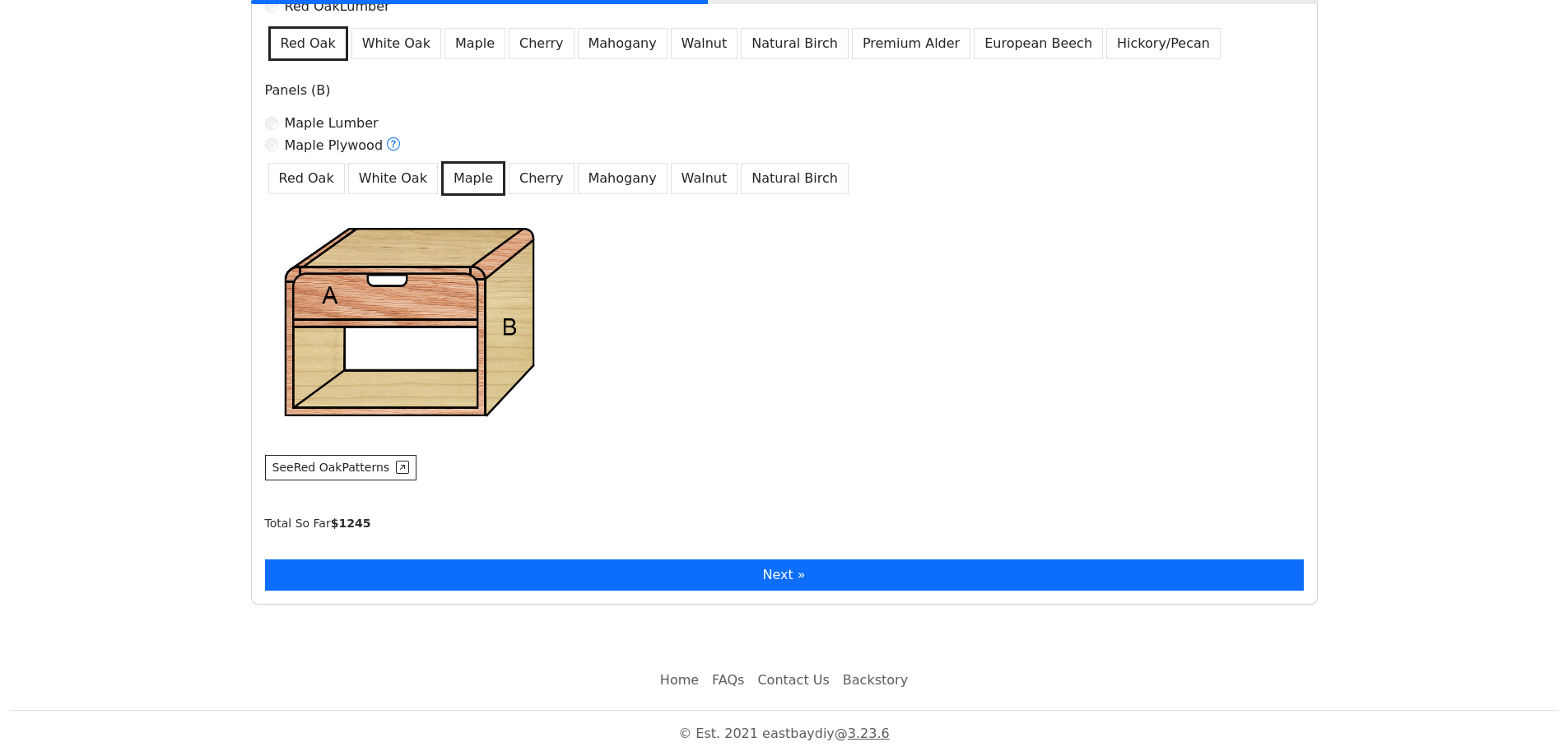
click at [693, 584] on button "Next »" at bounding box center [784, 574] width 1038 height 31
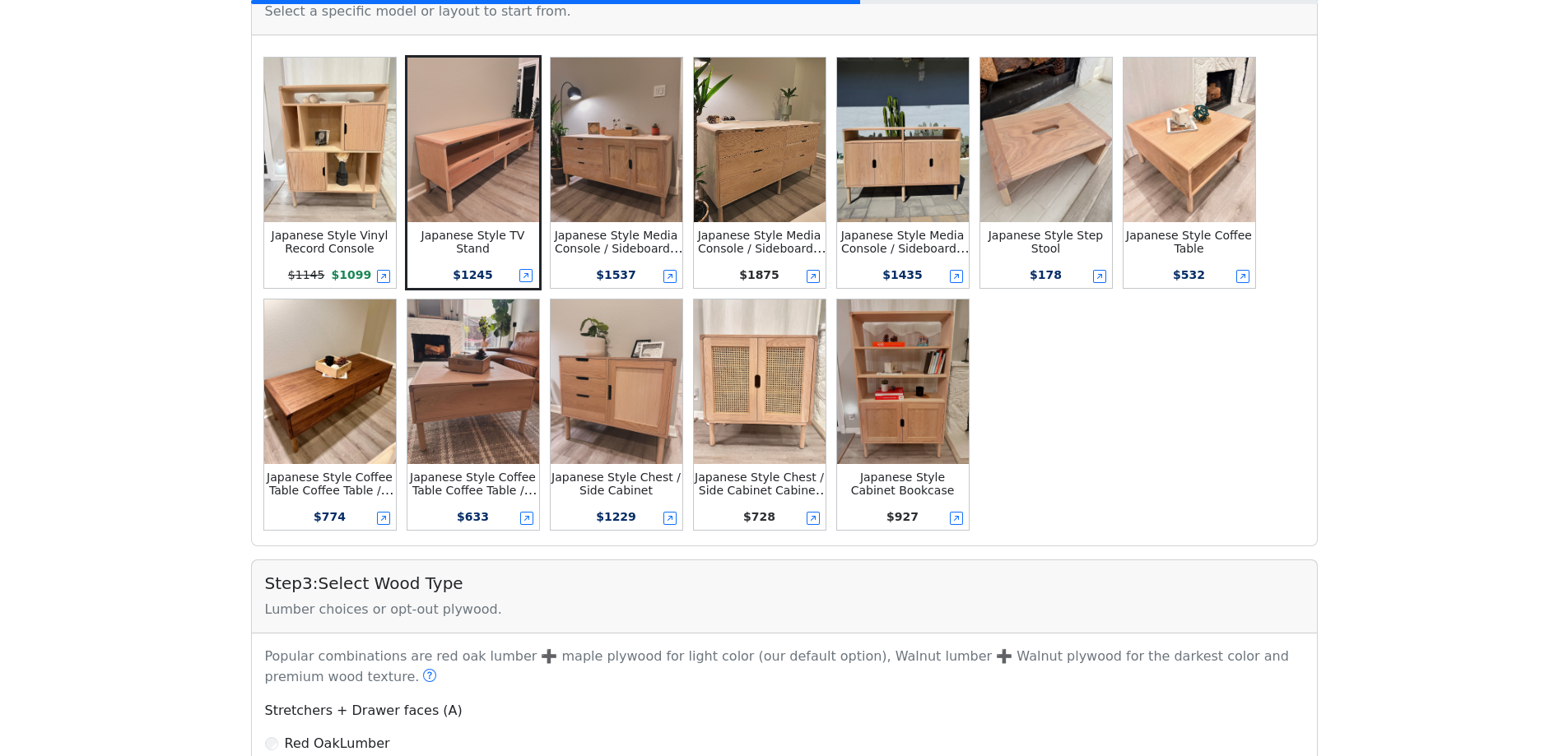
scroll to position [280, 0]
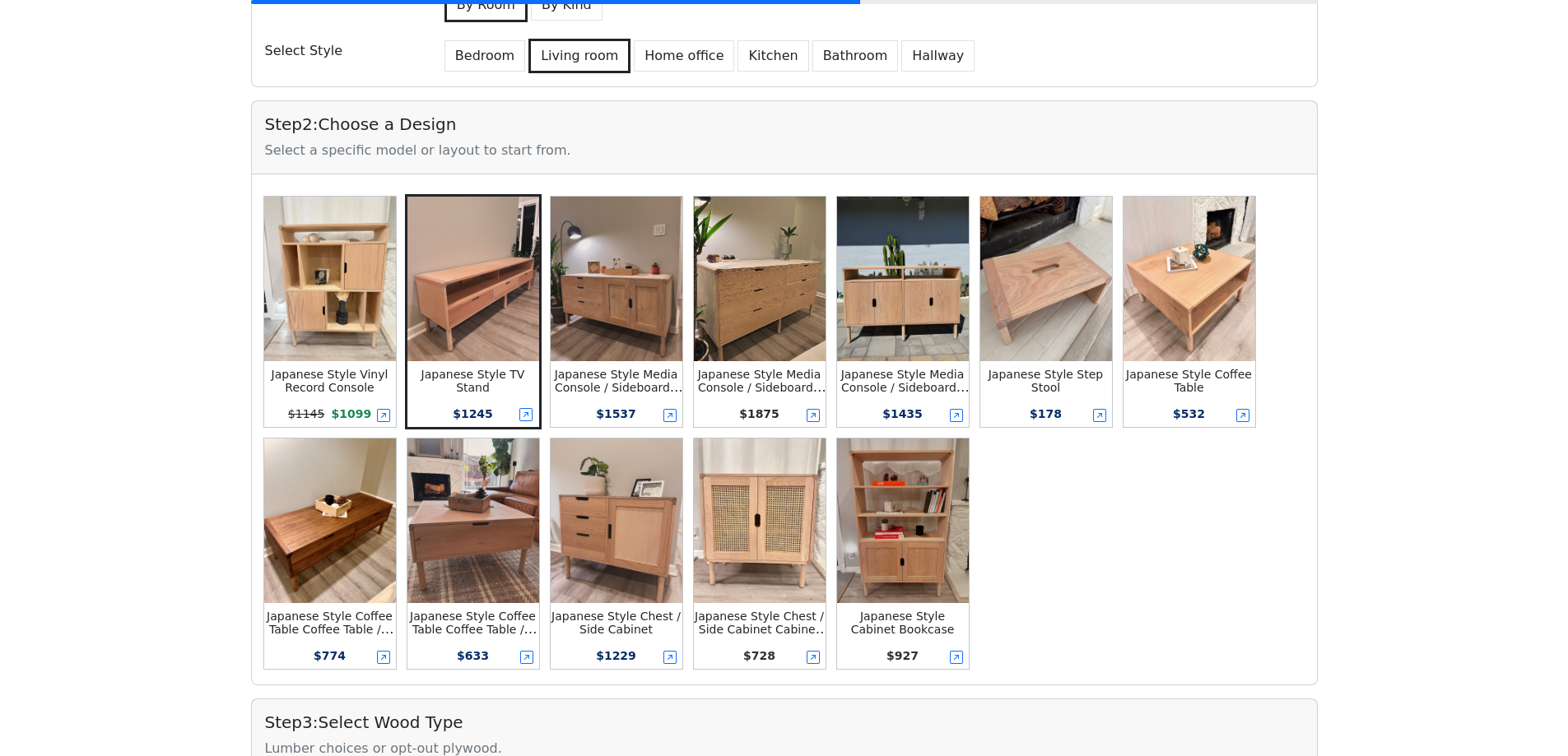
click at [332, 523] on img at bounding box center [330, 521] width 132 height 165
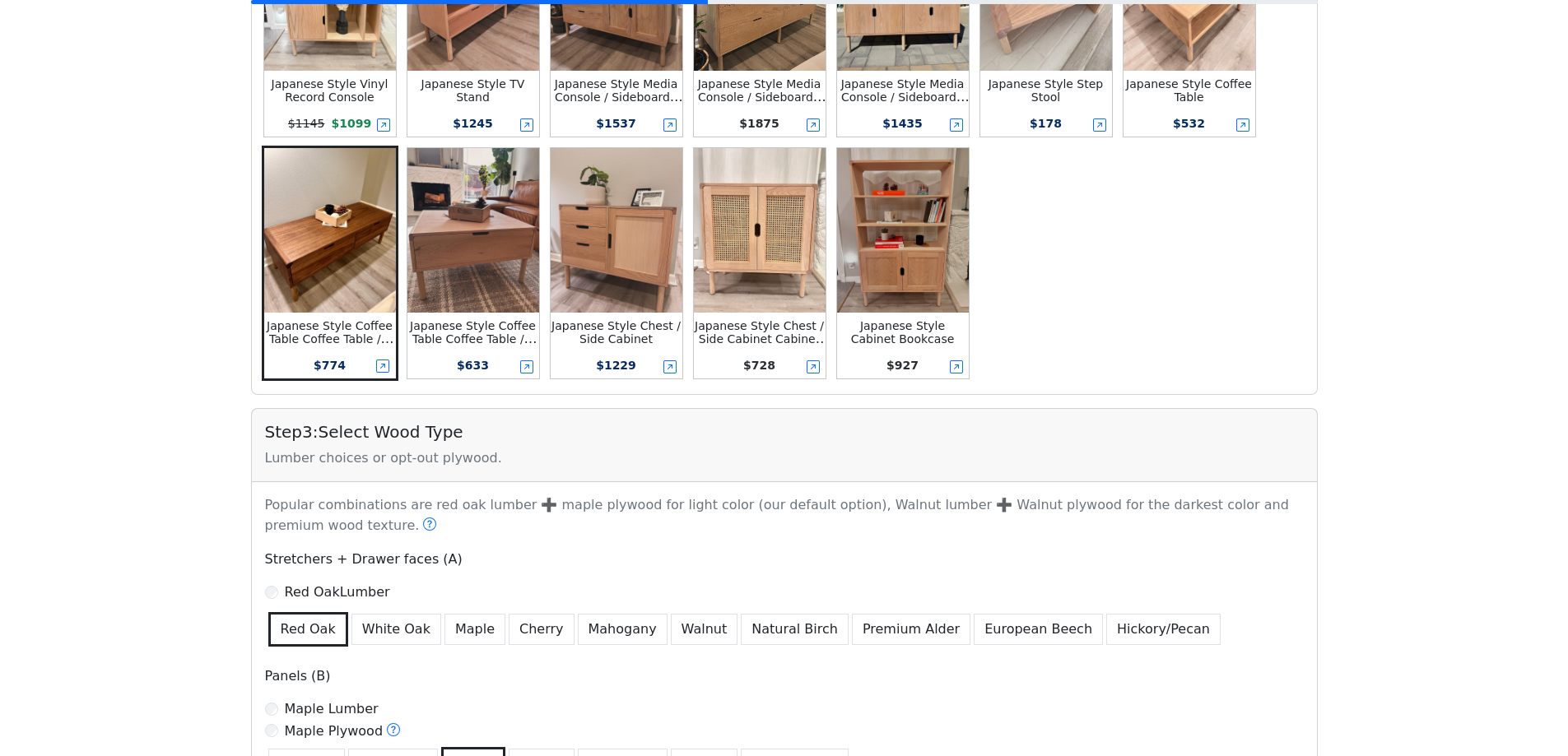
scroll to position [567, 0]
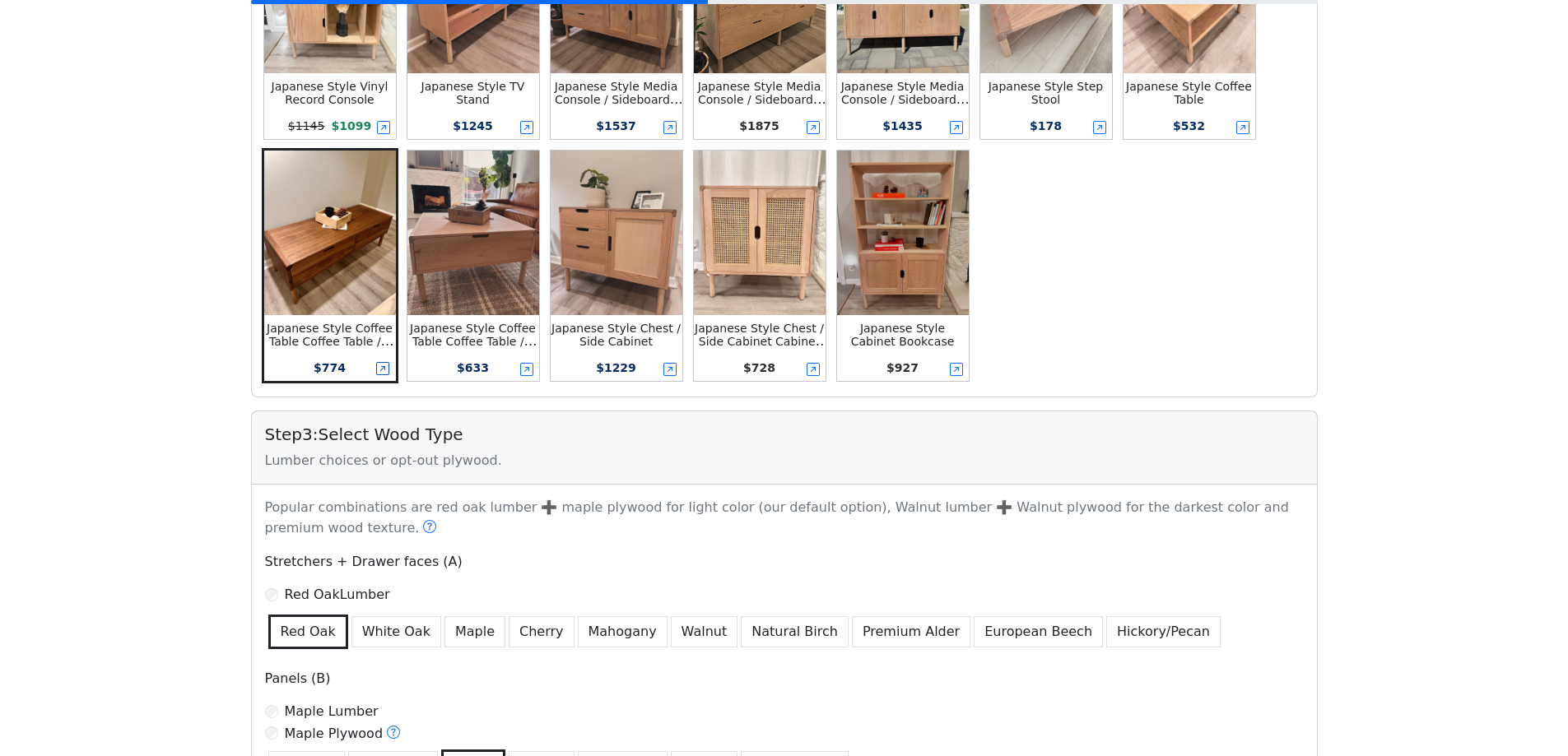
click at [385, 373] on icon at bounding box center [382, 368] width 13 height 13
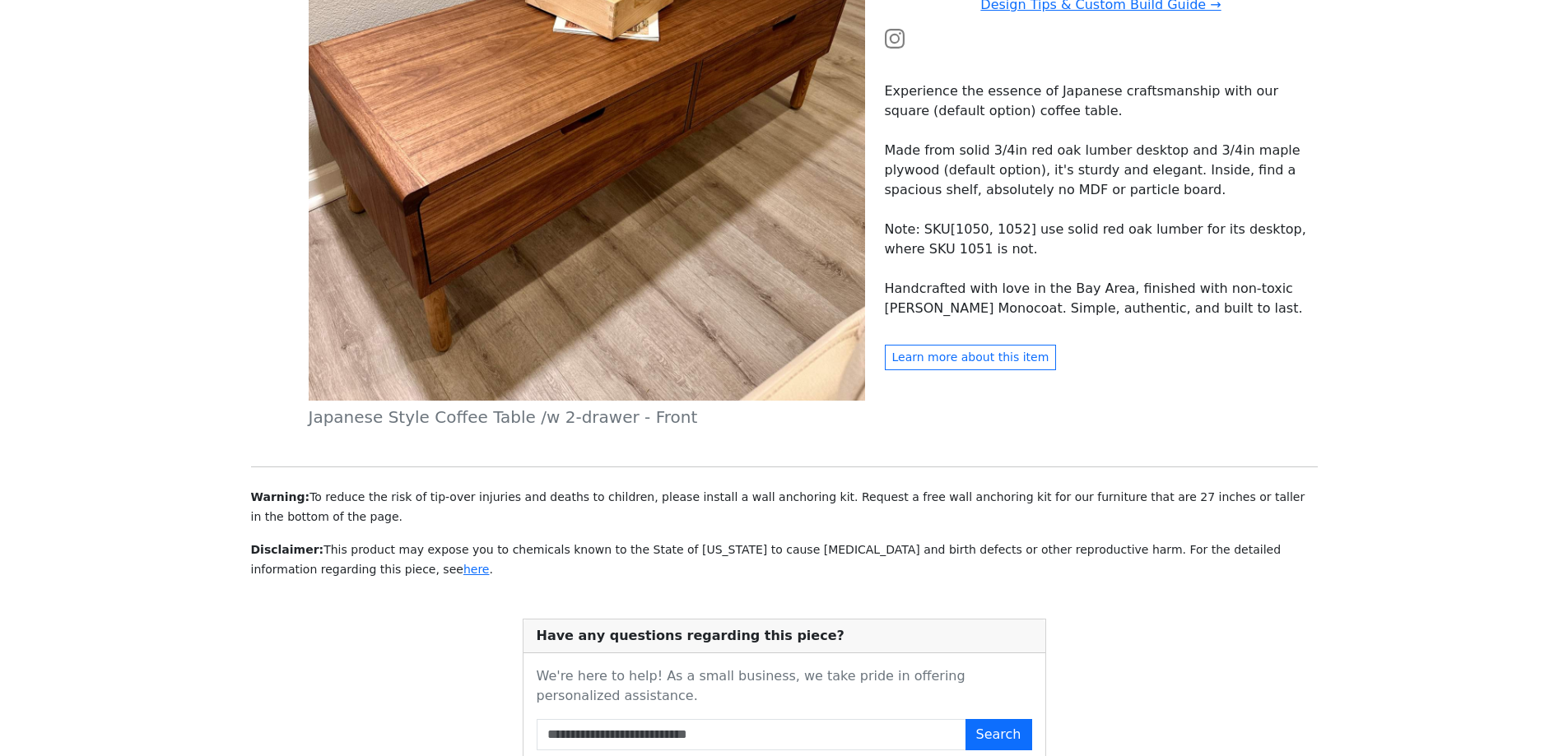
scroll to position [279, 0]
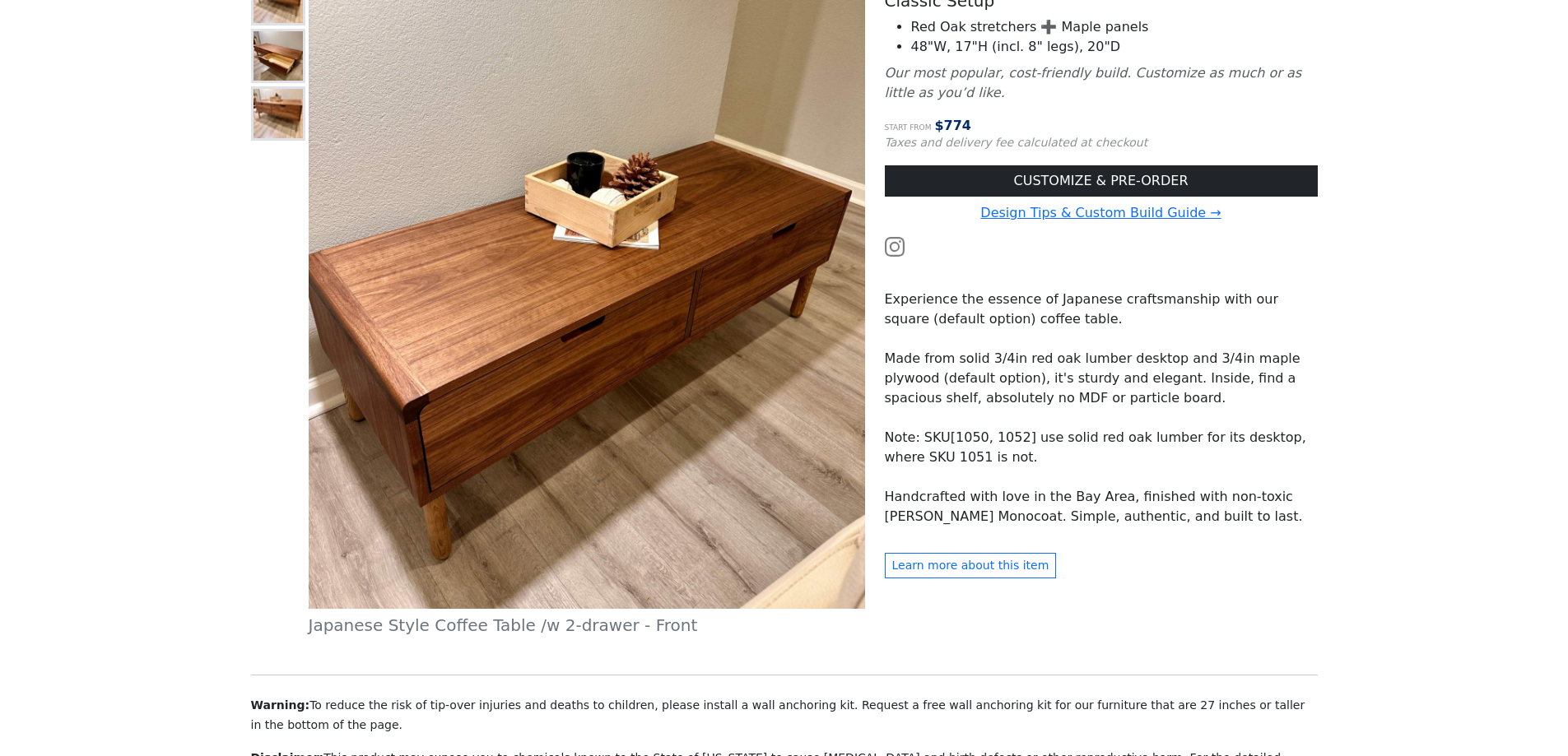
click at [313, 81] on img at bounding box center [587, 260] width 557 height 695
click at [280, 63] on img at bounding box center [278, 56] width 50 height 50
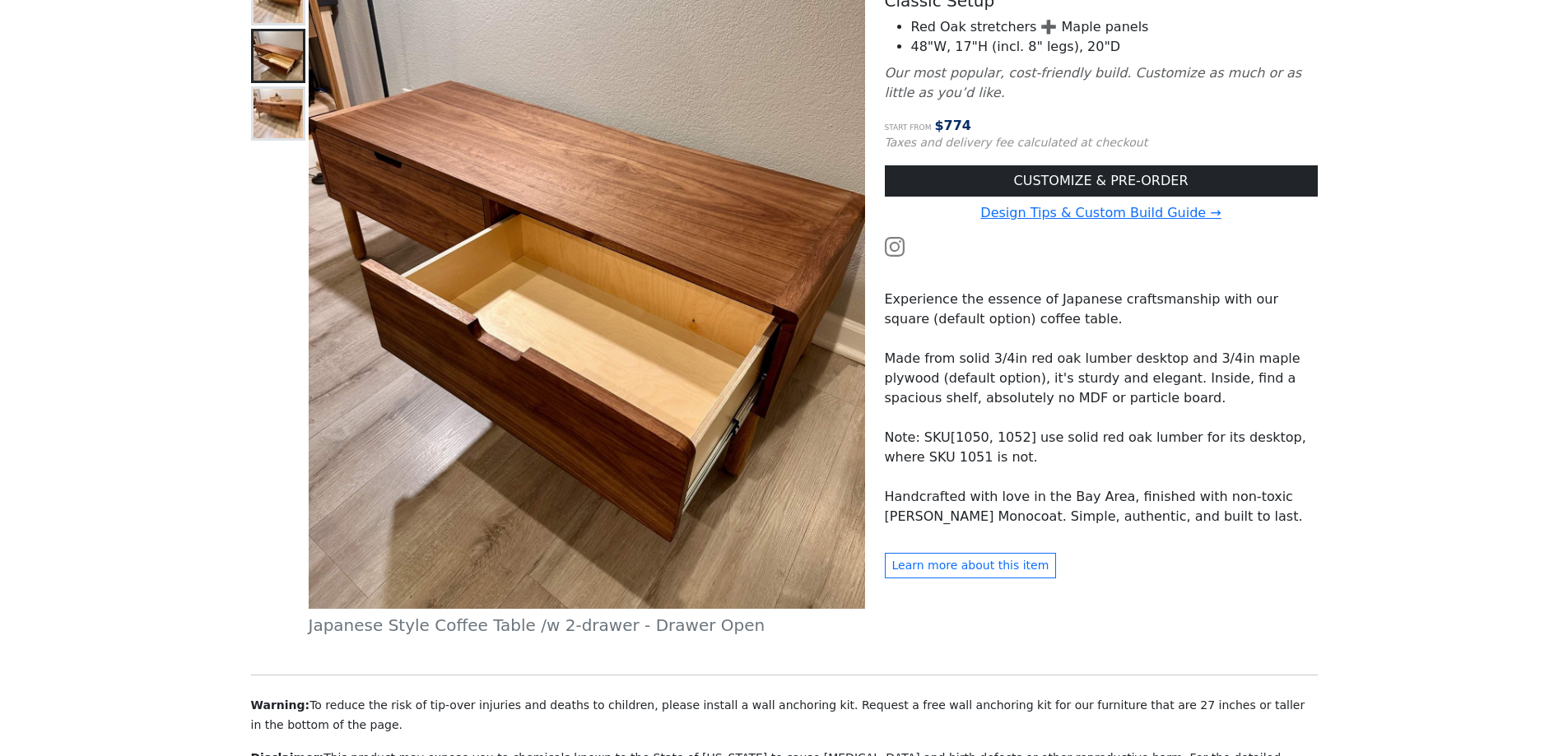
click at [280, 110] on img at bounding box center [278, 114] width 50 height 50
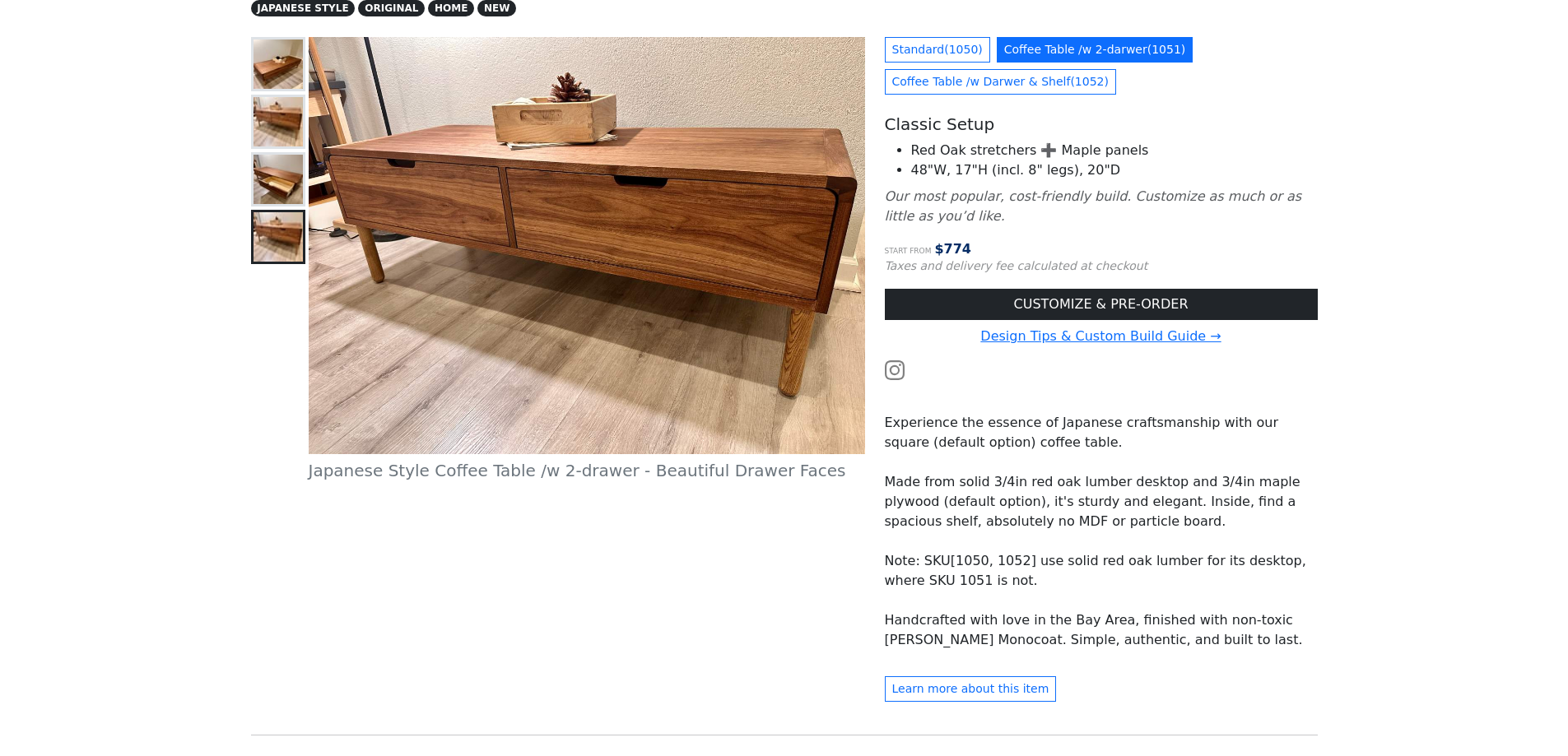
scroll to position [32, 0]
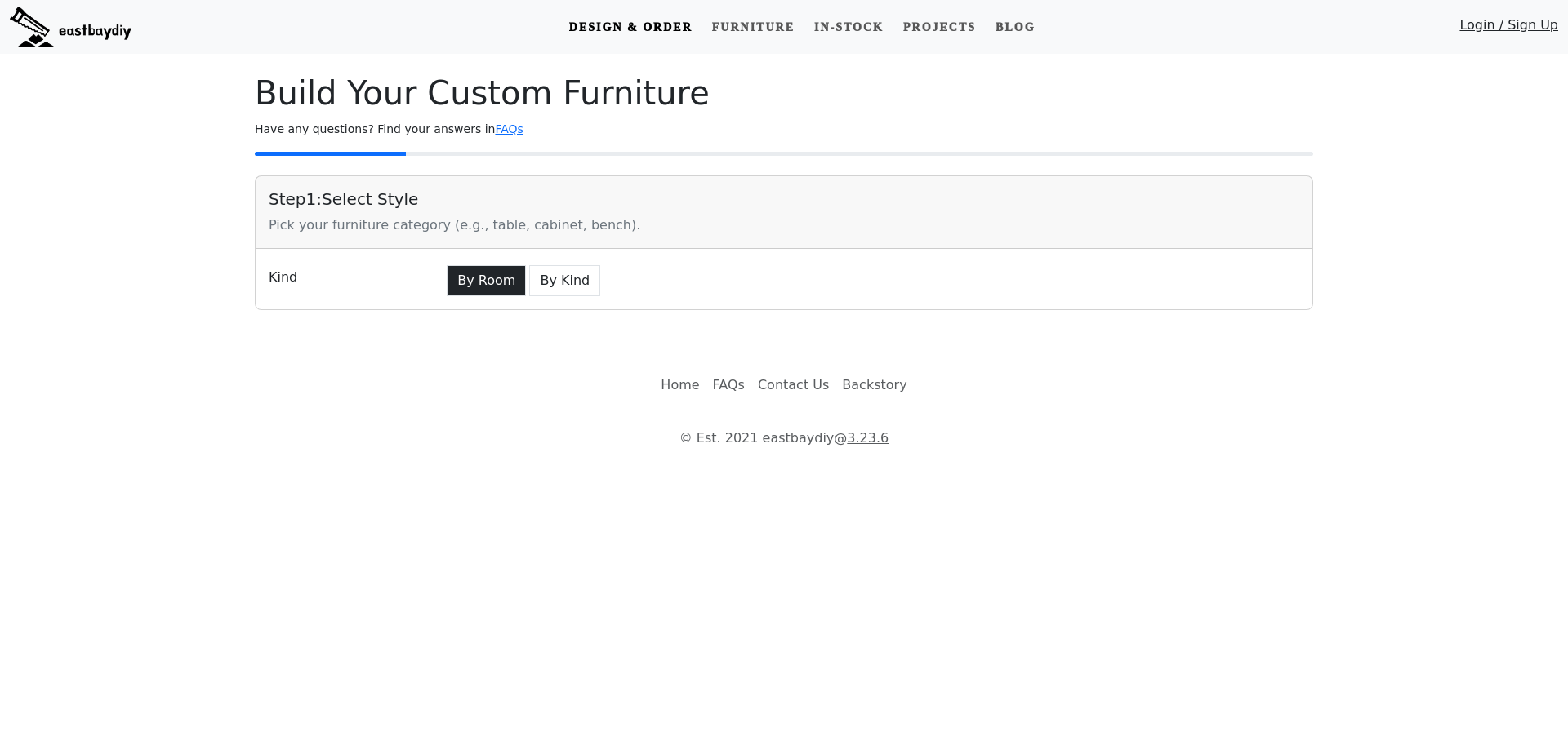
click at [471, 266] on button "By Room" at bounding box center [486, 280] width 79 height 31
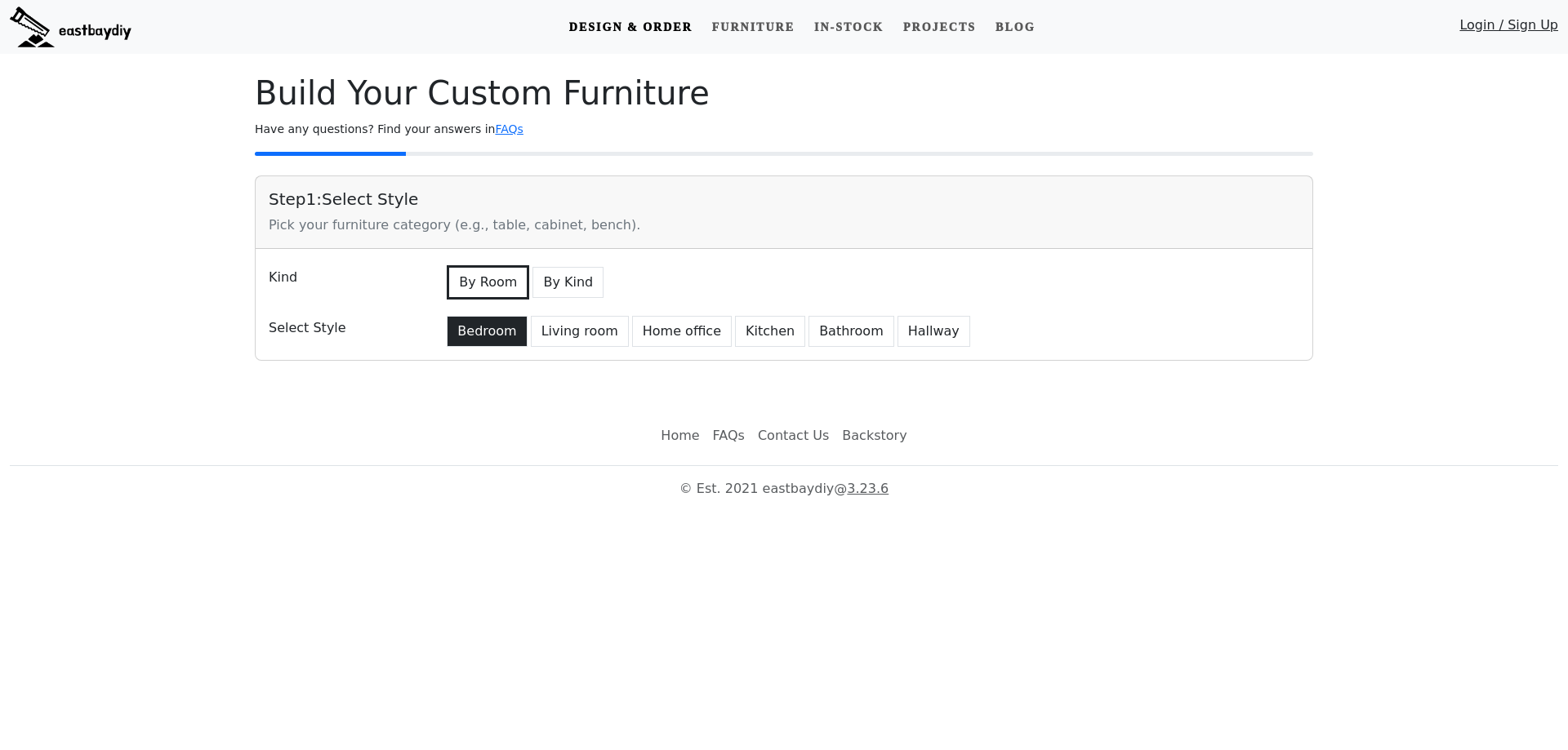
click at [489, 331] on button "Bedroom" at bounding box center [486, 330] width 80 height 31
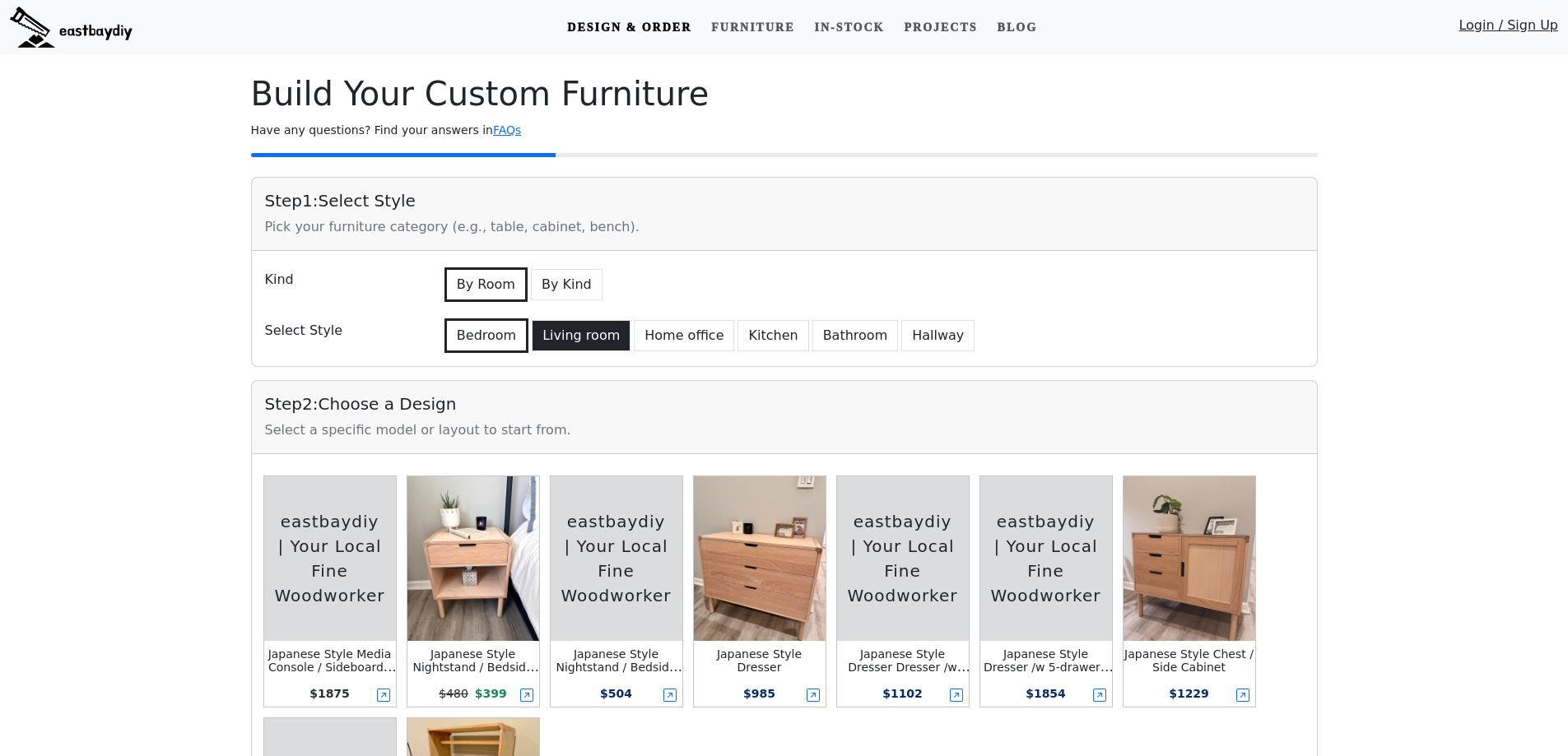
click at [584, 337] on button "Living room" at bounding box center [581, 335] width 99 height 31
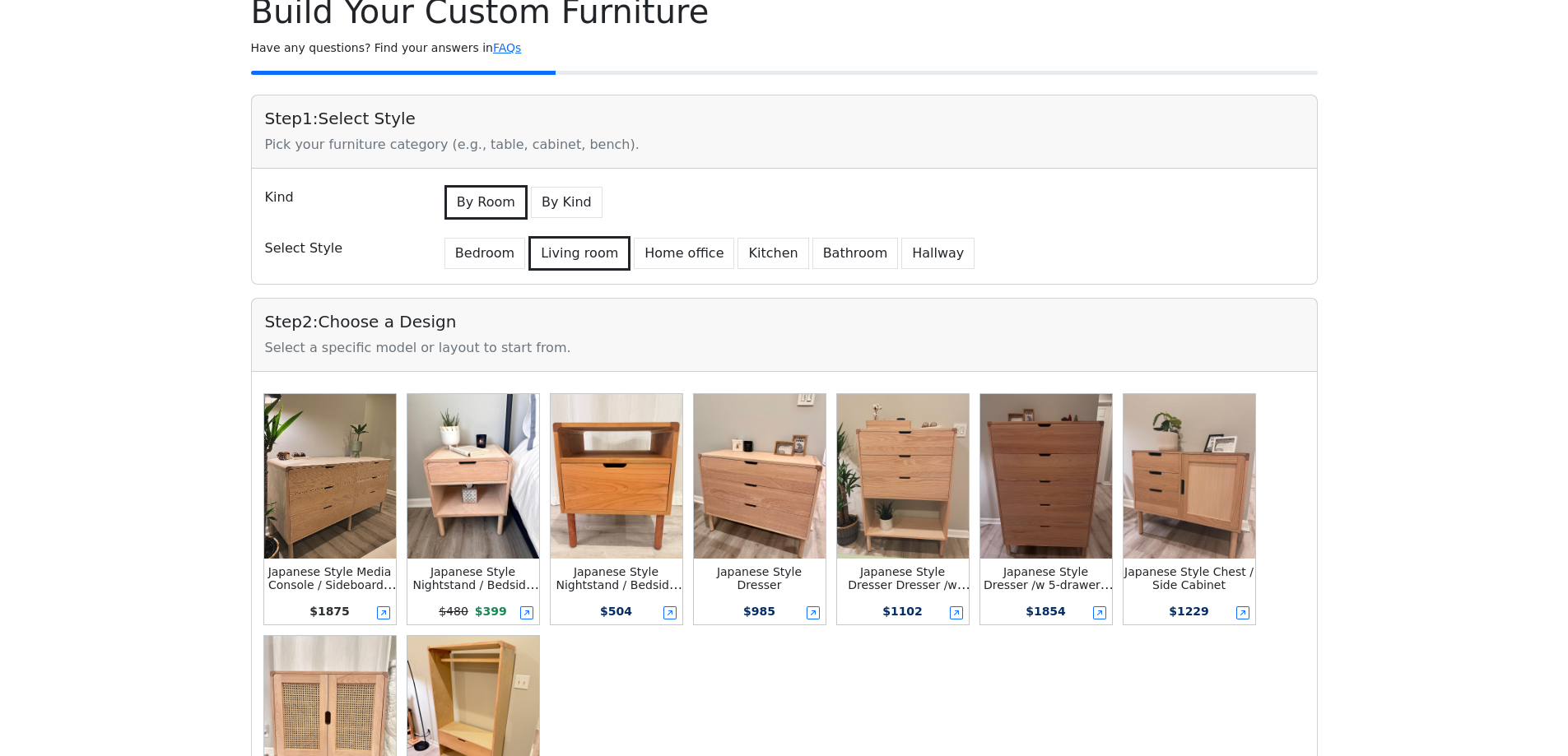
scroll to position [247, 0]
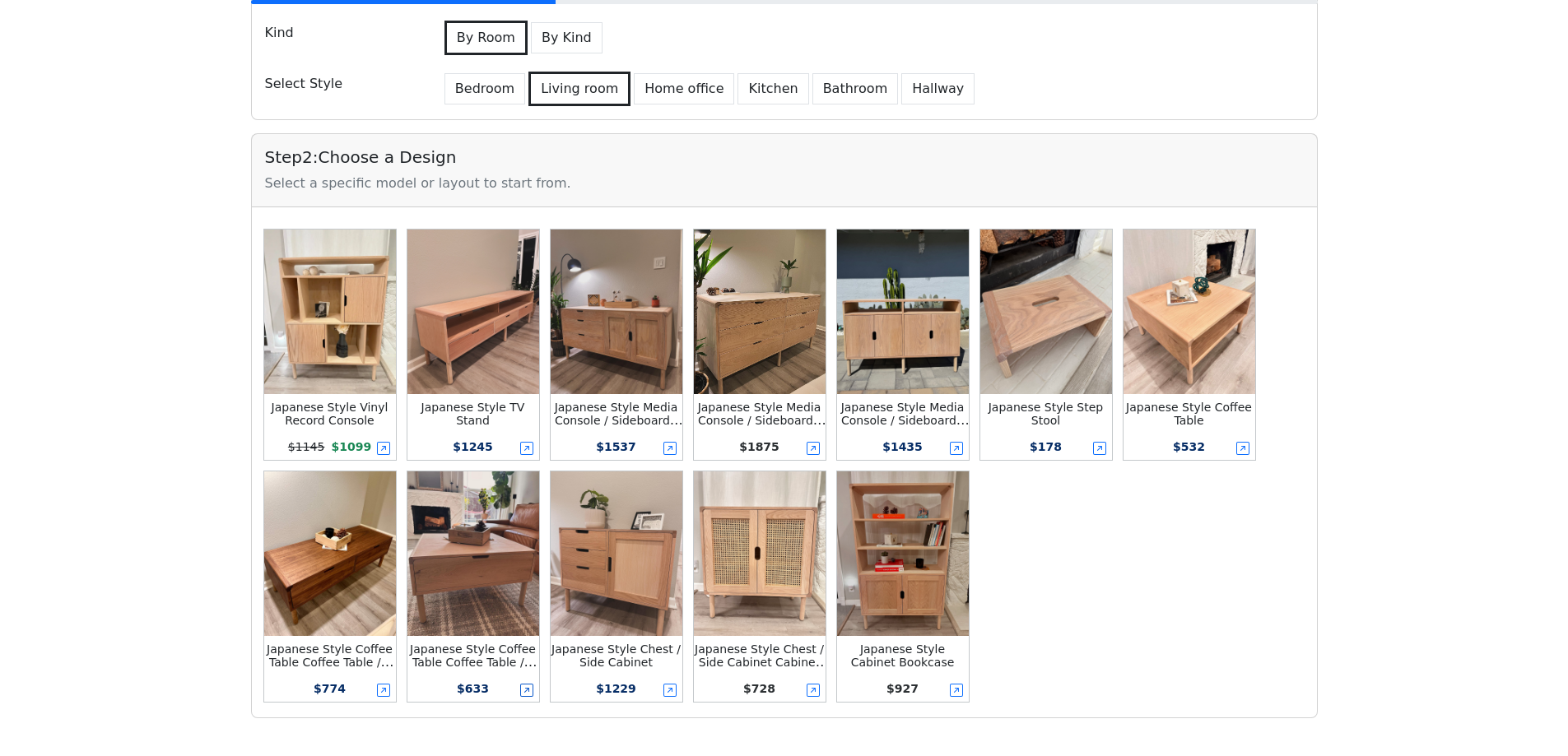
click at [525, 690] on icon at bounding box center [527, 690] width 13 height 13
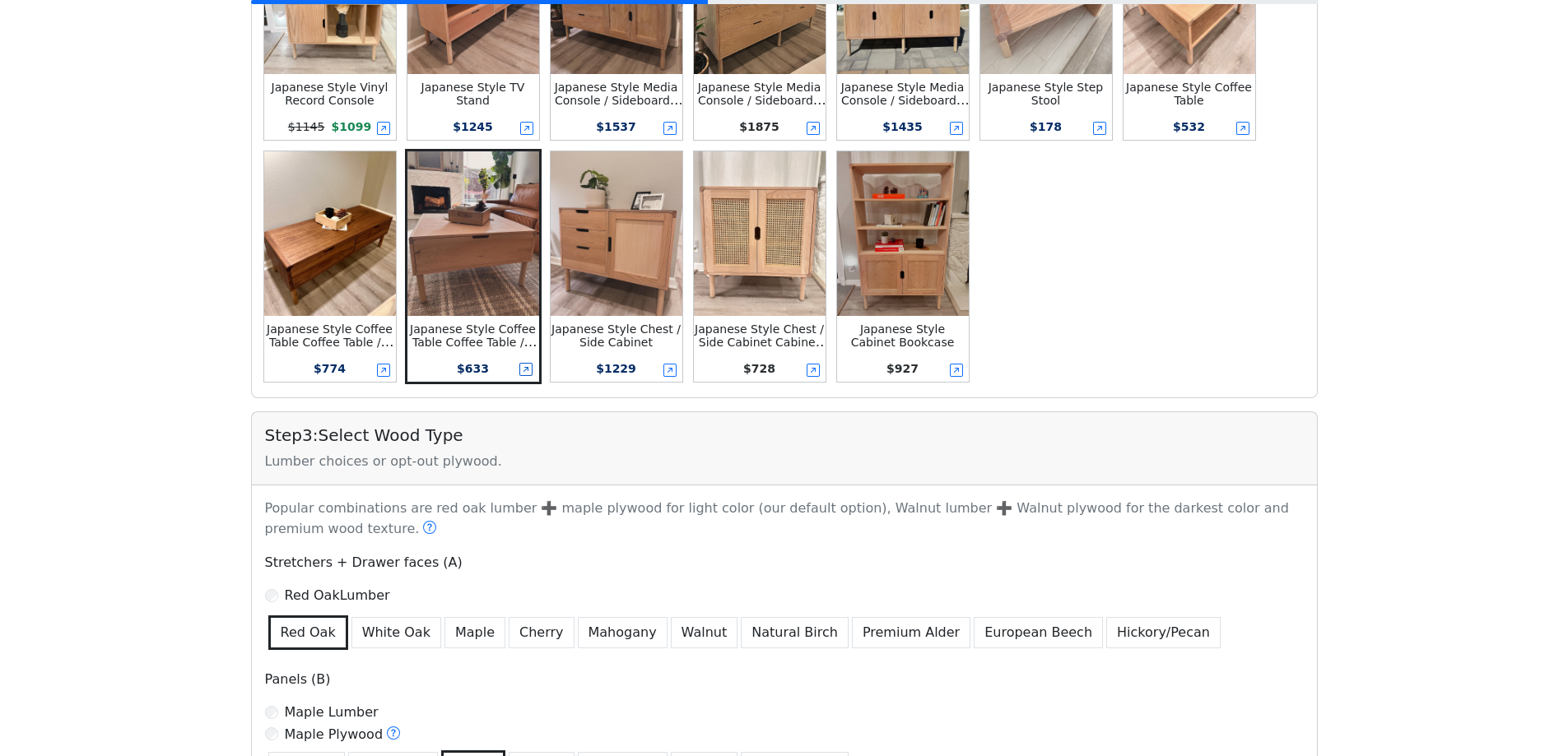
scroll to position [580, 0]
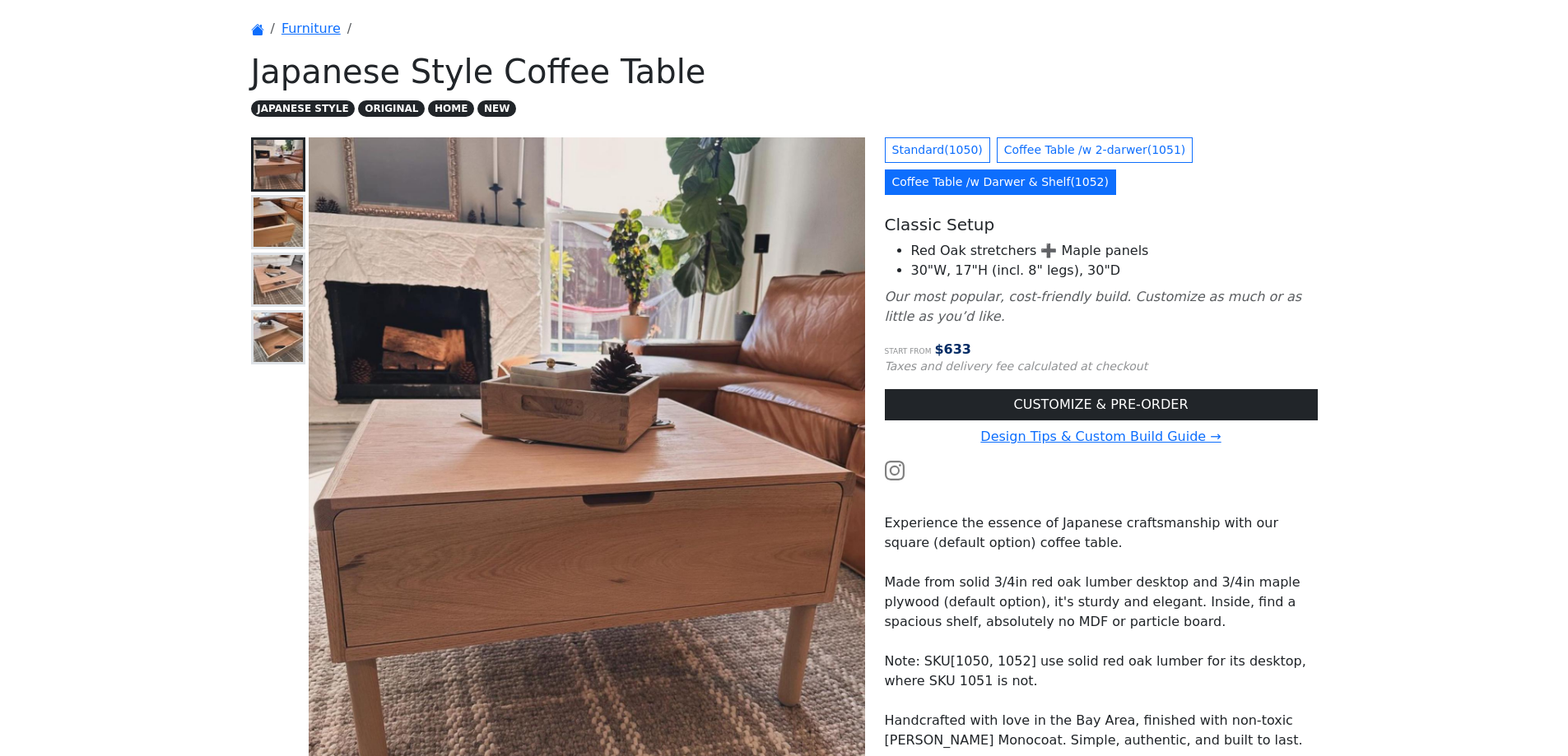
scroll to position [83, 0]
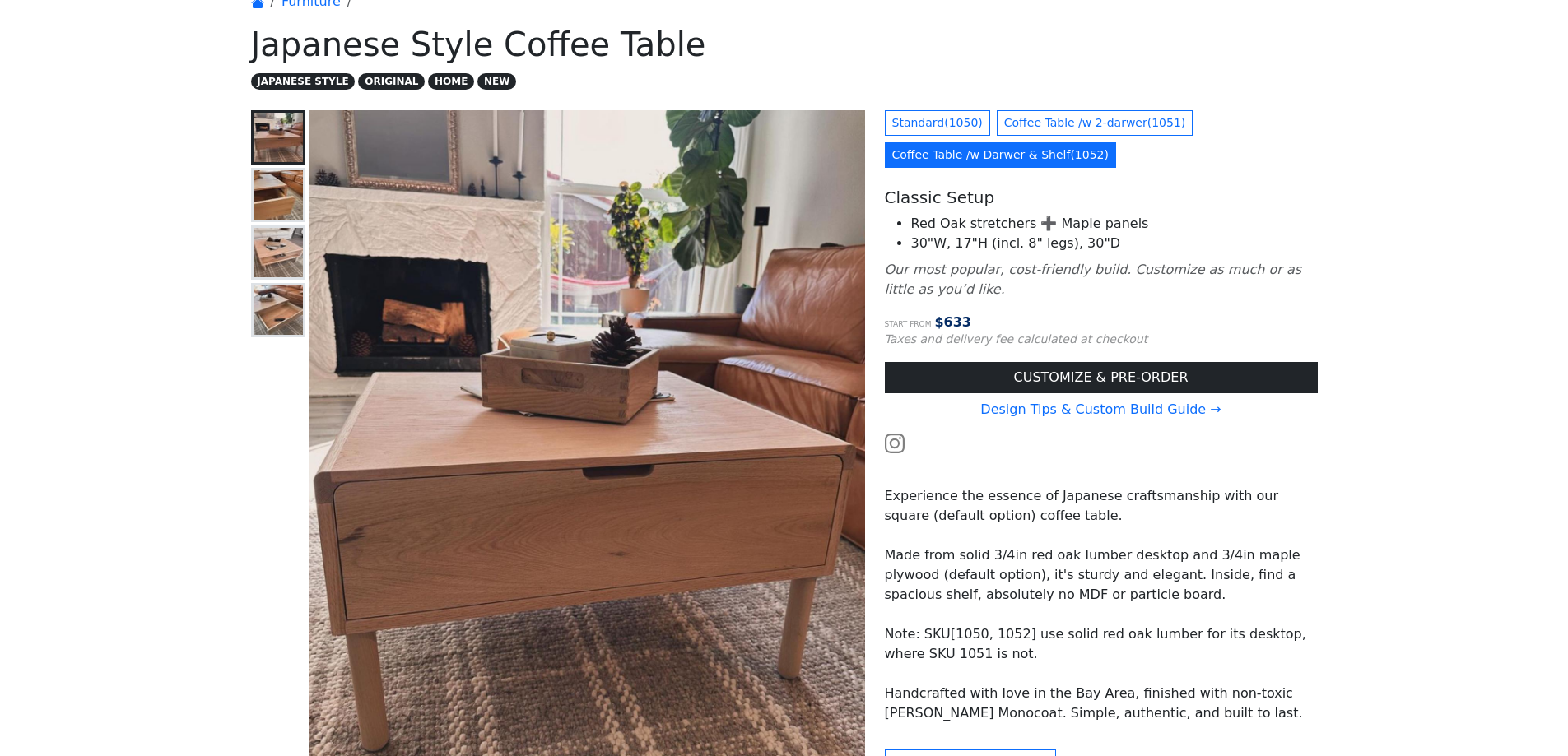
click at [269, 249] on img at bounding box center [278, 253] width 50 height 50
